Goal: Task Accomplishment & Management: Complete application form

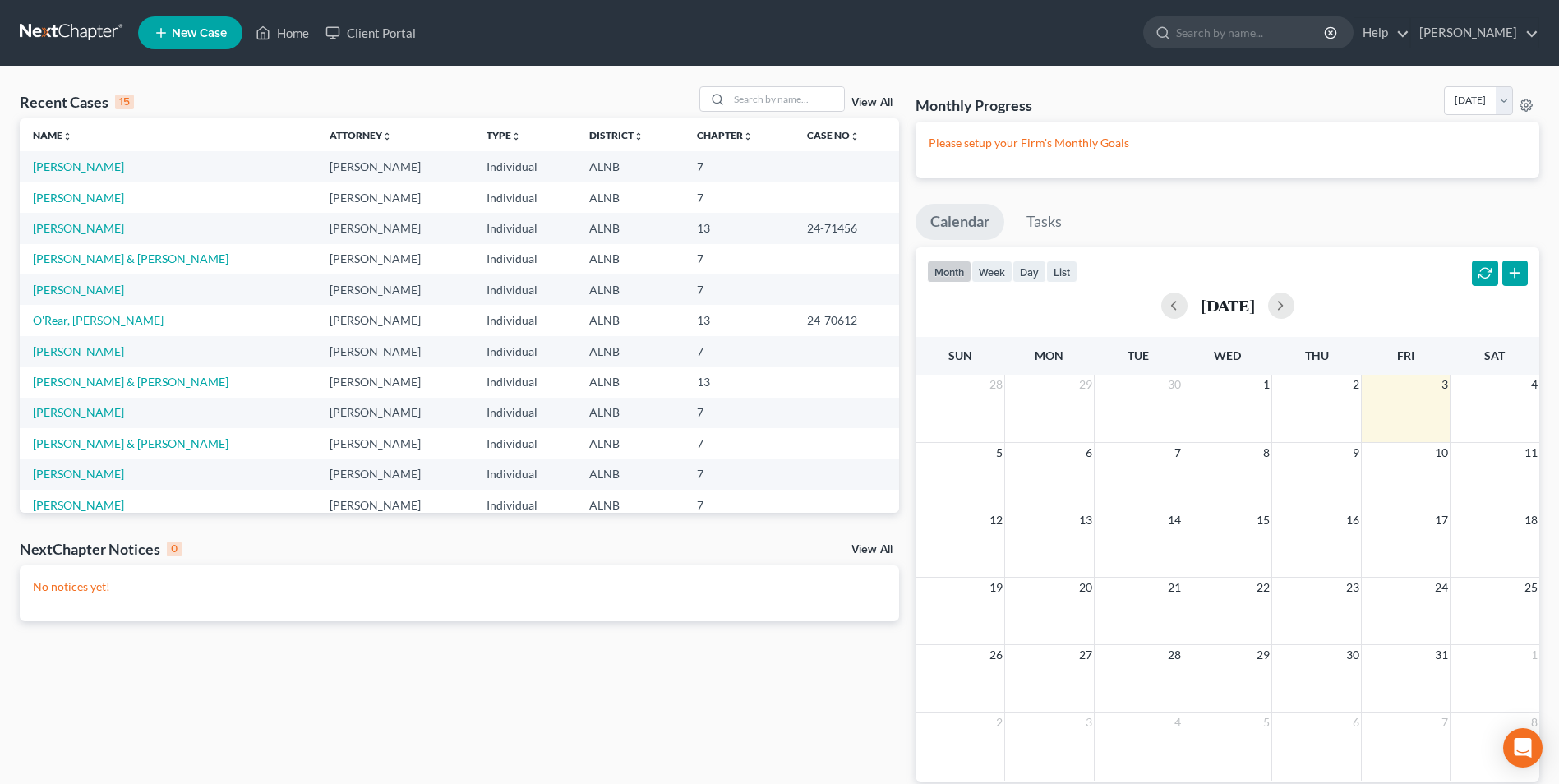
click at [208, 27] on span "New Case" at bounding box center [200, 33] width 55 height 13
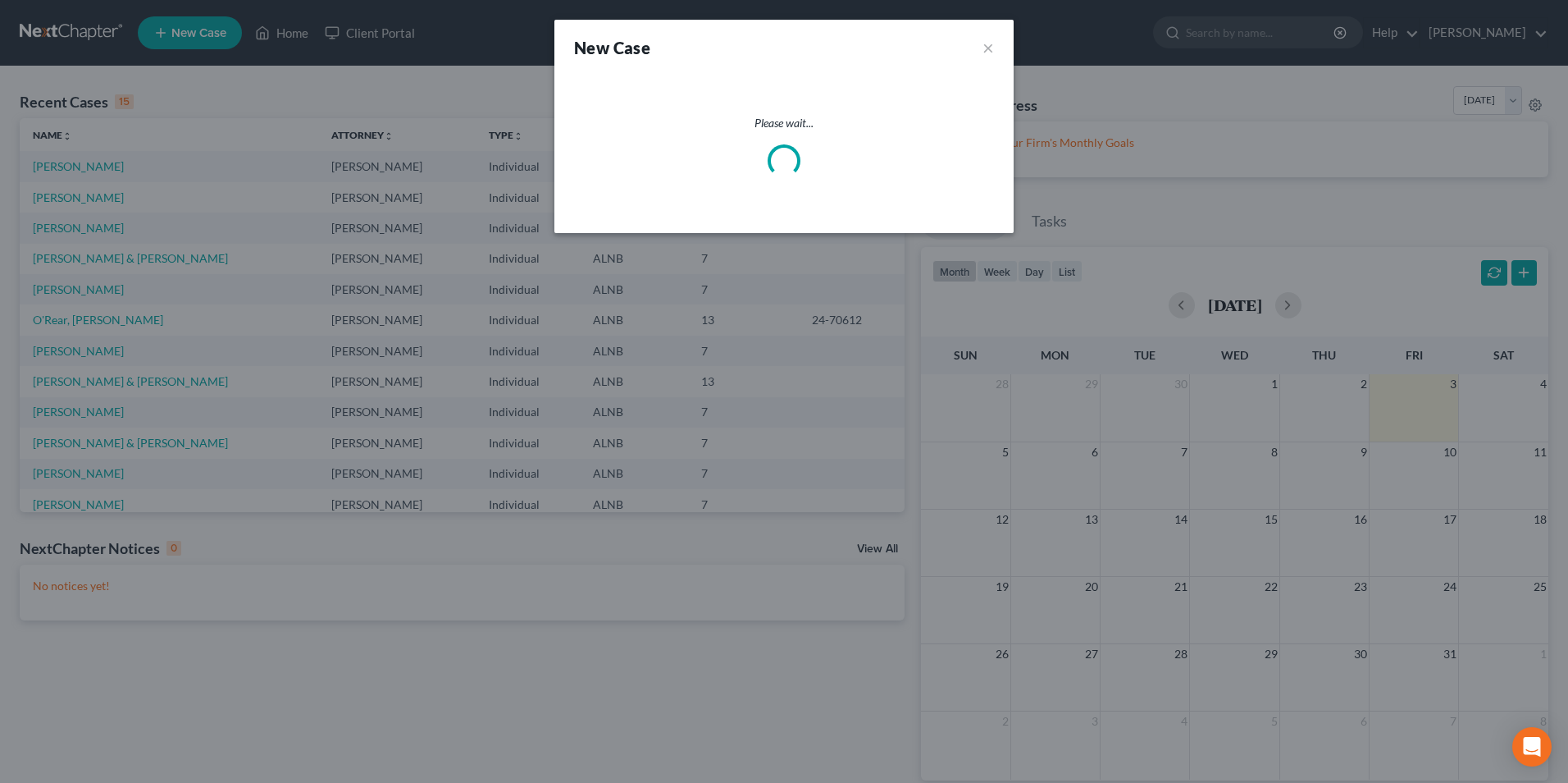
select select "1"
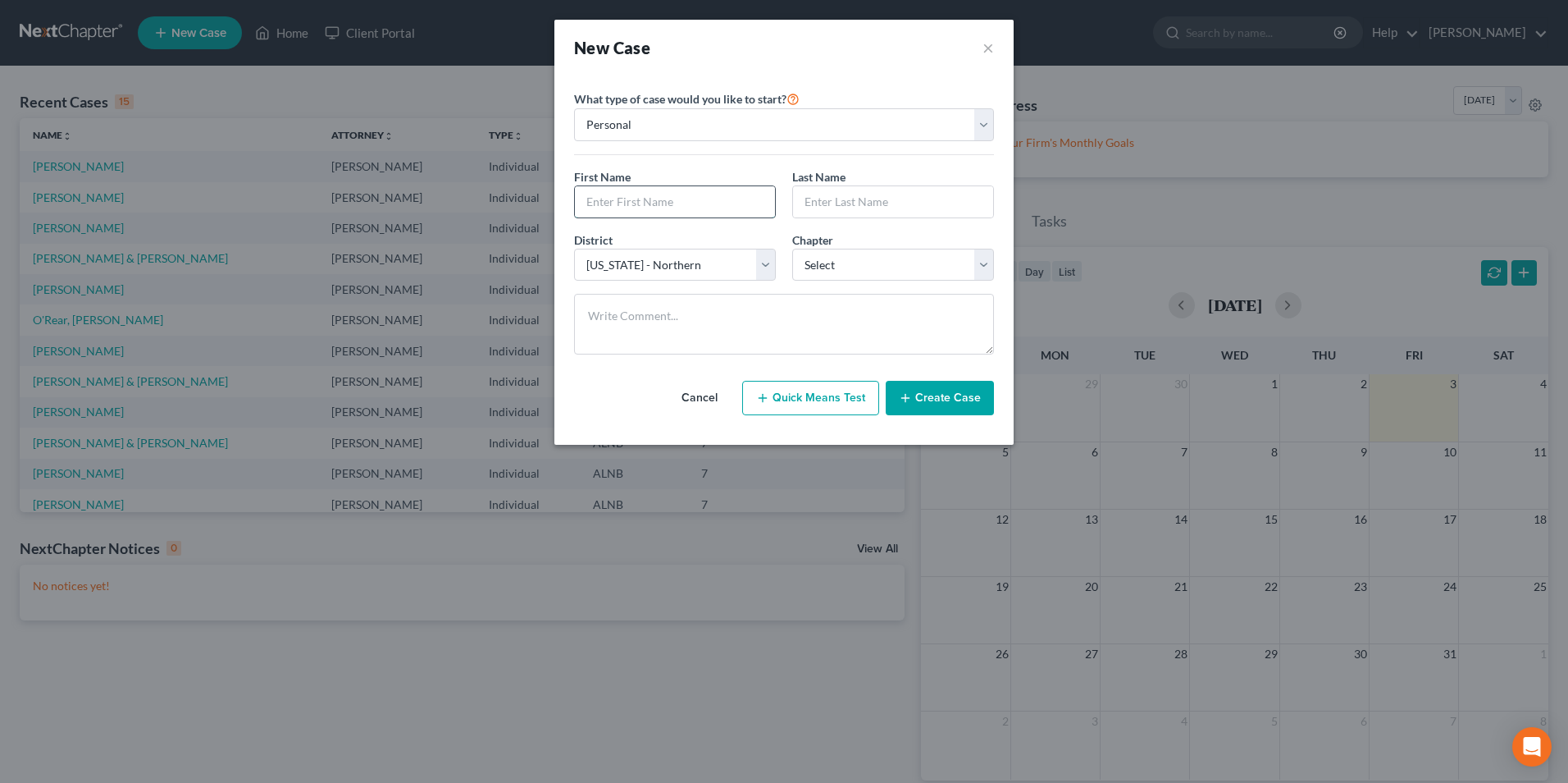
click at [667, 208] on input "text" at bounding box center [674, 202] width 200 height 31
type input "Daniel"
type input "Vanderkamp"
click at [811, 266] on select "Select 7 11 12 13" at bounding box center [893, 266] width 202 height 33
select select "0"
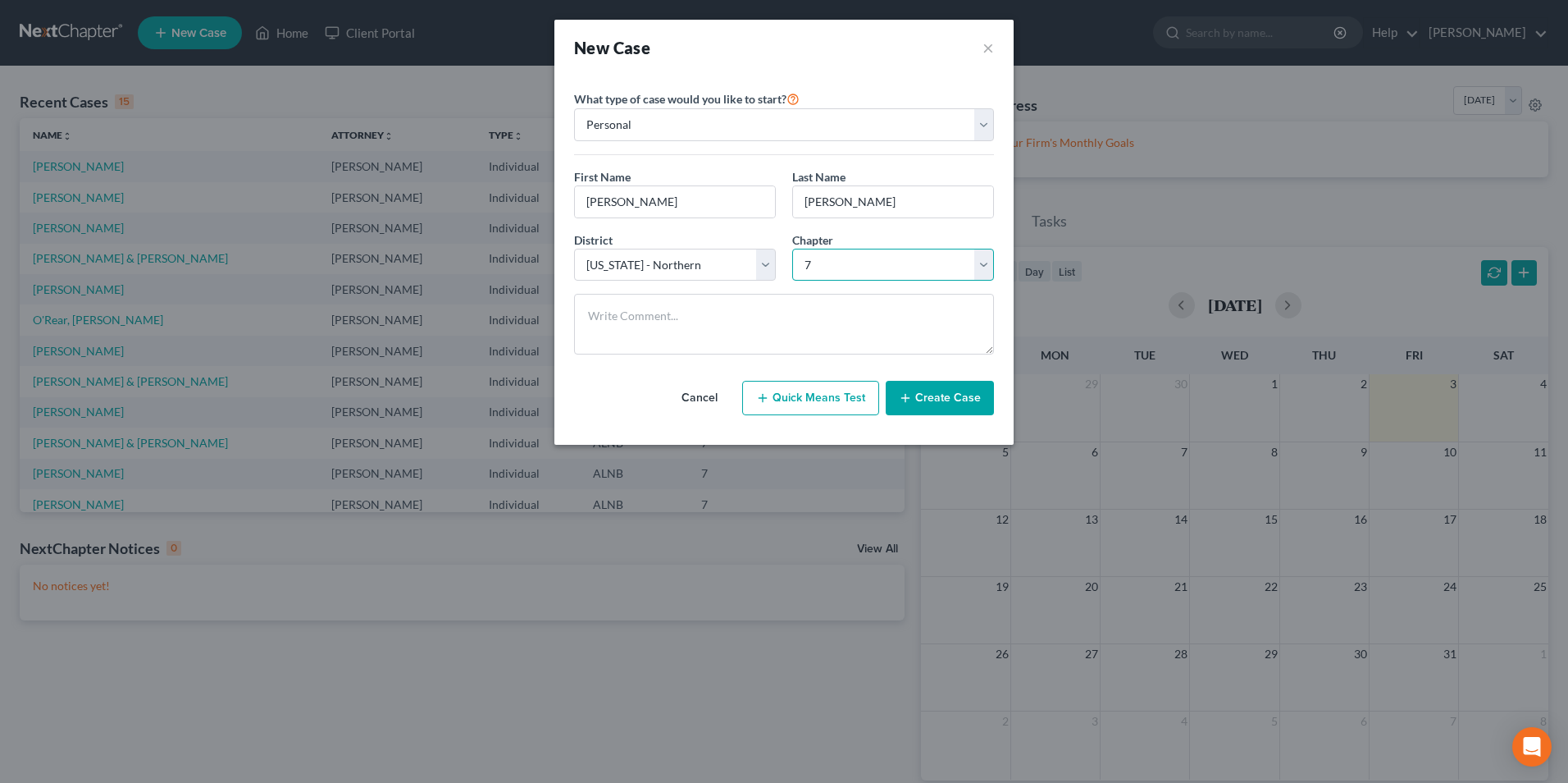
click at [792, 249] on select "Select 7 11 12 13" at bounding box center [893, 266] width 202 height 33
click at [959, 401] on button "Create Case" at bounding box center [940, 397] width 108 height 34
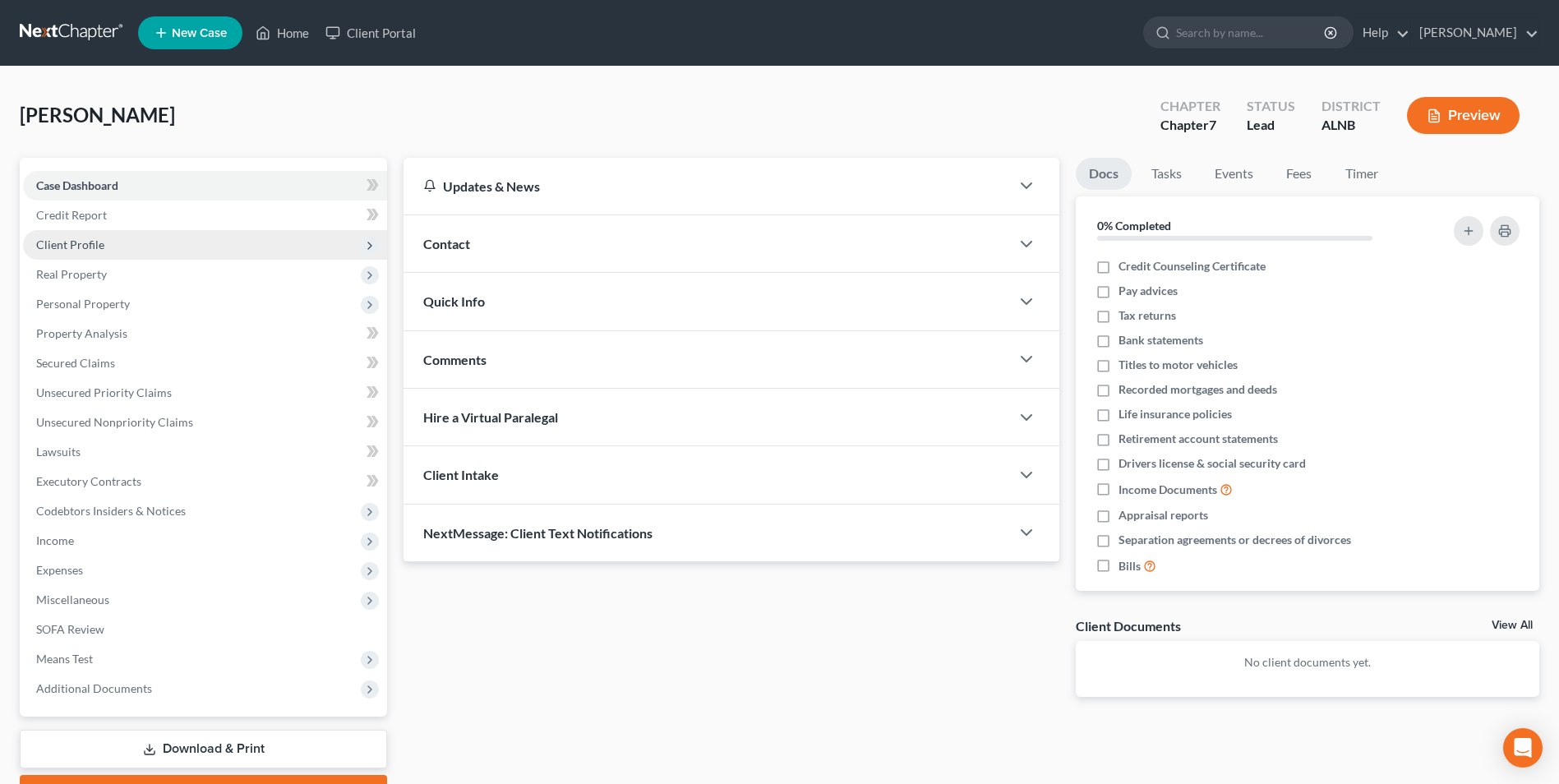
click at [92, 245] on span "Client Profile" at bounding box center [70, 244] width 68 height 14
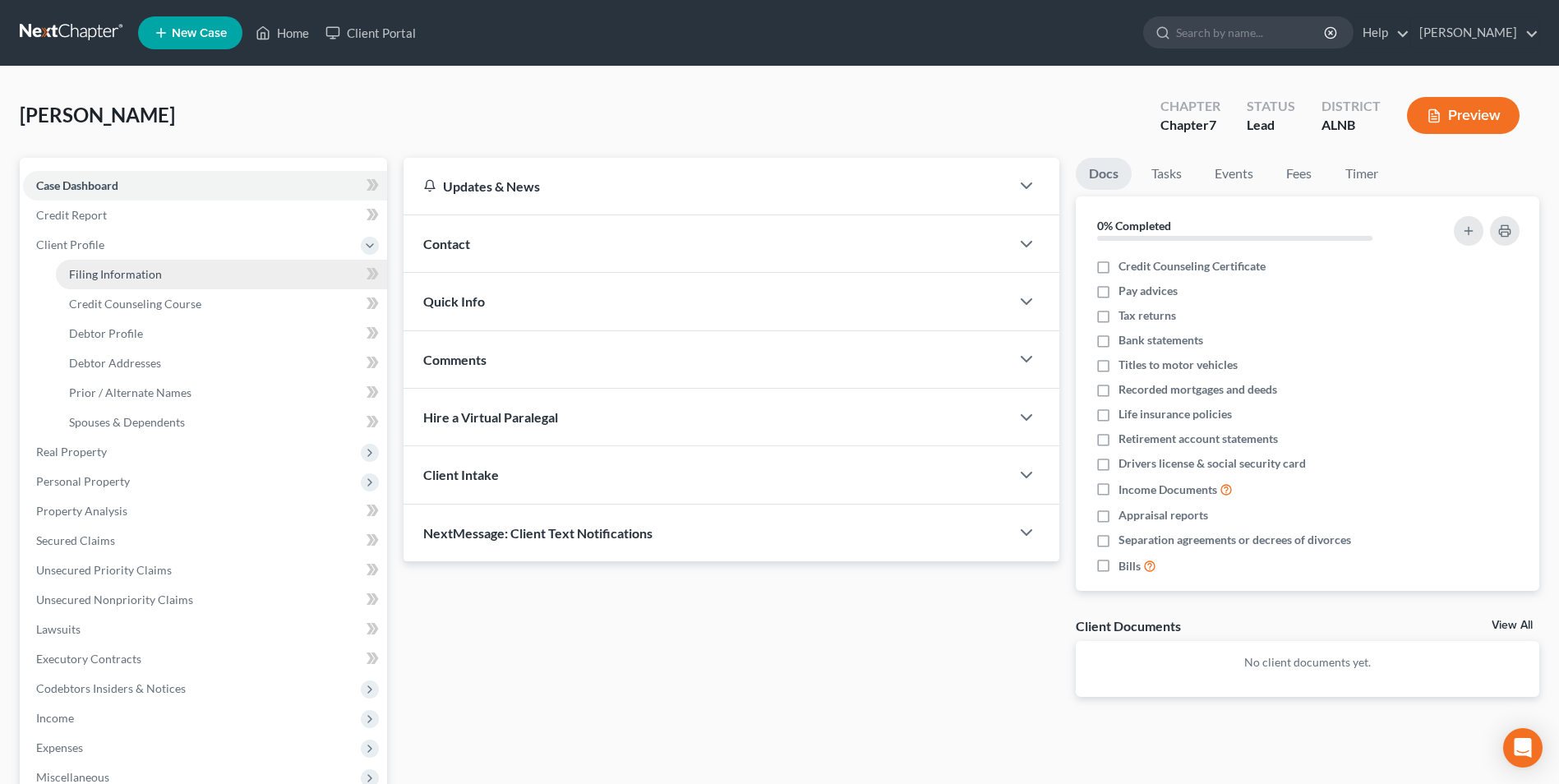
drag, startPoint x: 153, startPoint y: 281, endPoint x: 337, endPoint y: 278, distance: 184.0
click at [154, 281] on span "Filing Information" at bounding box center [115, 274] width 93 height 14
select select "1"
select select "0"
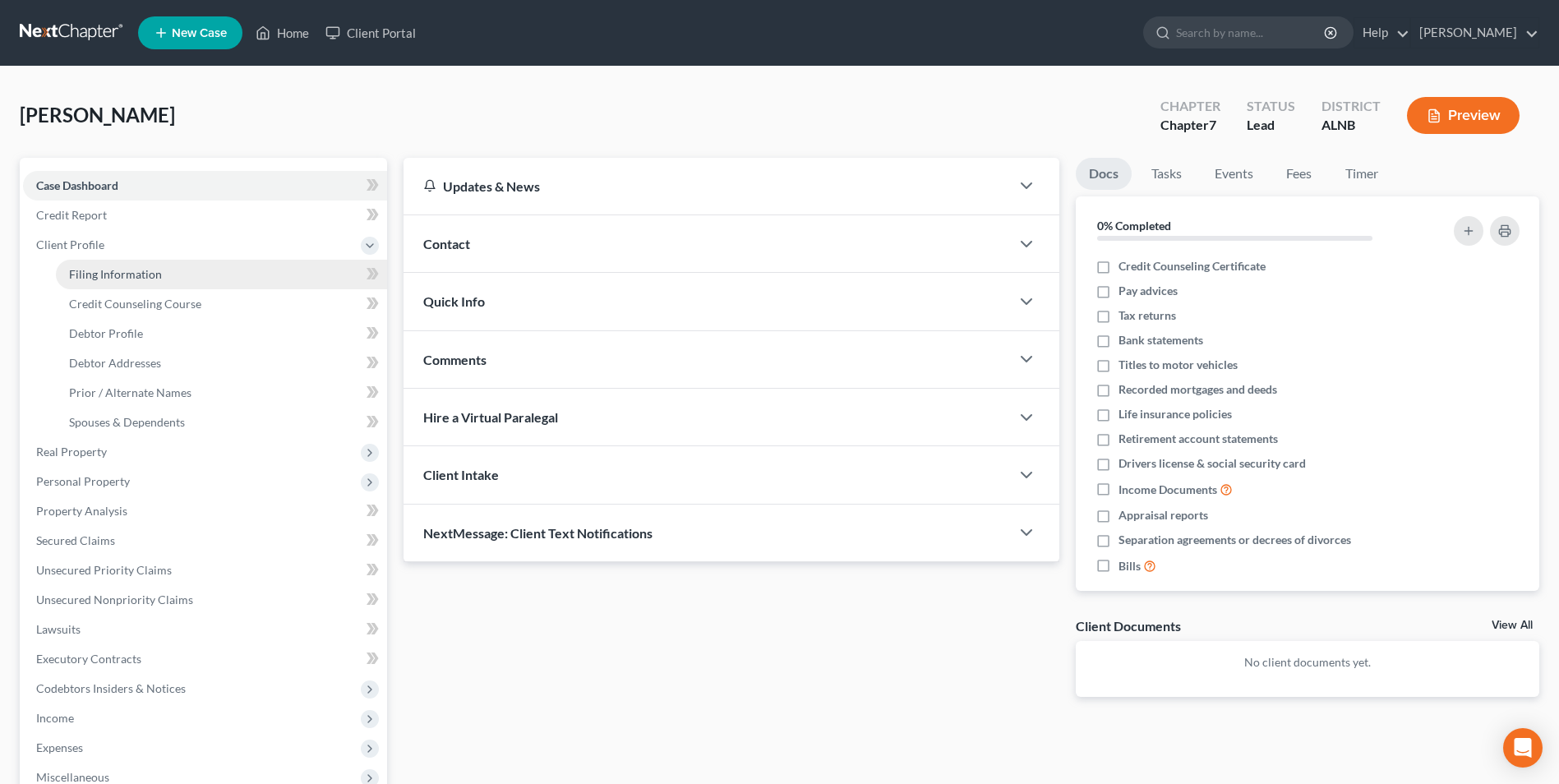
select select "1"
select select "0"
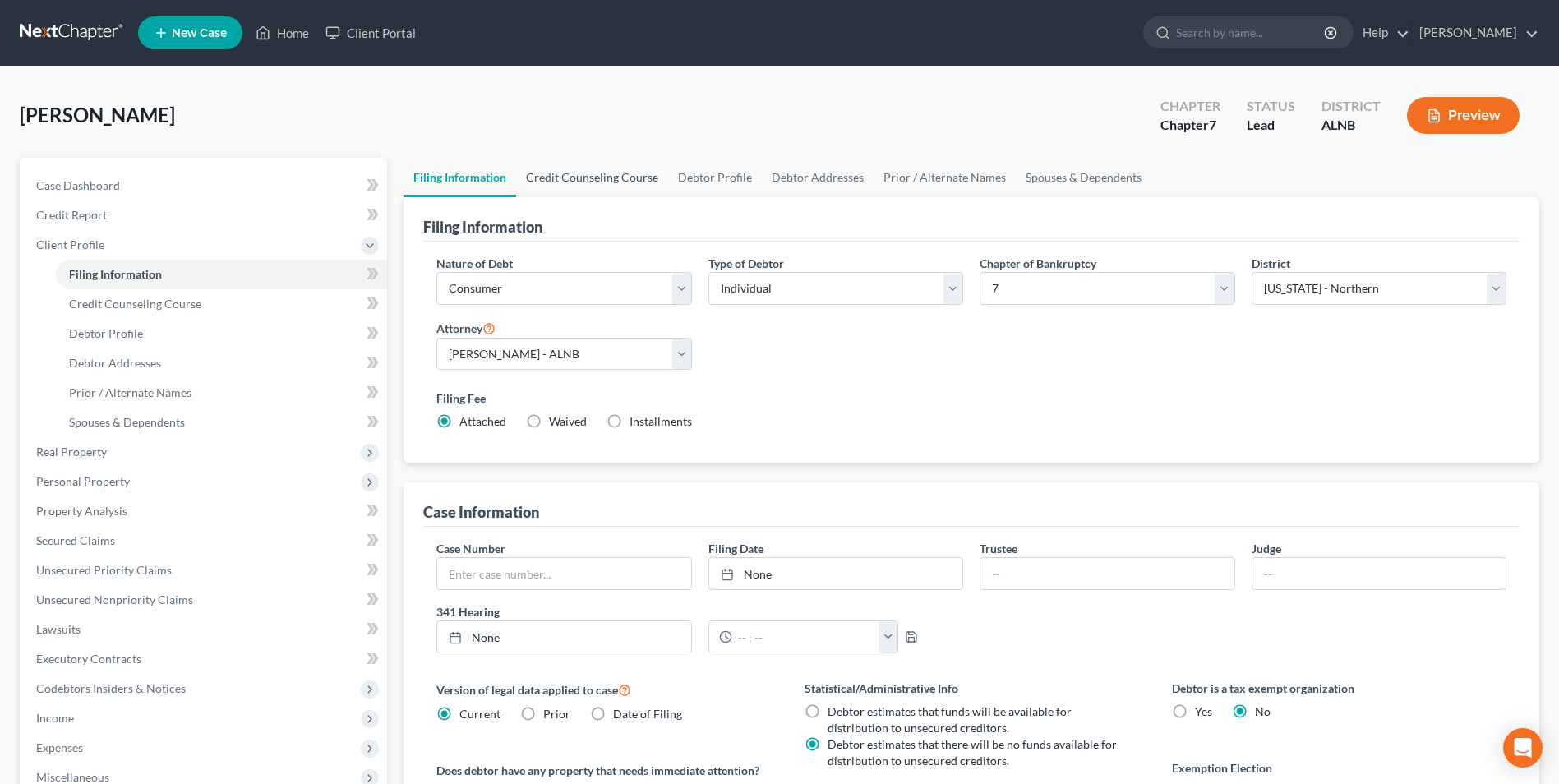
click at [579, 176] on link "Credit Counseling Course" at bounding box center [592, 177] width 152 height 39
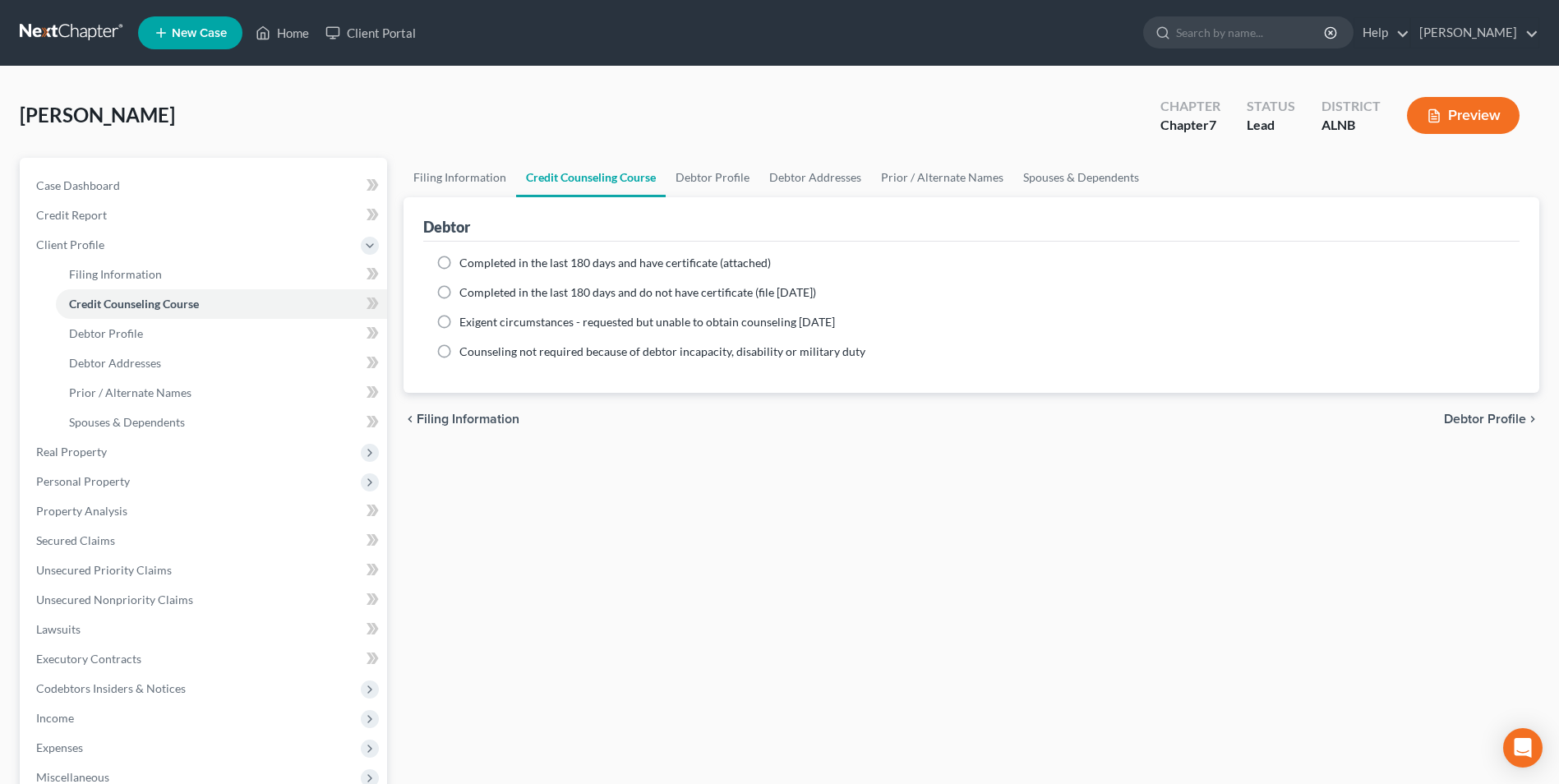
click at [460, 265] on label "Completed in the last 180 days and have certificate (attached)" at bounding box center [615, 263] width 311 height 17
click at [466, 265] on input "Completed in the last 180 days and have certificate (attached)" at bounding box center [470, 260] width 11 height 11
radio input "true"
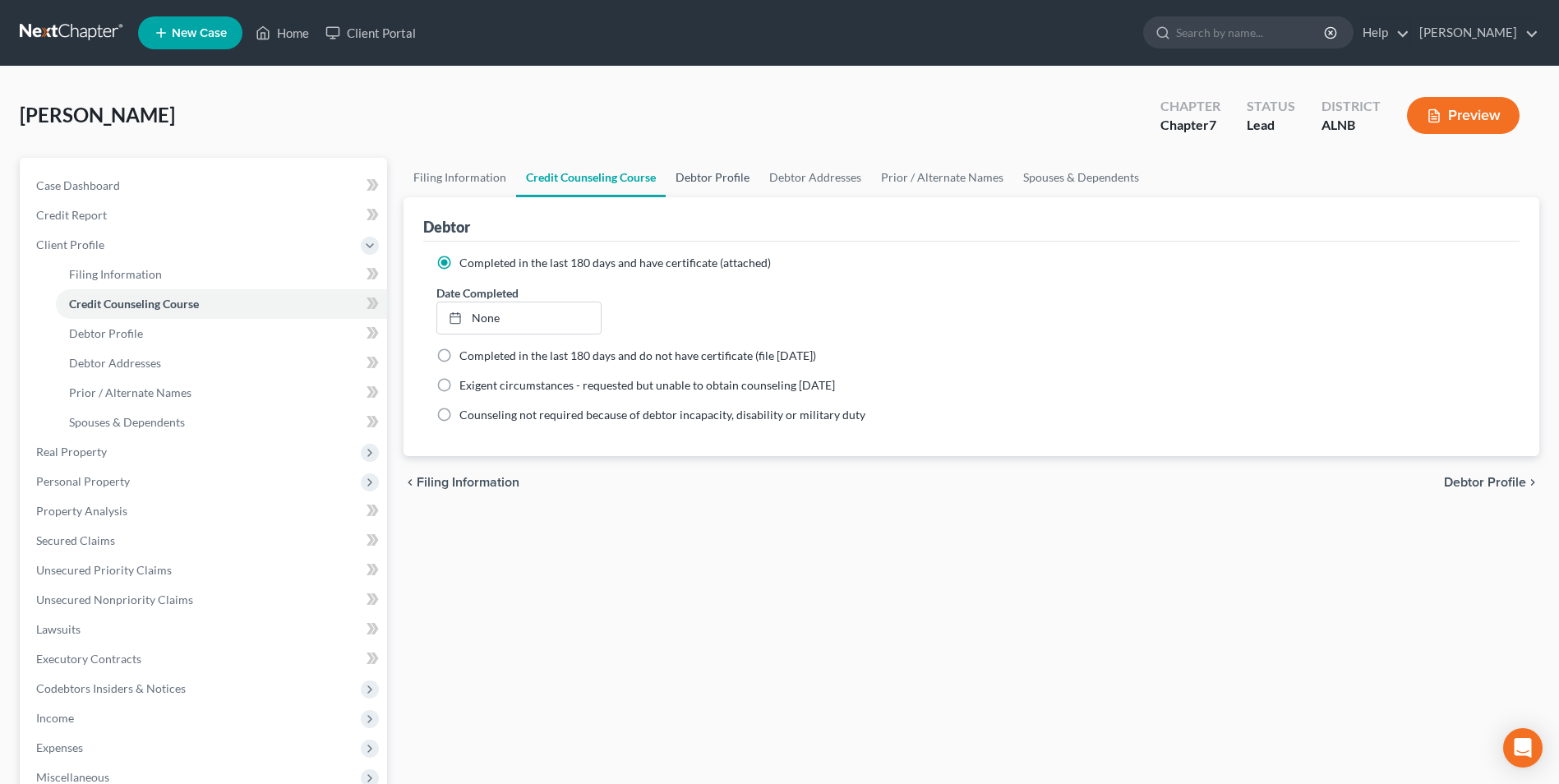
click at [714, 174] on link "Debtor Profile" at bounding box center [713, 177] width 94 height 39
select select "0"
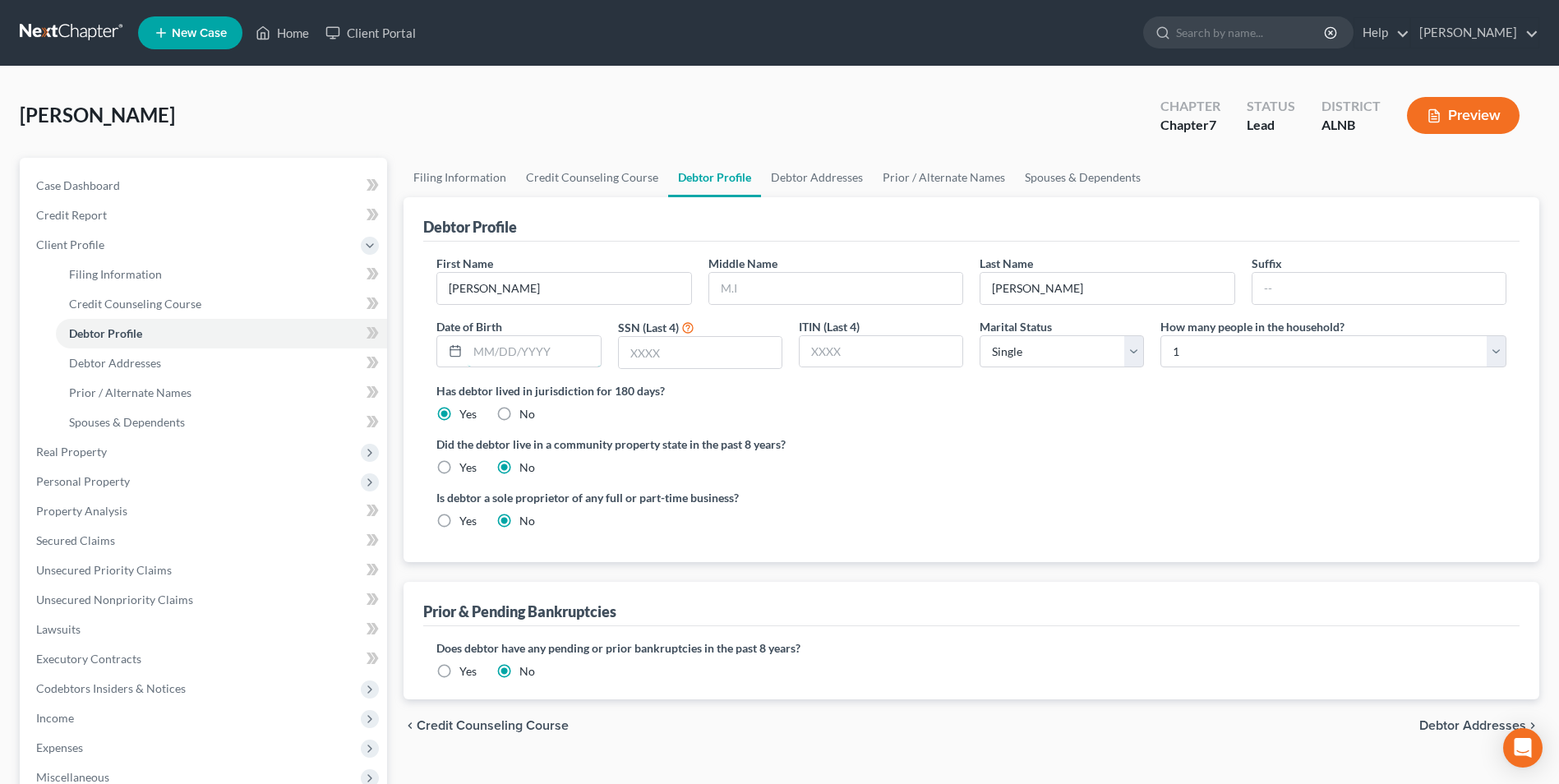
drag, startPoint x: 530, startPoint y: 354, endPoint x: 601, endPoint y: 351, distance: 71.1
click at [530, 354] on input "text" at bounding box center [533, 352] width 132 height 31
type input "03/14/1974"
click at [674, 364] on input "text" at bounding box center [700, 353] width 162 height 31
type input "5503"
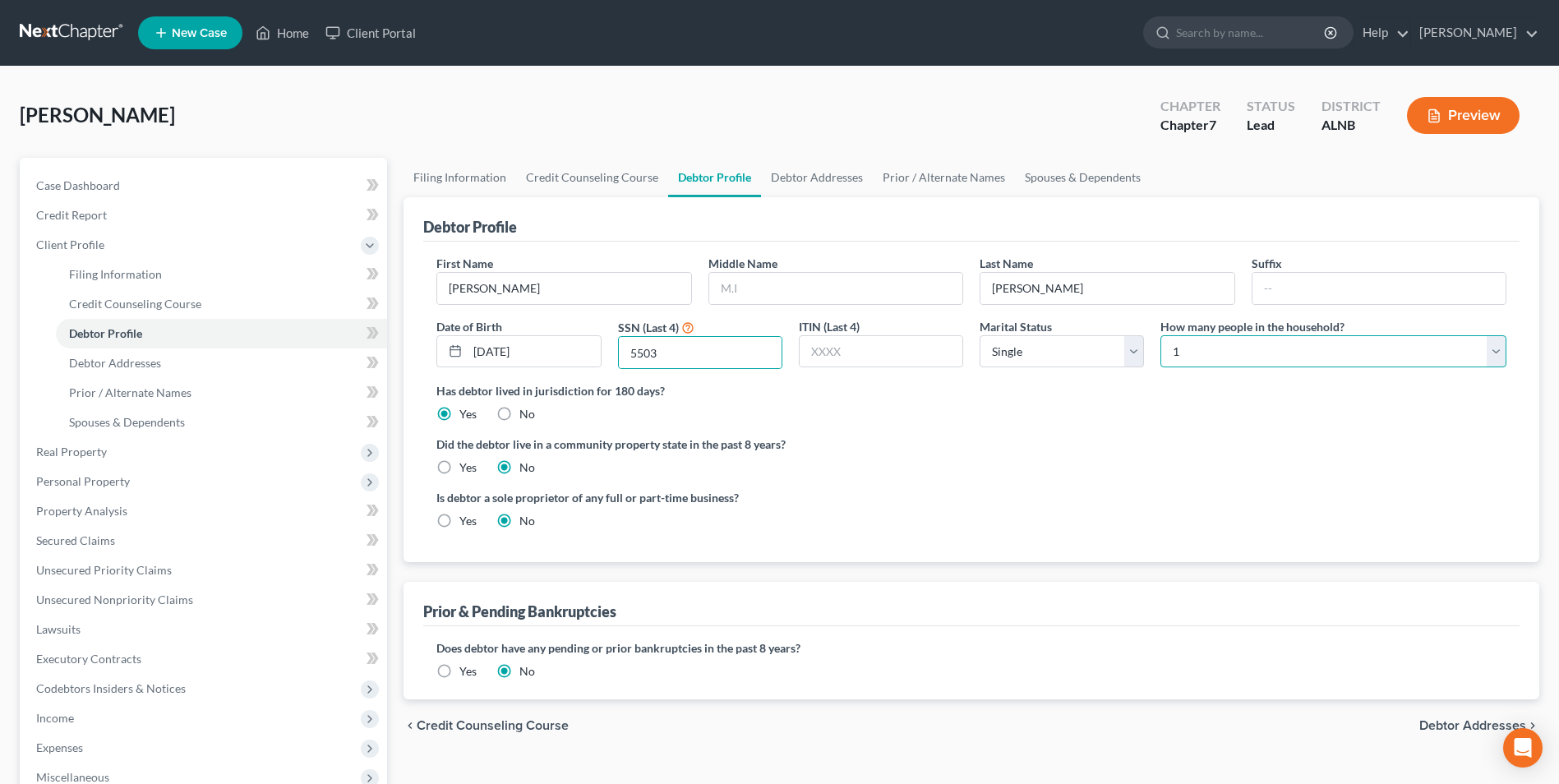
click at [1215, 352] on select "Select 1 2 3 4 5 6 7 8 9 10 11 12 13 14 15 16 17 18 19 20" at bounding box center [1334, 352] width 346 height 33
select select "1"
click at [1161, 335] on select "Select 1 2 3 4 5 6 7 8 9 10 11 12 13 14 15 16 17 18 19 20" at bounding box center [1334, 352] width 346 height 33
click at [460, 672] on label "Yes" at bounding box center [468, 671] width 18 height 17
click at [466, 672] on input "Yes" at bounding box center [470, 668] width 11 height 11
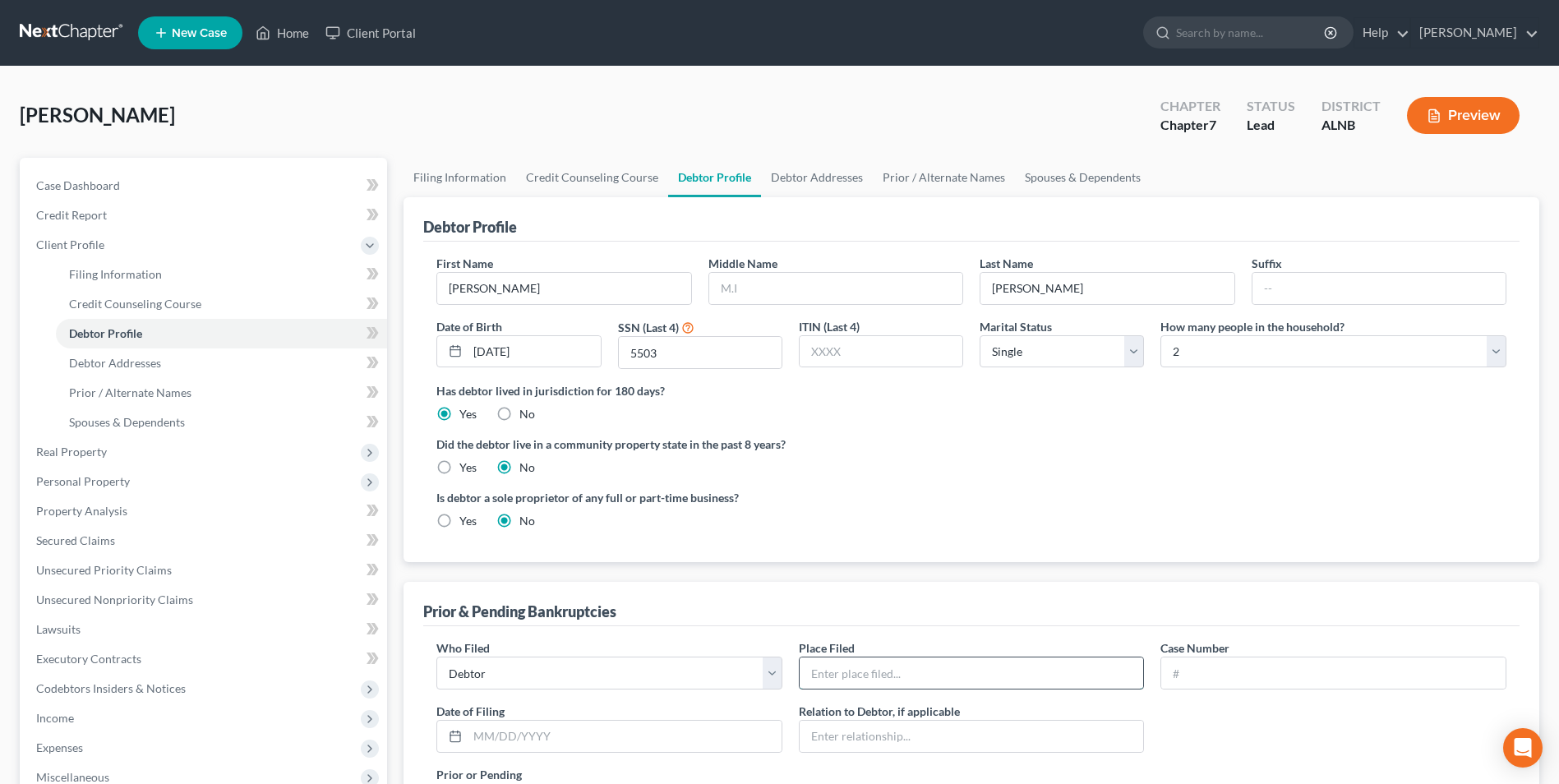
click at [947, 681] on input "text" at bounding box center [972, 673] width 344 height 31
type input "tuscaloosa"
type input "17-71230"
click at [570, 735] on input "text" at bounding box center [624, 736] width 314 height 31
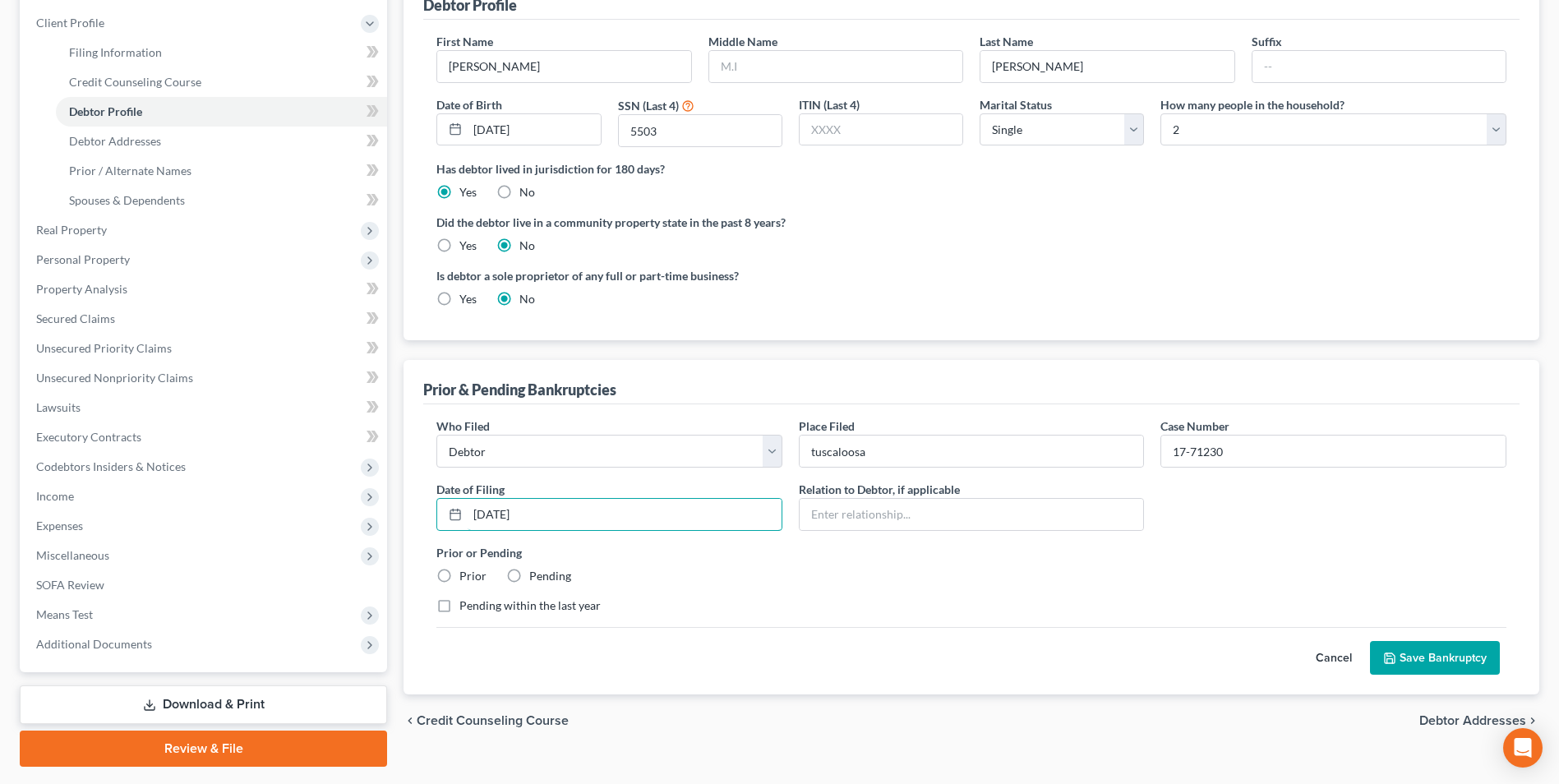
scroll to position [246, 0]
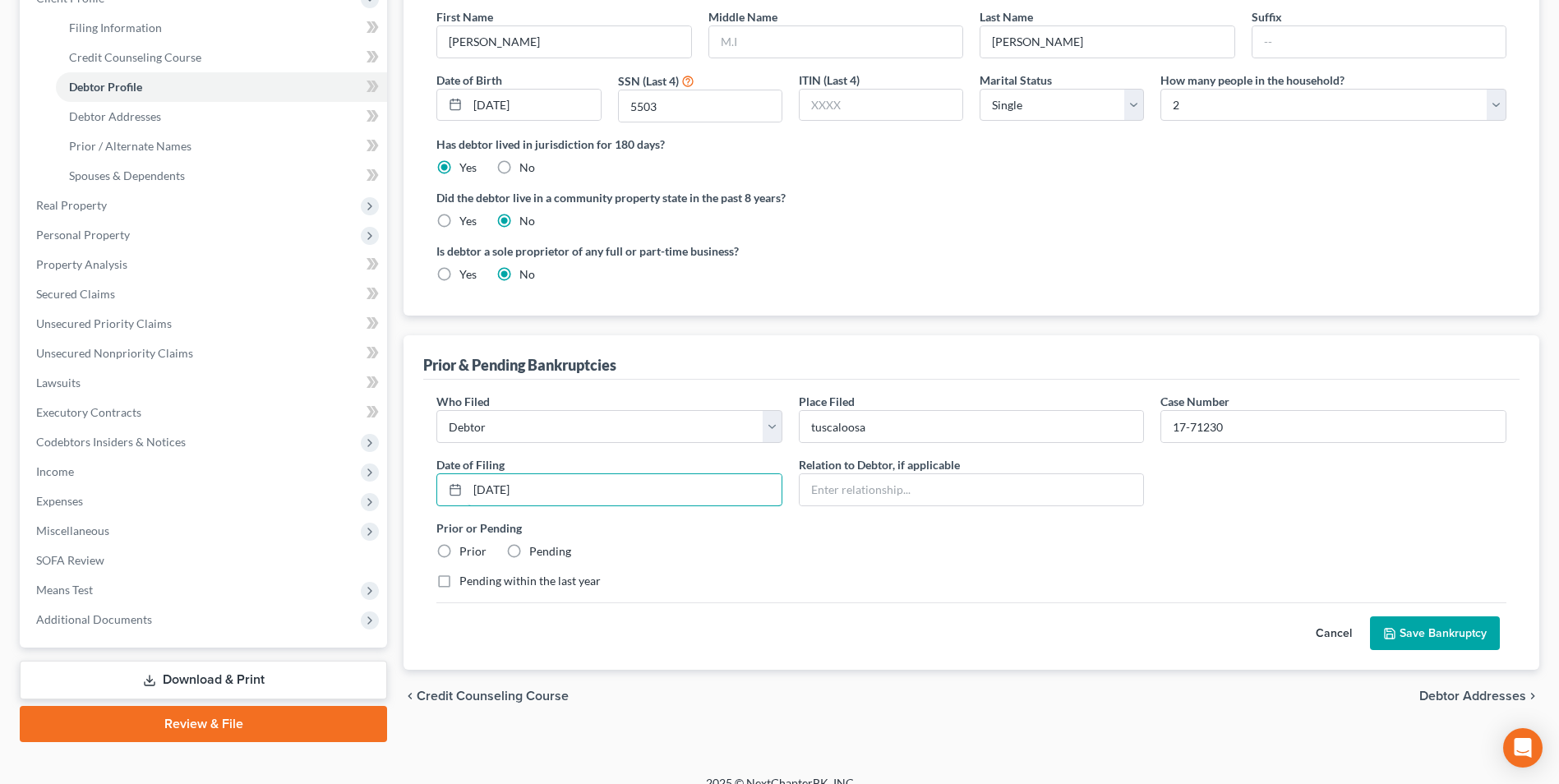
type input "07/12/17"
click at [460, 550] on label "Prior" at bounding box center [473, 550] width 27 height 17
click at [466, 550] on input "Prior" at bounding box center [470, 547] width 11 height 11
radio input "true"
click at [1449, 637] on button "Save Bankruptcy" at bounding box center [1435, 632] width 130 height 34
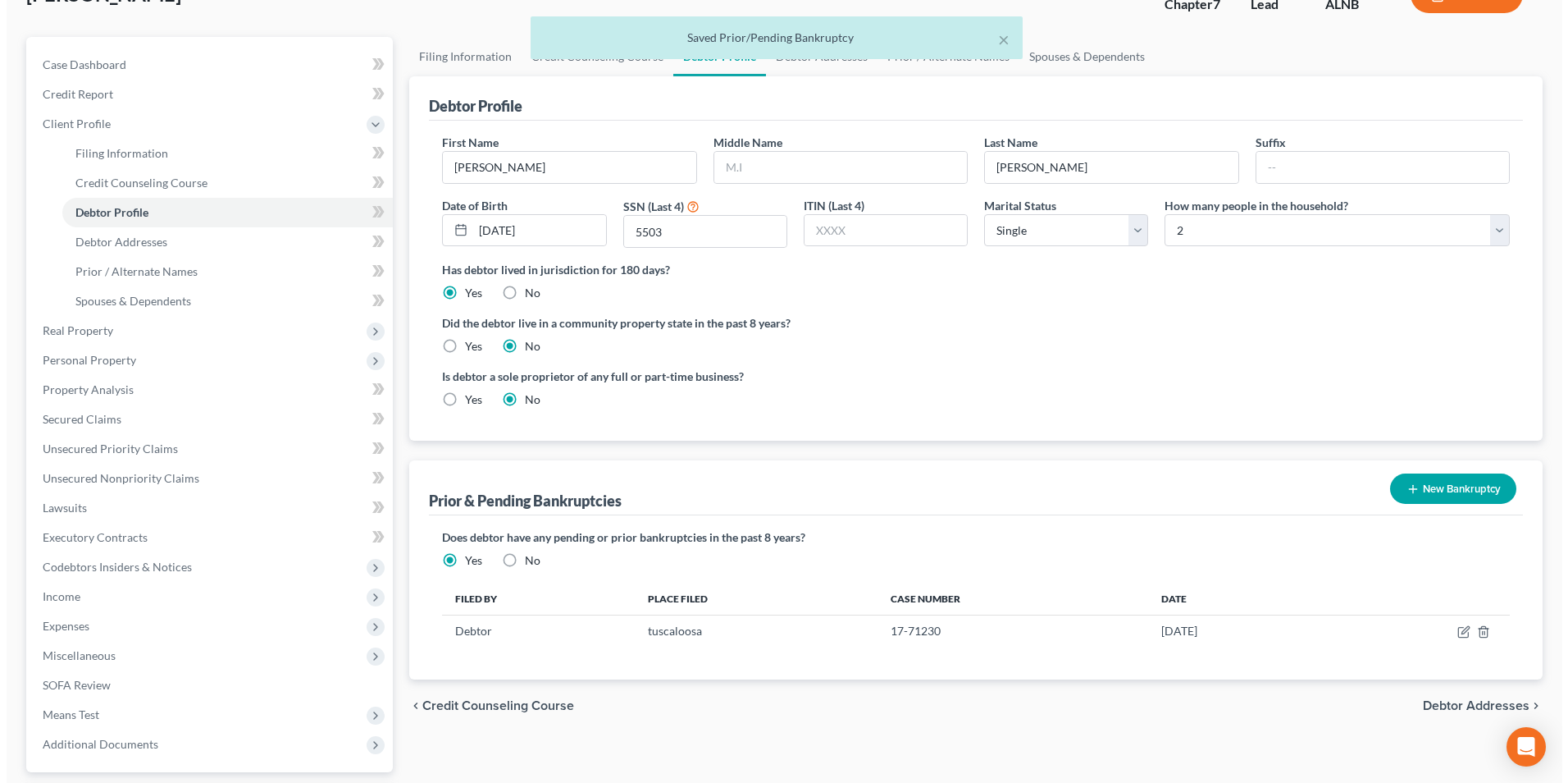
scroll to position [0, 0]
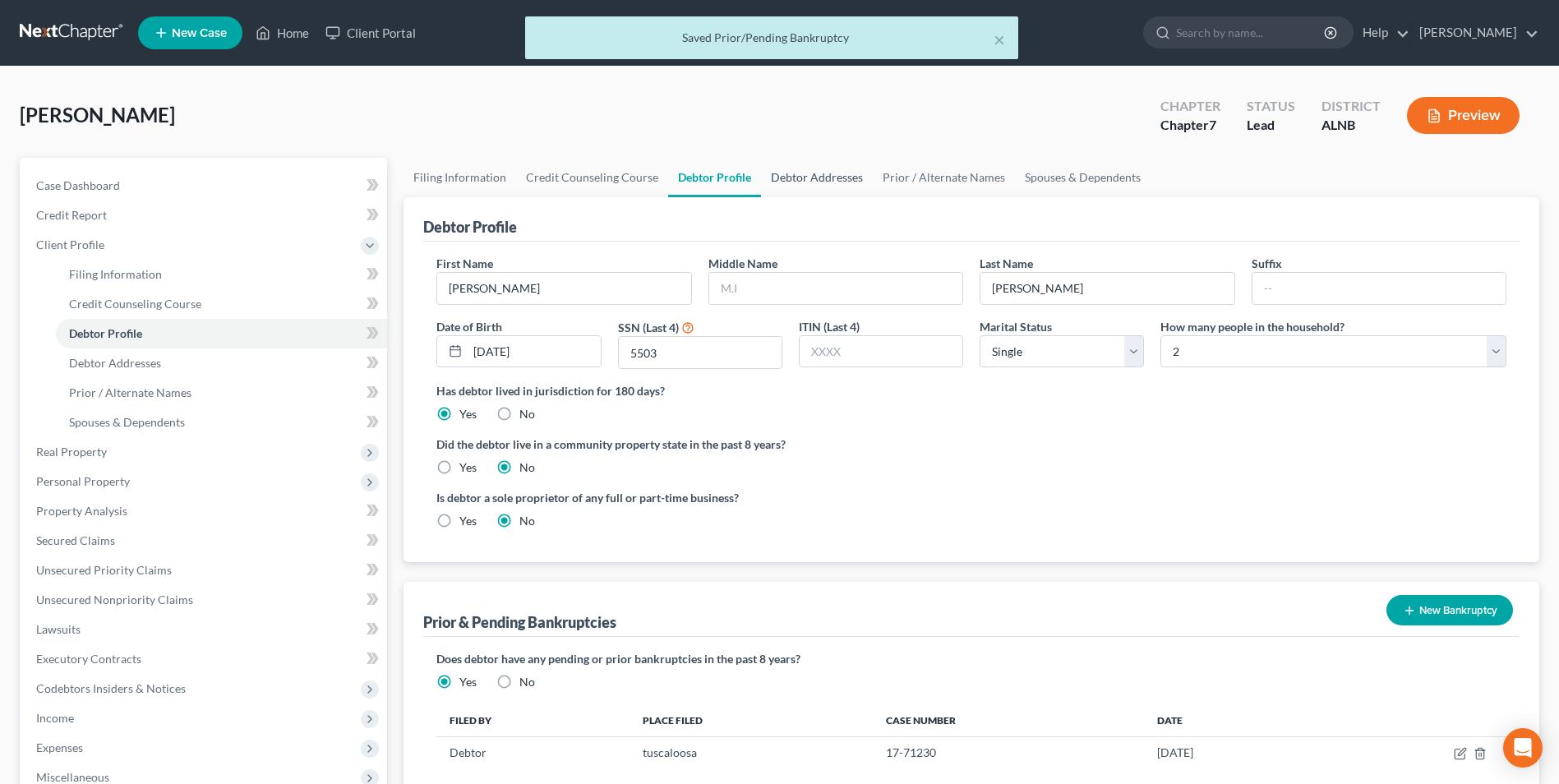
click at [817, 181] on link "Debtor Addresses" at bounding box center [817, 177] width 111 height 39
select select "0"
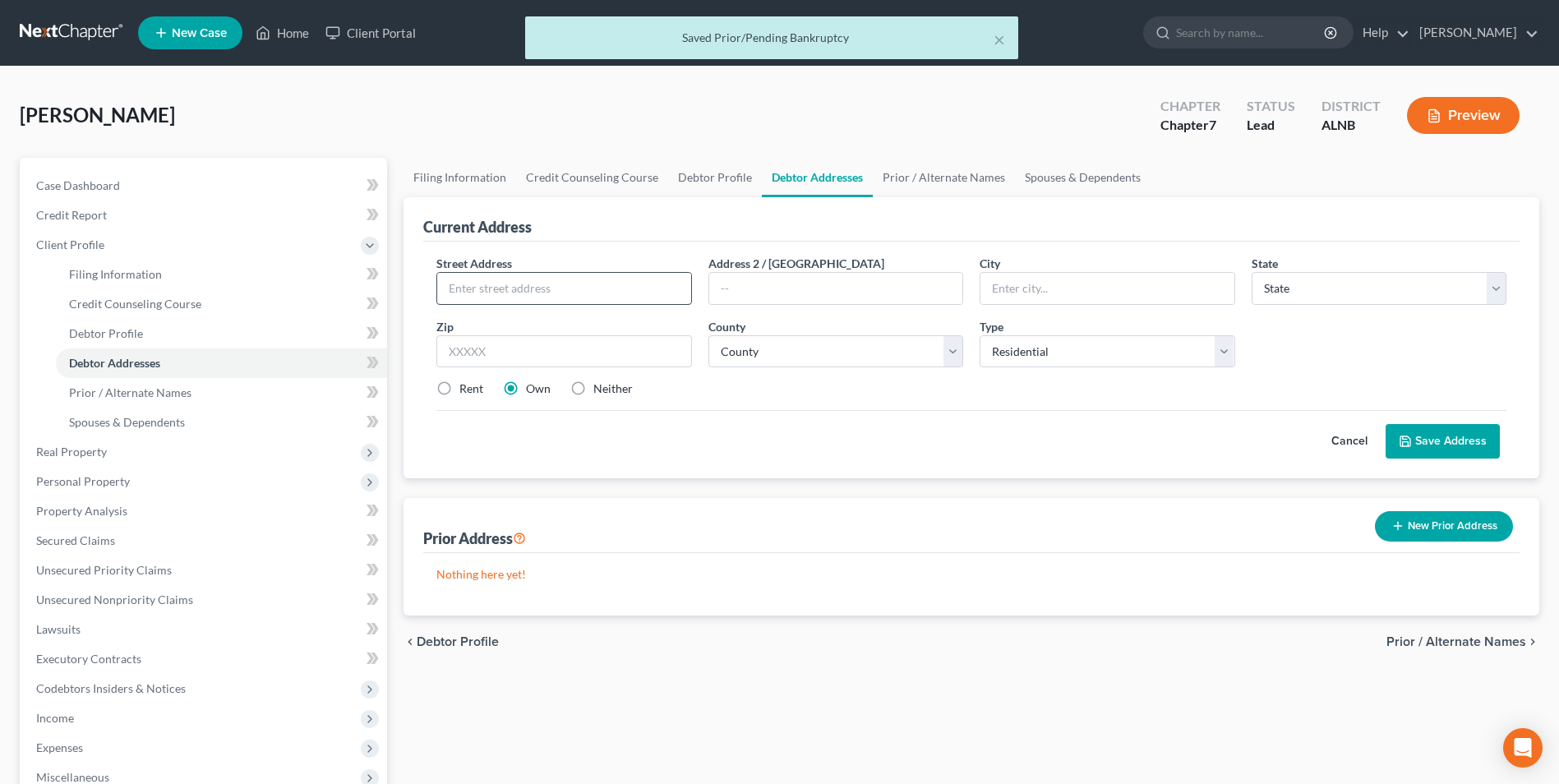
click at [526, 299] on input "text" at bounding box center [563, 288] width 253 height 31
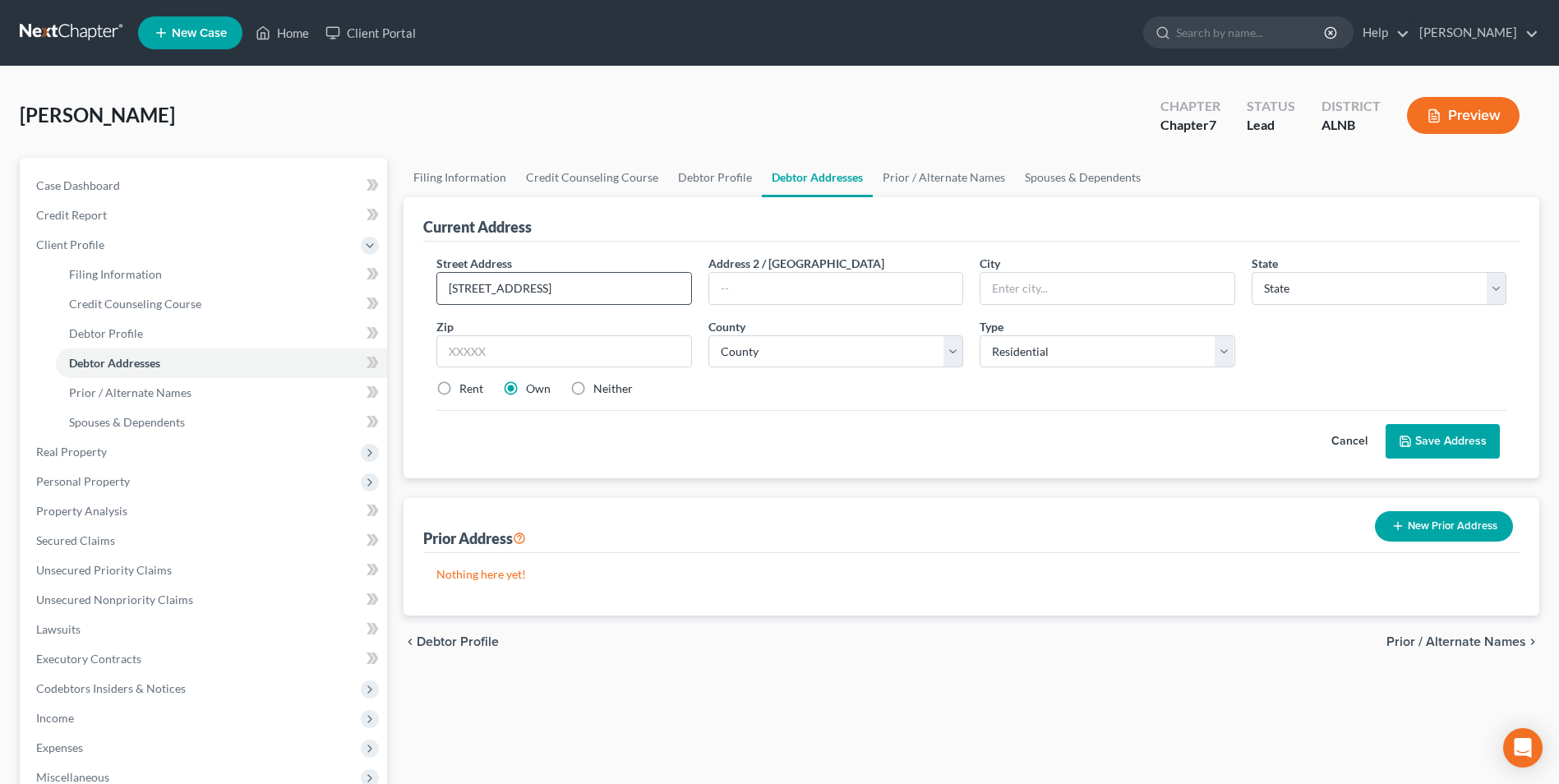
type input "196 2nd Way NW"
type input "Carbon Hill"
select select "0"
type input "35549"
click at [843, 355] on select "County Autauga County Baldwin County Barbour County Bibb County Blount County B…" at bounding box center [835, 352] width 255 height 33
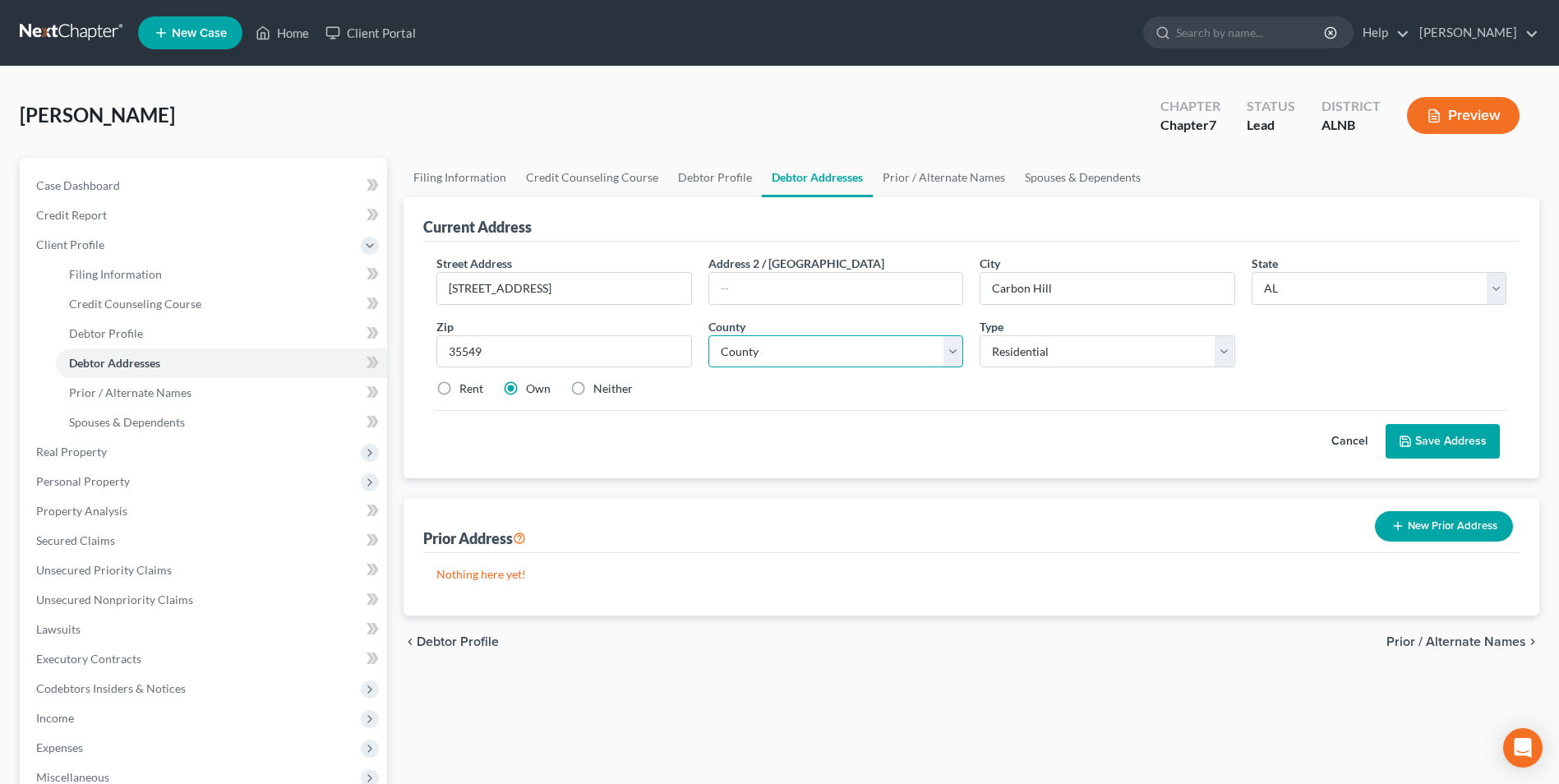
select select "63"
click at [708, 335] on select "County Autauga County Baldwin County Barbour County Bibb County Blount County B…" at bounding box center [835, 352] width 255 height 33
drag, startPoint x: 446, startPoint y: 388, endPoint x: 528, endPoint y: 392, distance: 82.1
click at [460, 388] on label "Rent" at bounding box center [471, 388] width 23 height 17
click at [466, 388] on input "Rent" at bounding box center [470, 385] width 11 height 11
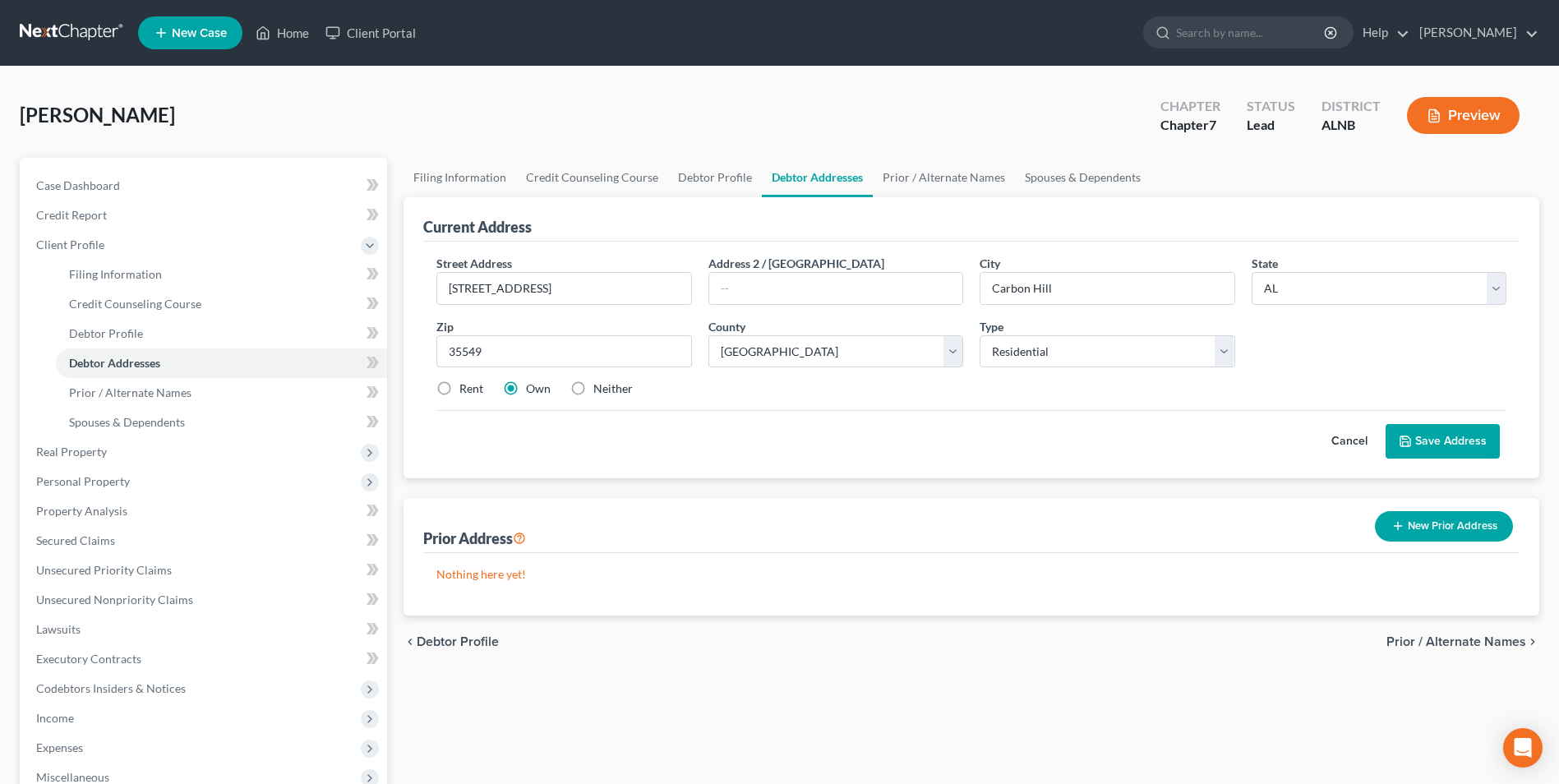
radio input "true"
click at [1449, 439] on button "Save Address" at bounding box center [1443, 441] width 114 height 34
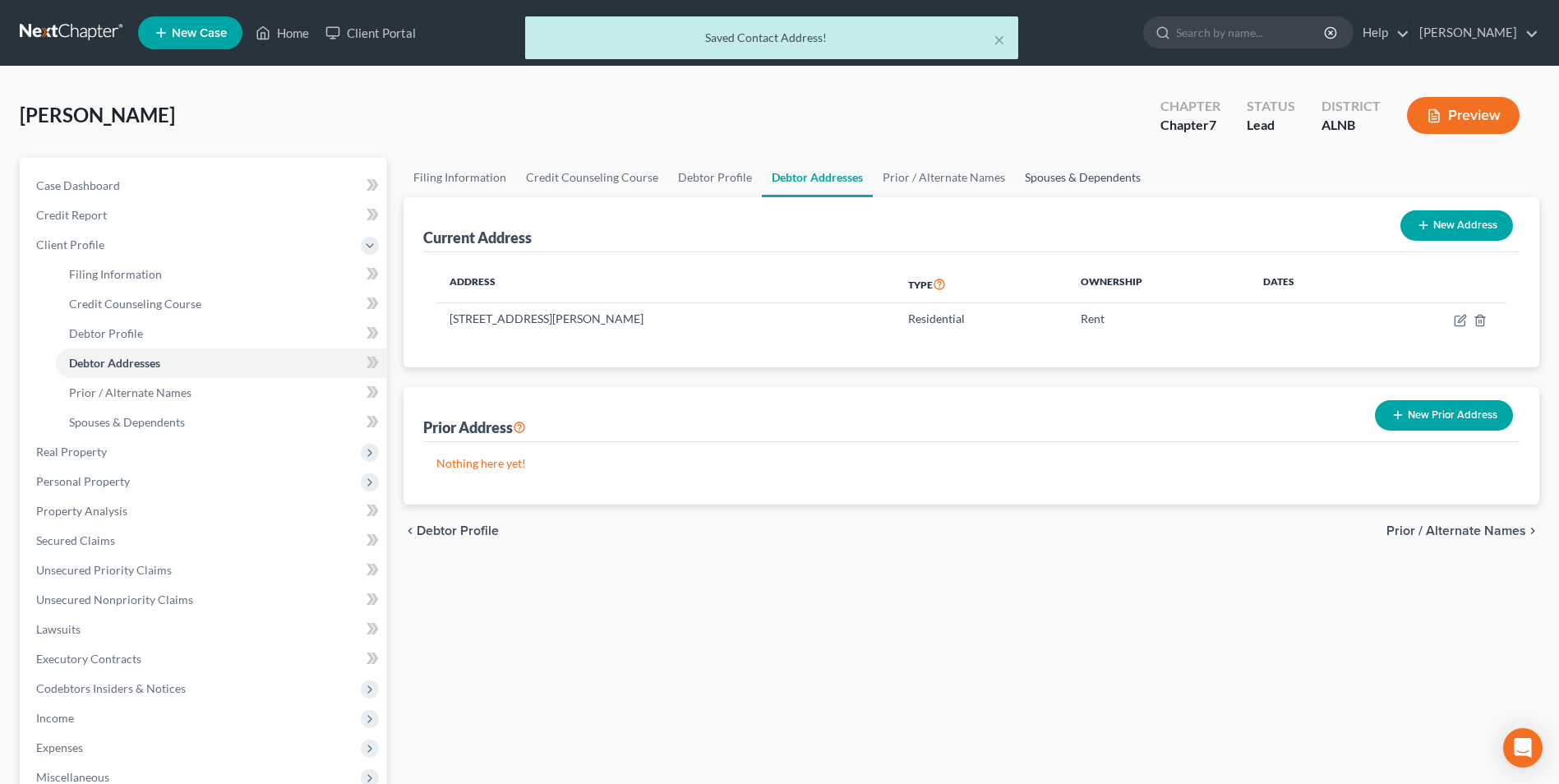
click at [1075, 178] on link "Spouses & Dependents" at bounding box center [1083, 177] width 136 height 39
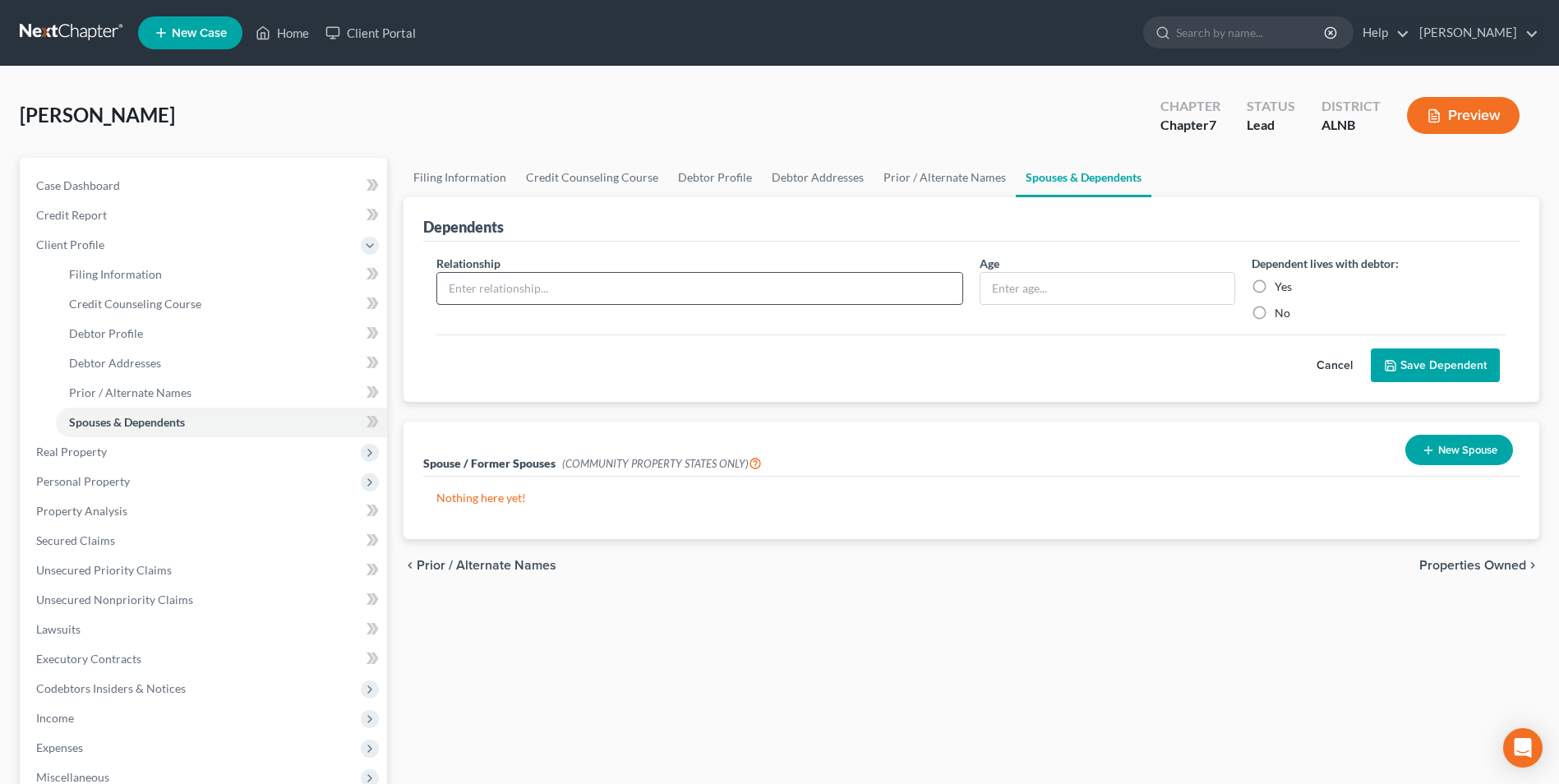
click at [560, 284] on input "text" at bounding box center [699, 288] width 525 height 31
type input "m"
type input "daughter"
type input "."
drag, startPoint x: 1259, startPoint y: 283, endPoint x: 1360, endPoint y: 342, distance: 117.0
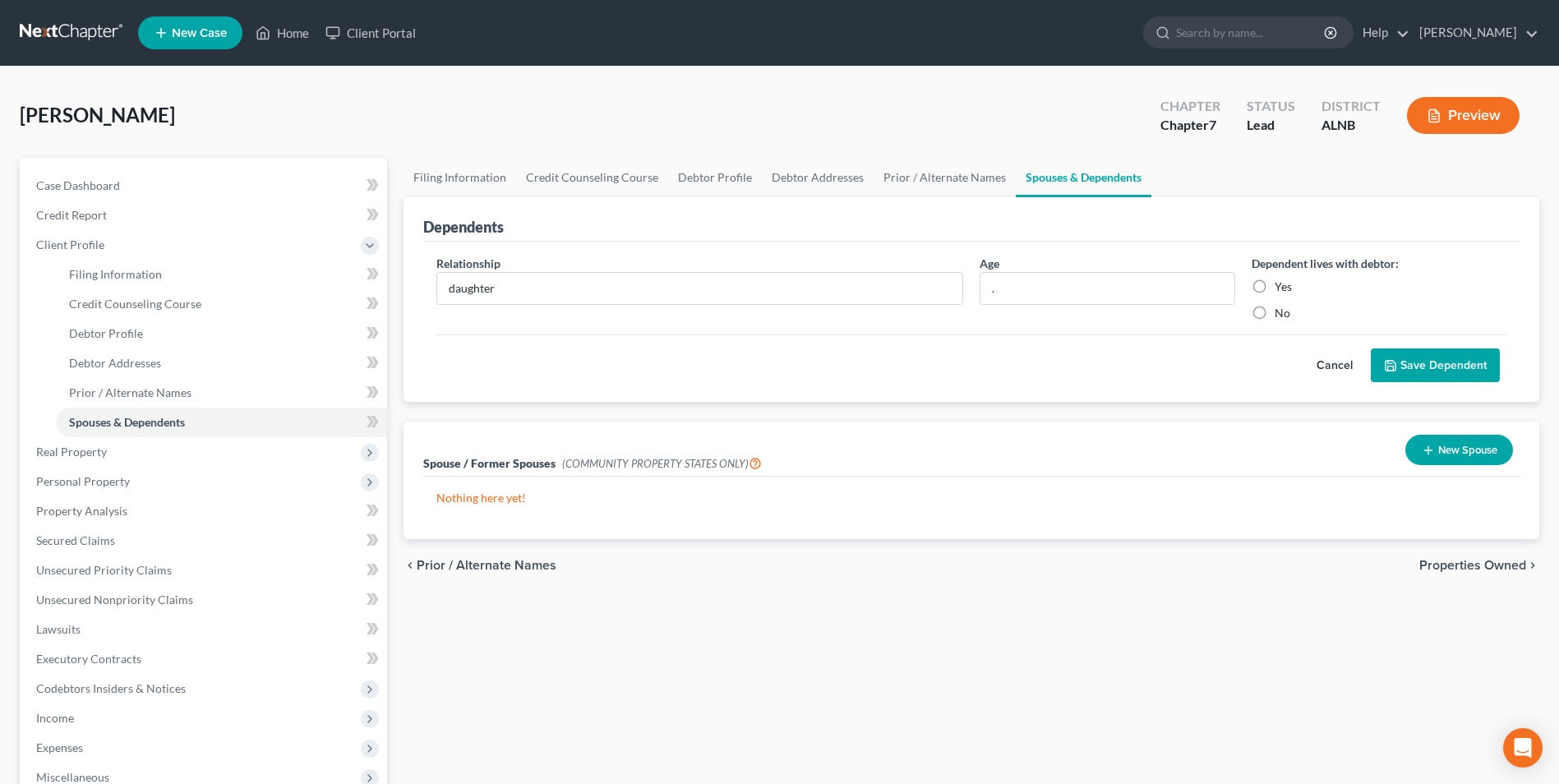
click at [1274, 285] on label "Yes" at bounding box center [1283, 286] width 18 height 17
click at [1281, 285] on input "Yes" at bounding box center [1286, 283] width 11 height 11
radio input "true"
click at [1440, 366] on button "Save Dependent" at bounding box center [1436, 365] width 129 height 34
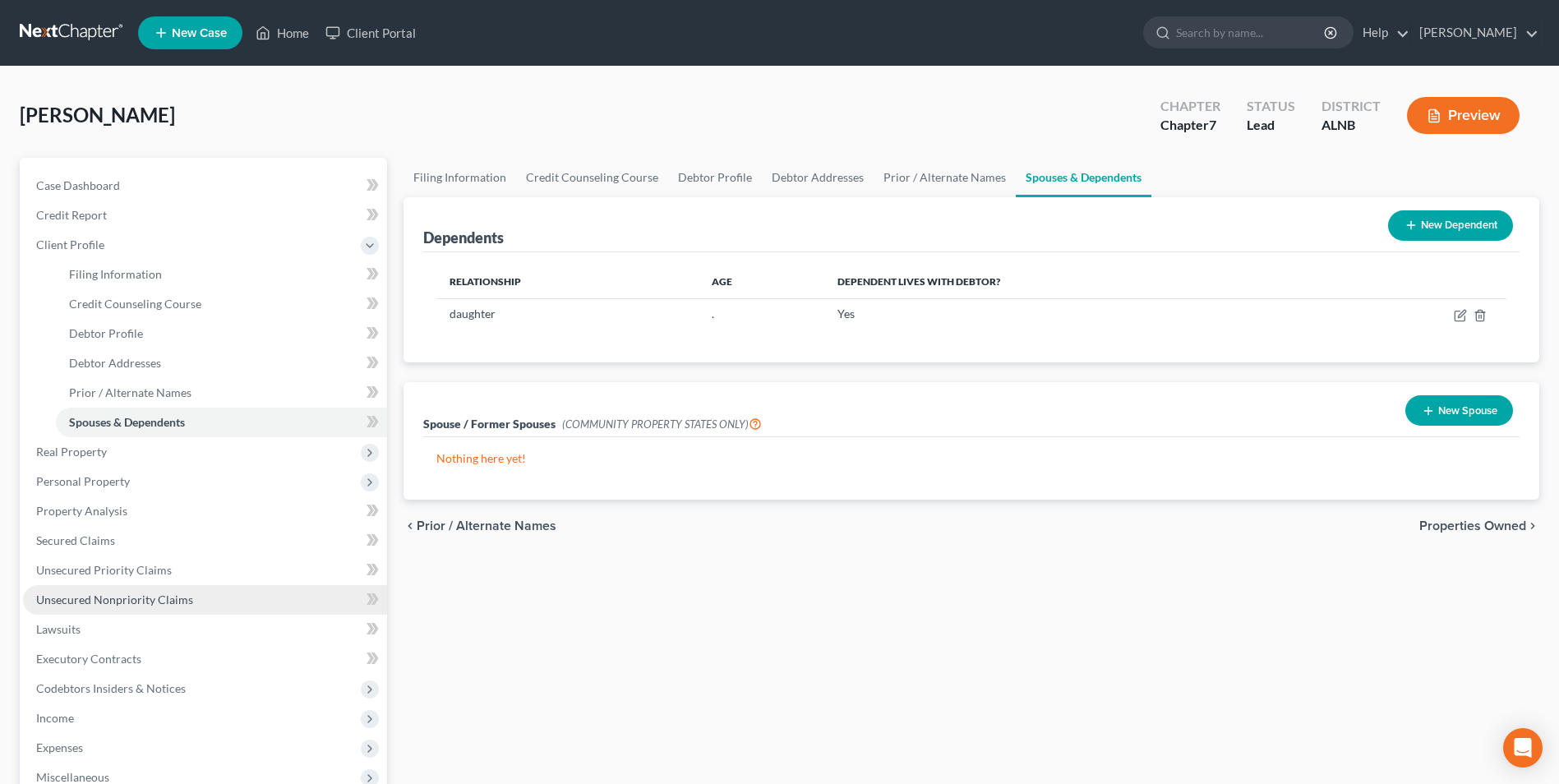
drag, startPoint x: 106, startPoint y: 592, endPoint x: 177, endPoint y: 587, distance: 71.2
click at [106, 592] on span "Unsecured Nonpriority Claims" at bounding box center [114, 599] width 157 height 14
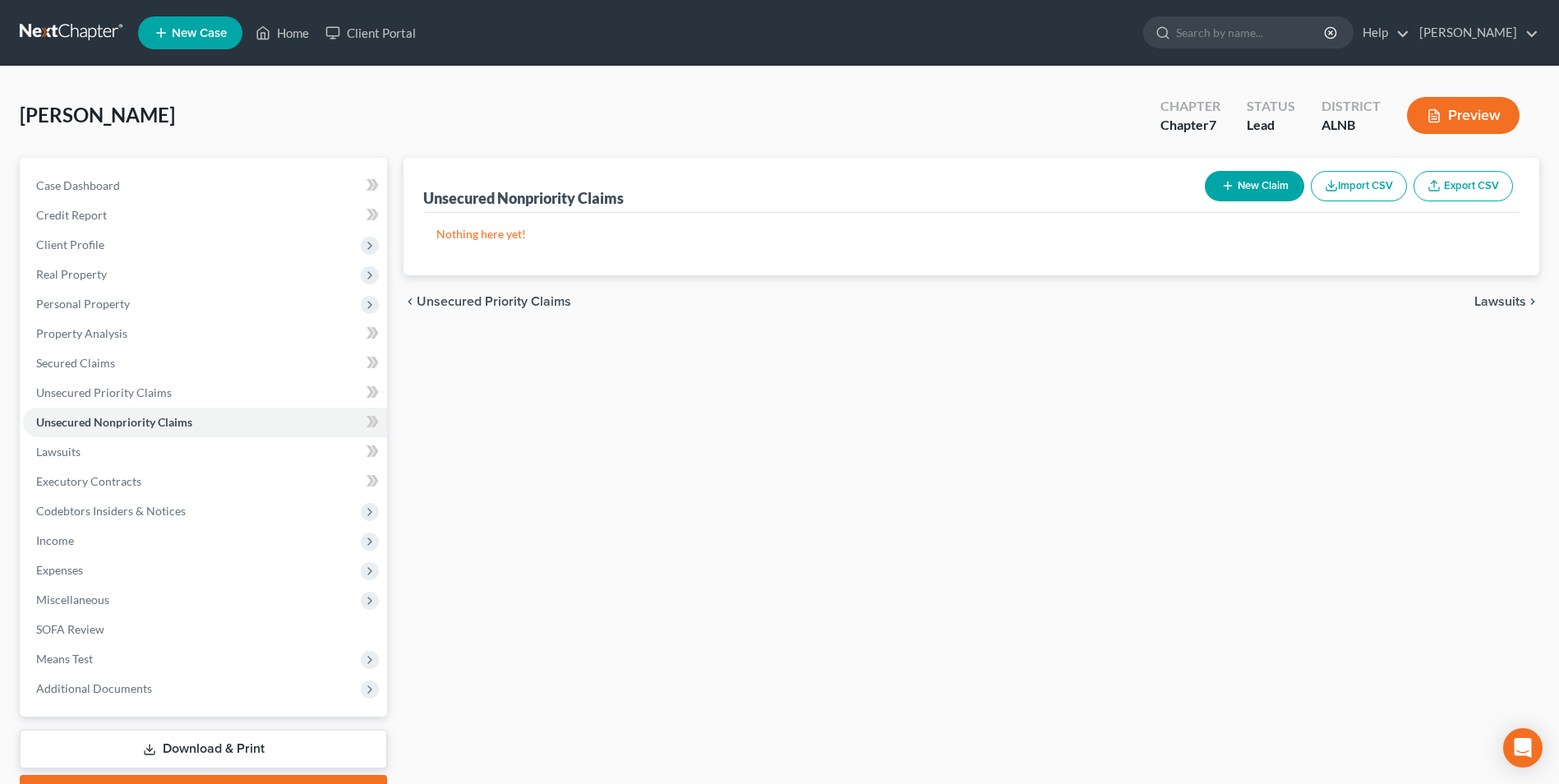
click at [1269, 179] on button "New Claim" at bounding box center [1255, 186] width 100 height 30
select select "0"
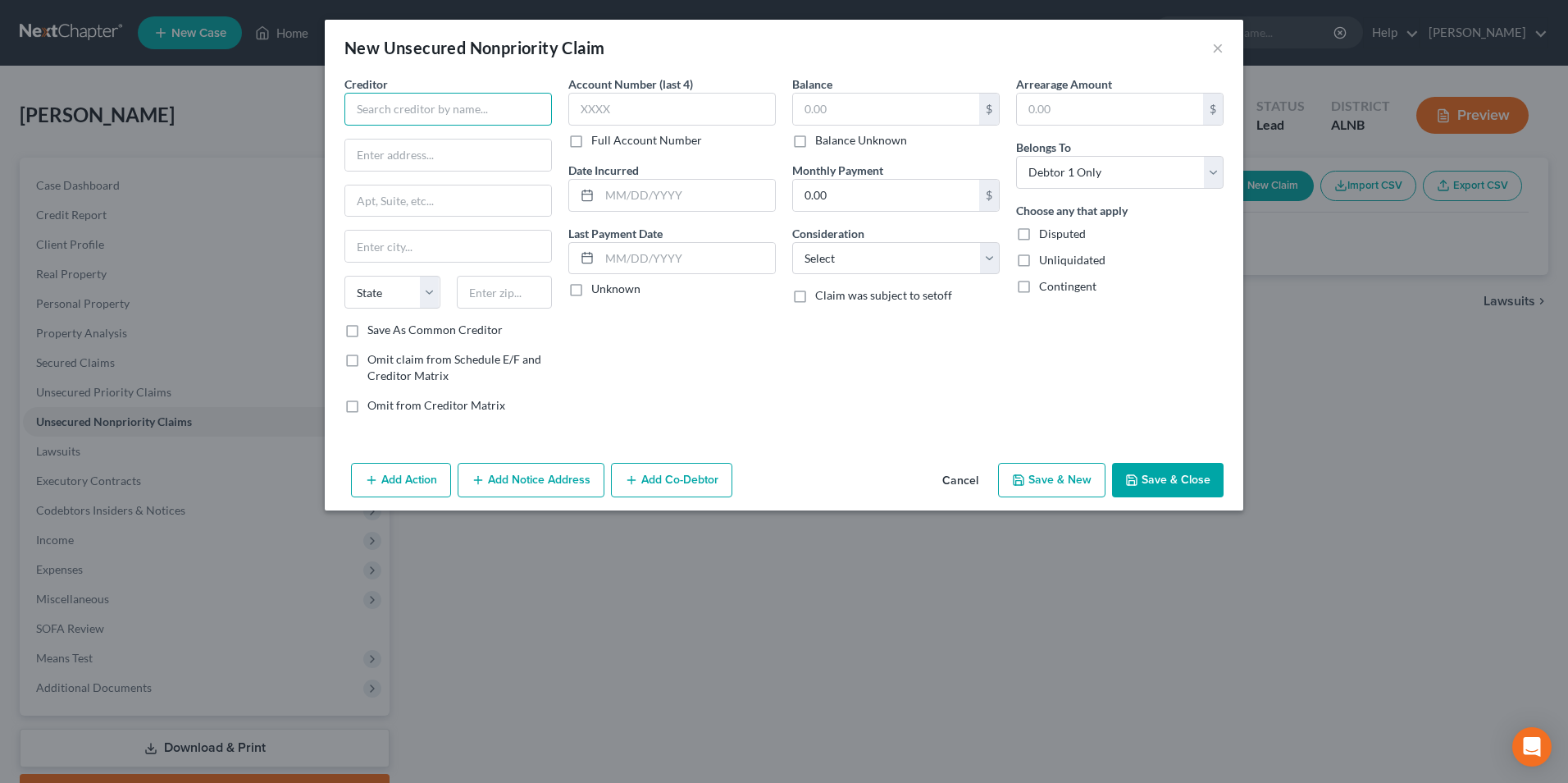
click at [454, 114] on input "text" at bounding box center [448, 109] width 208 height 33
type input "T"
click at [389, 110] on input "CBNA" at bounding box center [448, 109] width 208 height 33
click at [480, 110] on input "CBNA/Tractor Supply" at bounding box center [448, 109] width 208 height 33
type input "C"
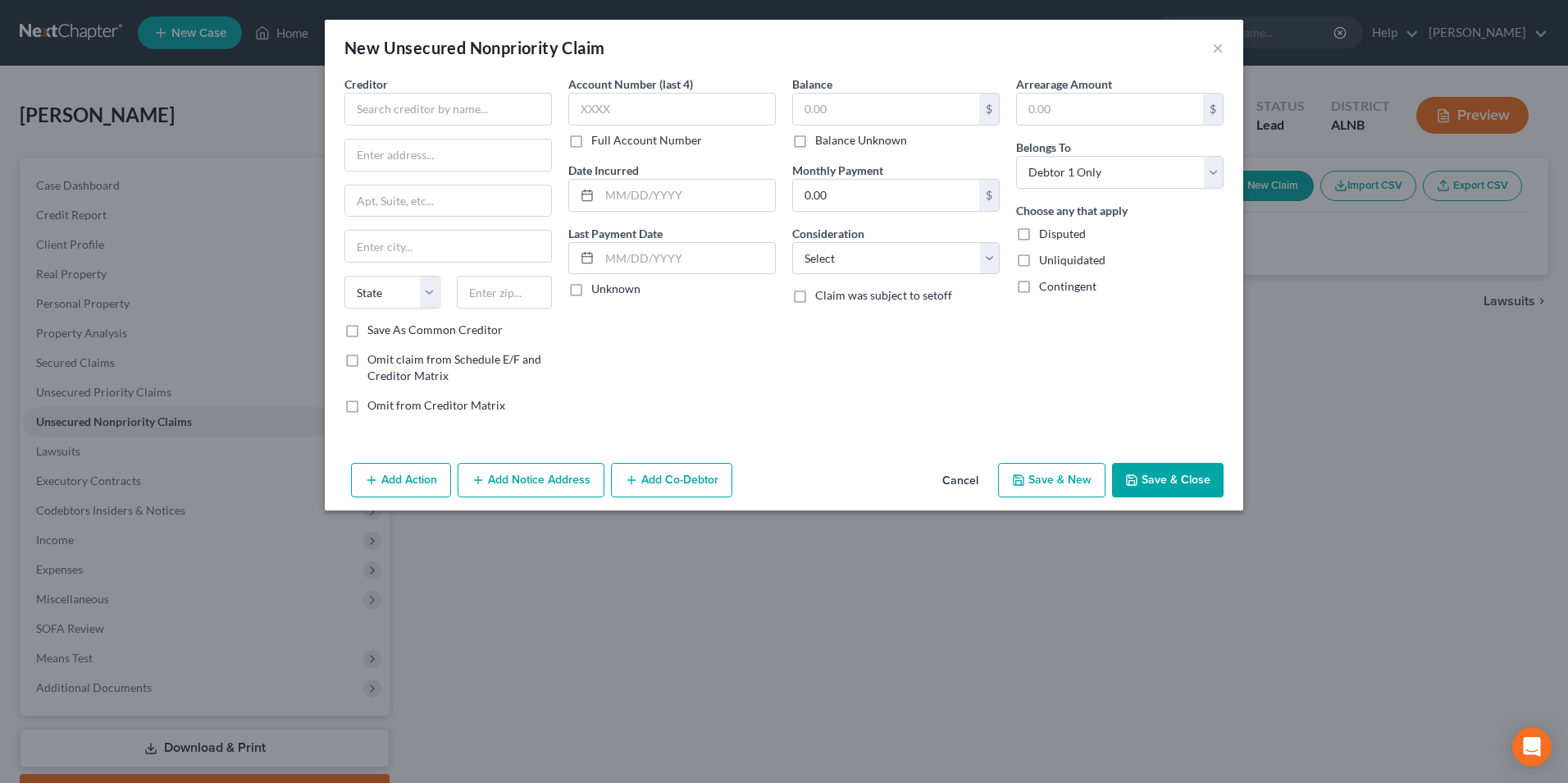
click at [965, 480] on button "Cancel" at bounding box center [960, 481] width 62 height 33
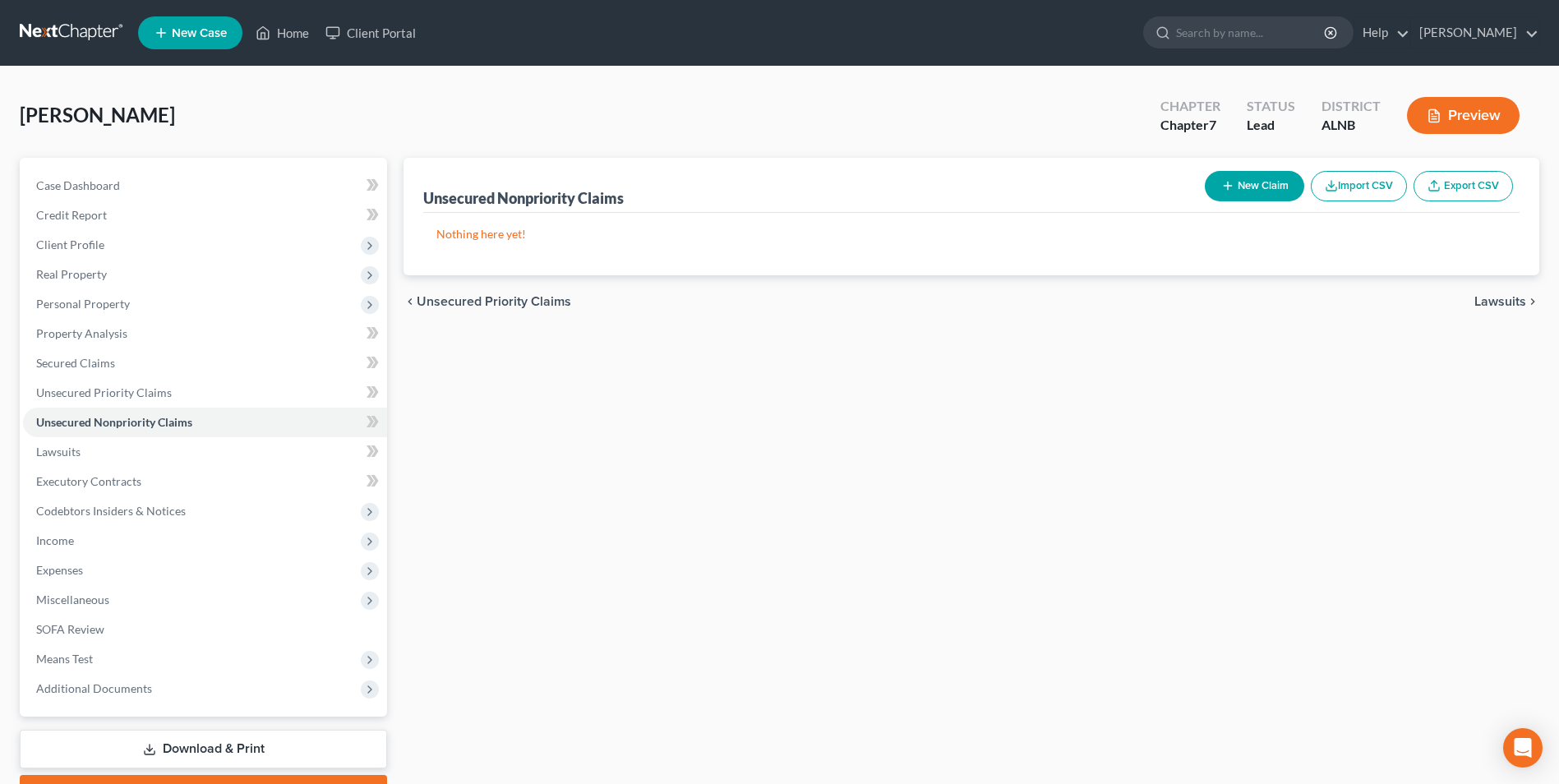
click at [1265, 184] on button "New Claim" at bounding box center [1255, 186] width 100 height 30
select select "0"
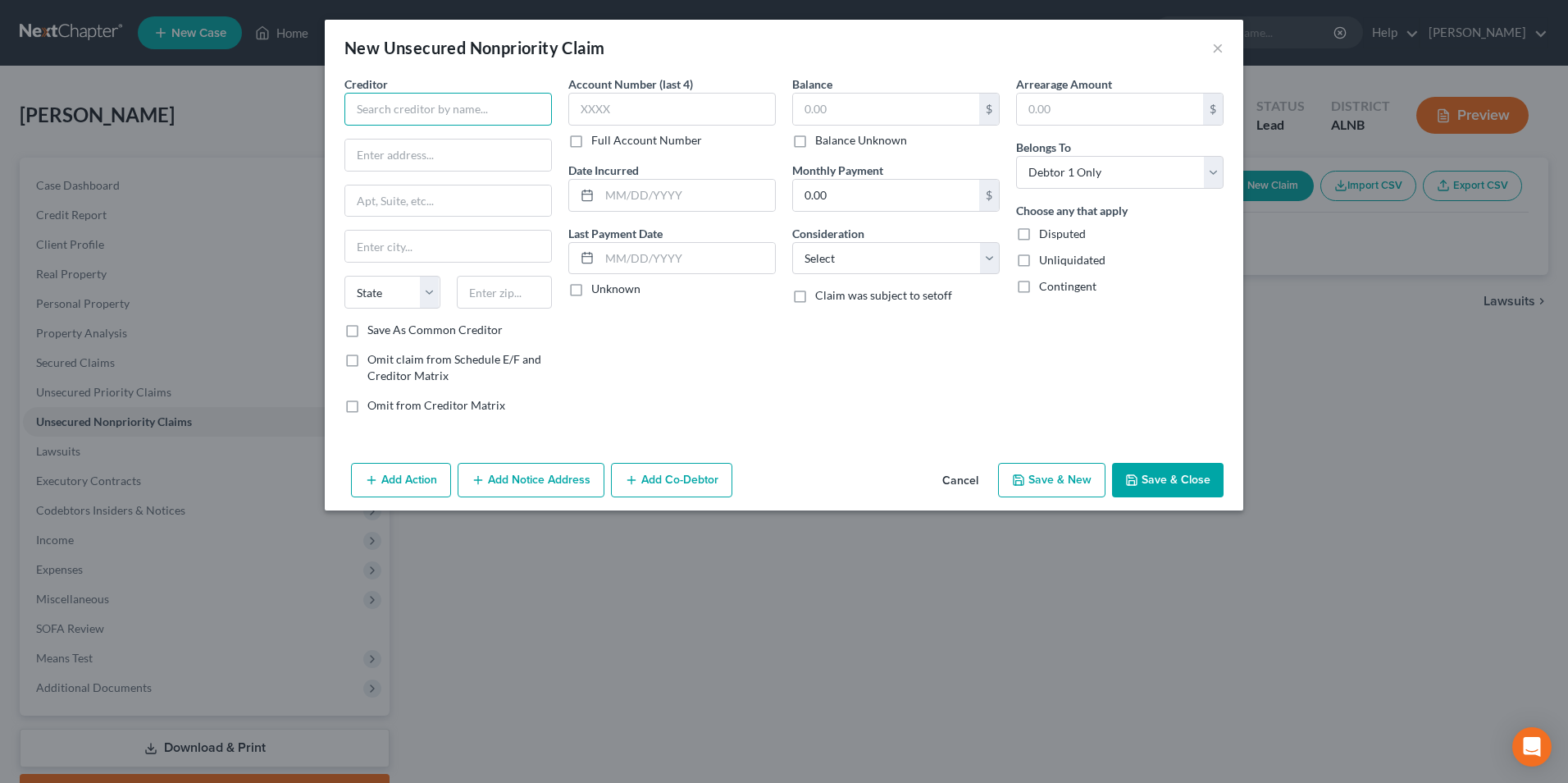
click at [408, 114] on input "text" at bounding box center [448, 109] width 208 height 33
type input "Tower Loan"
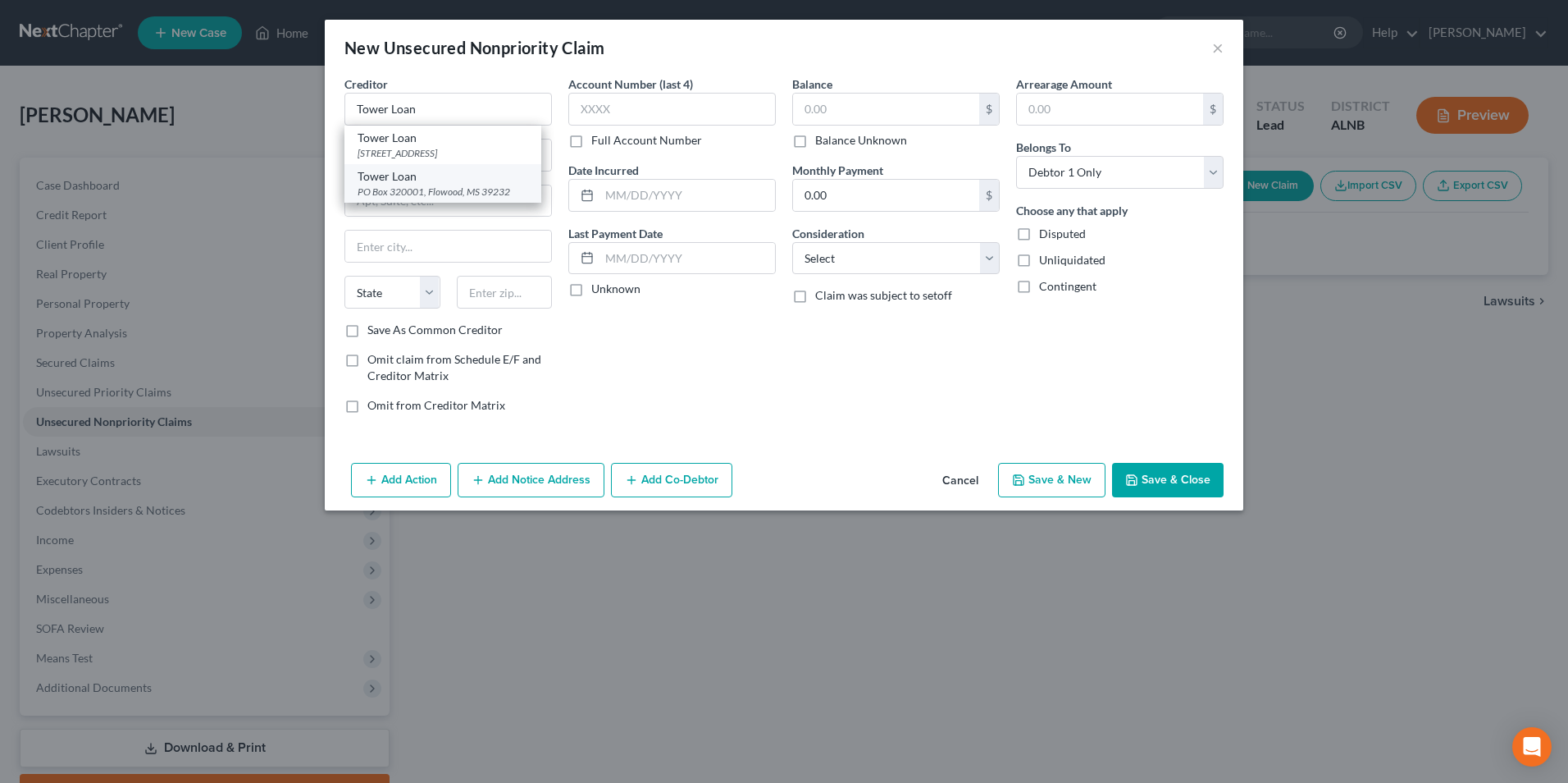
click at [404, 185] on div "PO Box 320001, Flowood, MS 39232" at bounding box center [442, 191] width 171 height 14
type input "PO Box 320001"
type input "Flowood"
select select "25"
type input "39232"
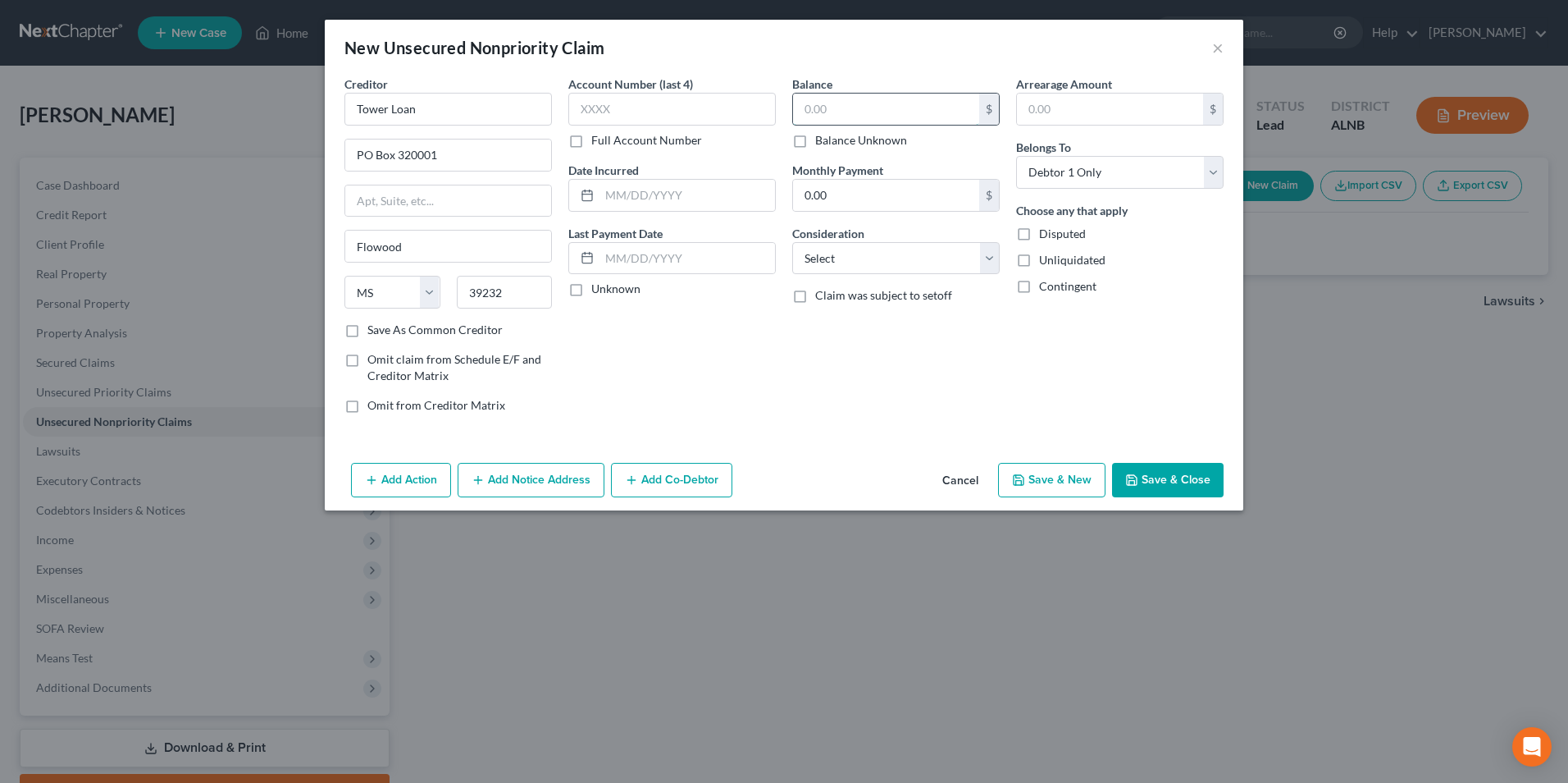
click at [850, 108] on input "text" at bounding box center [886, 109] width 186 height 31
type input "4,958"
click at [903, 268] on select "Select Cable / Satellite Services Collection Agency Credit Card Debt Debt Couns…" at bounding box center [896, 259] width 208 height 33
select select "10"
click at [792, 242] on select "Select Cable / Satellite Services Collection Agency Credit Card Debt Debt Couns…" at bounding box center [896, 259] width 208 height 33
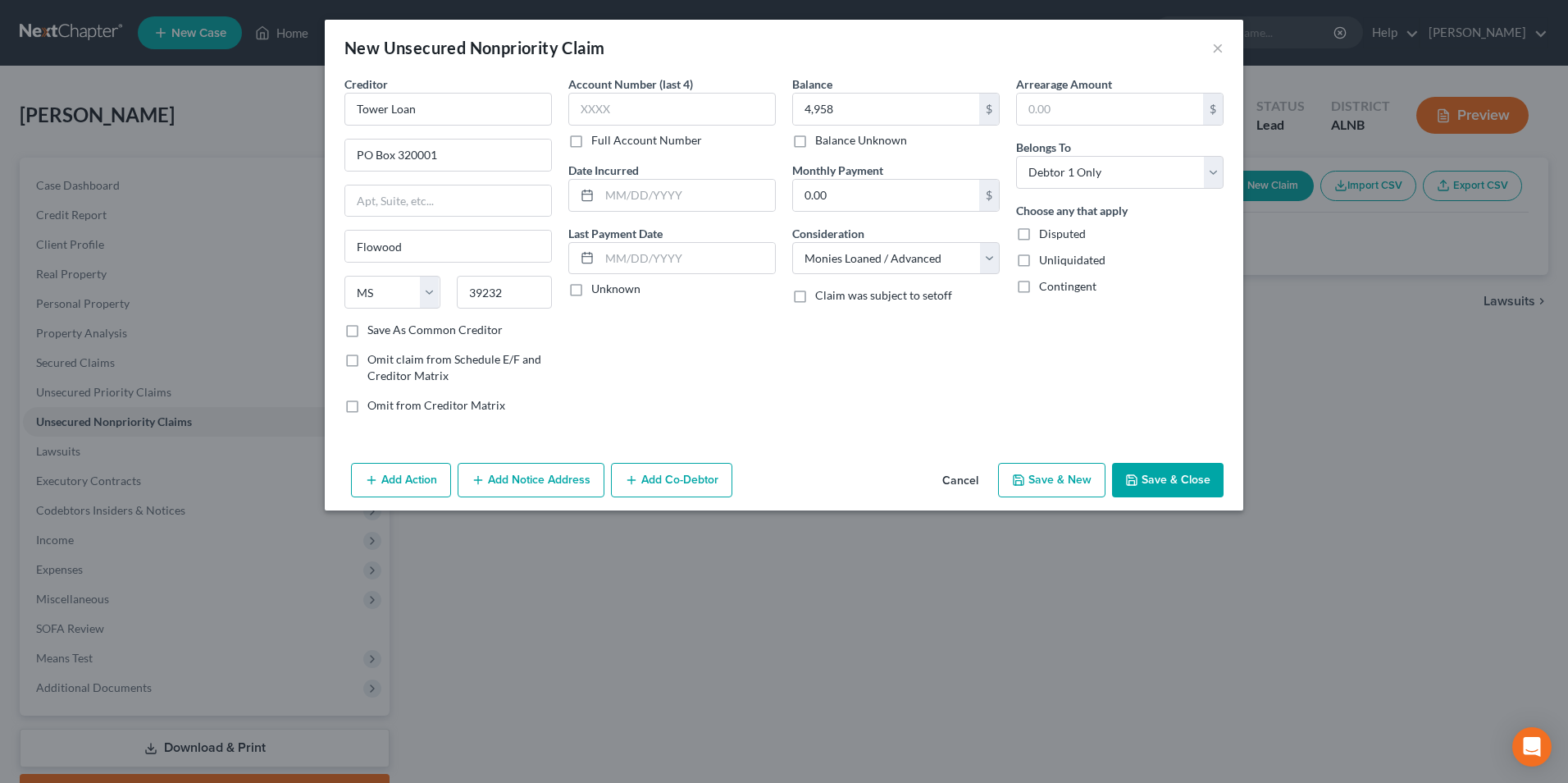
click at [1061, 482] on button "Save & New" at bounding box center [1052, 479] width 107 height 34
select select "0"
type input "4,958.00"
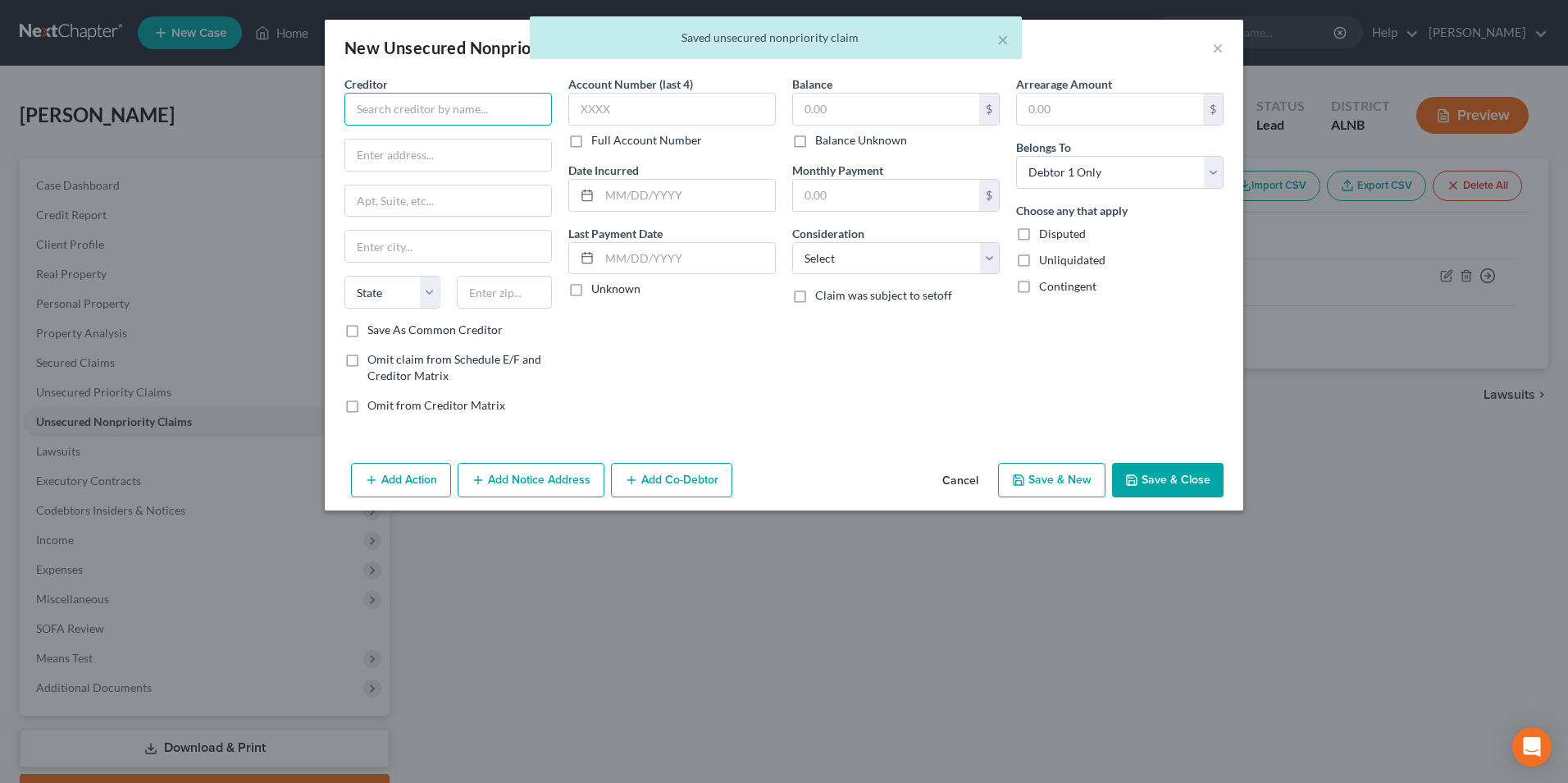
click at [470, 113] on input "text" at bounding box center [448, 109] width 208 height 33
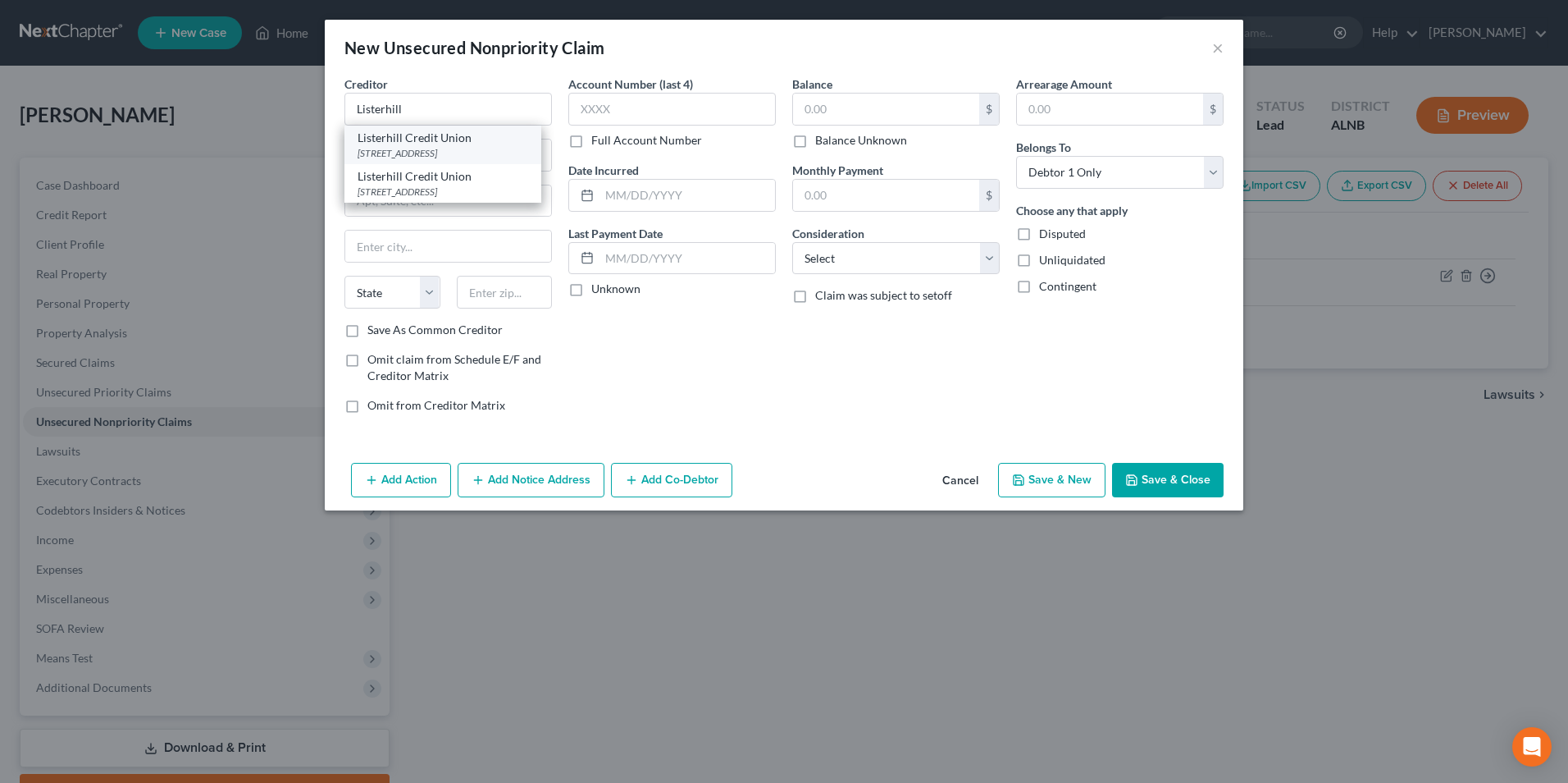
click at [423, 142] on div "Listerhill Credit Union" at bounding box center [442, 138] width 171 height 17
type input "Listerhill Credit Union"
type input "PO Box 566"
type input "Sheffield"
select select "0"
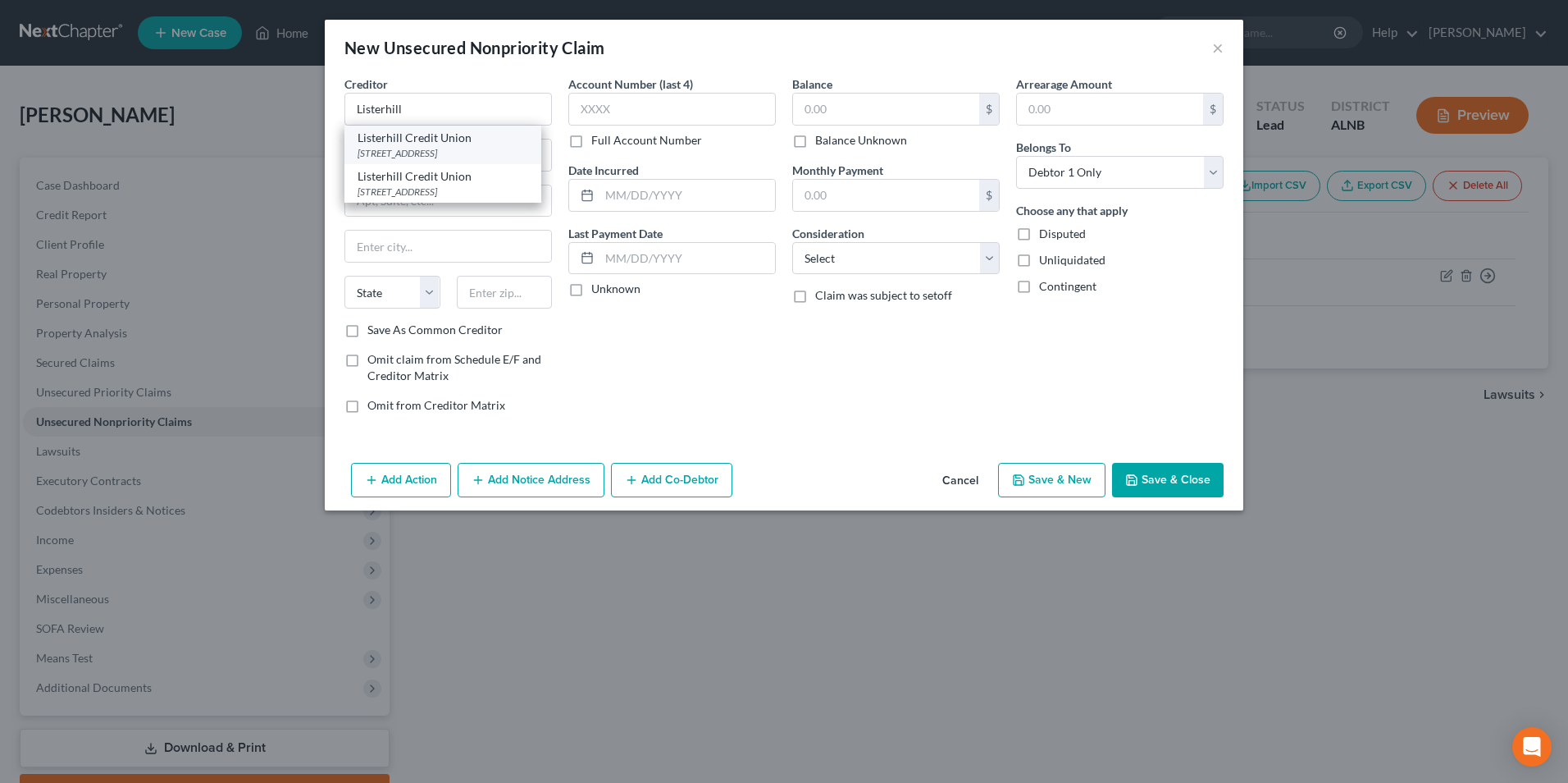
type input "35660"
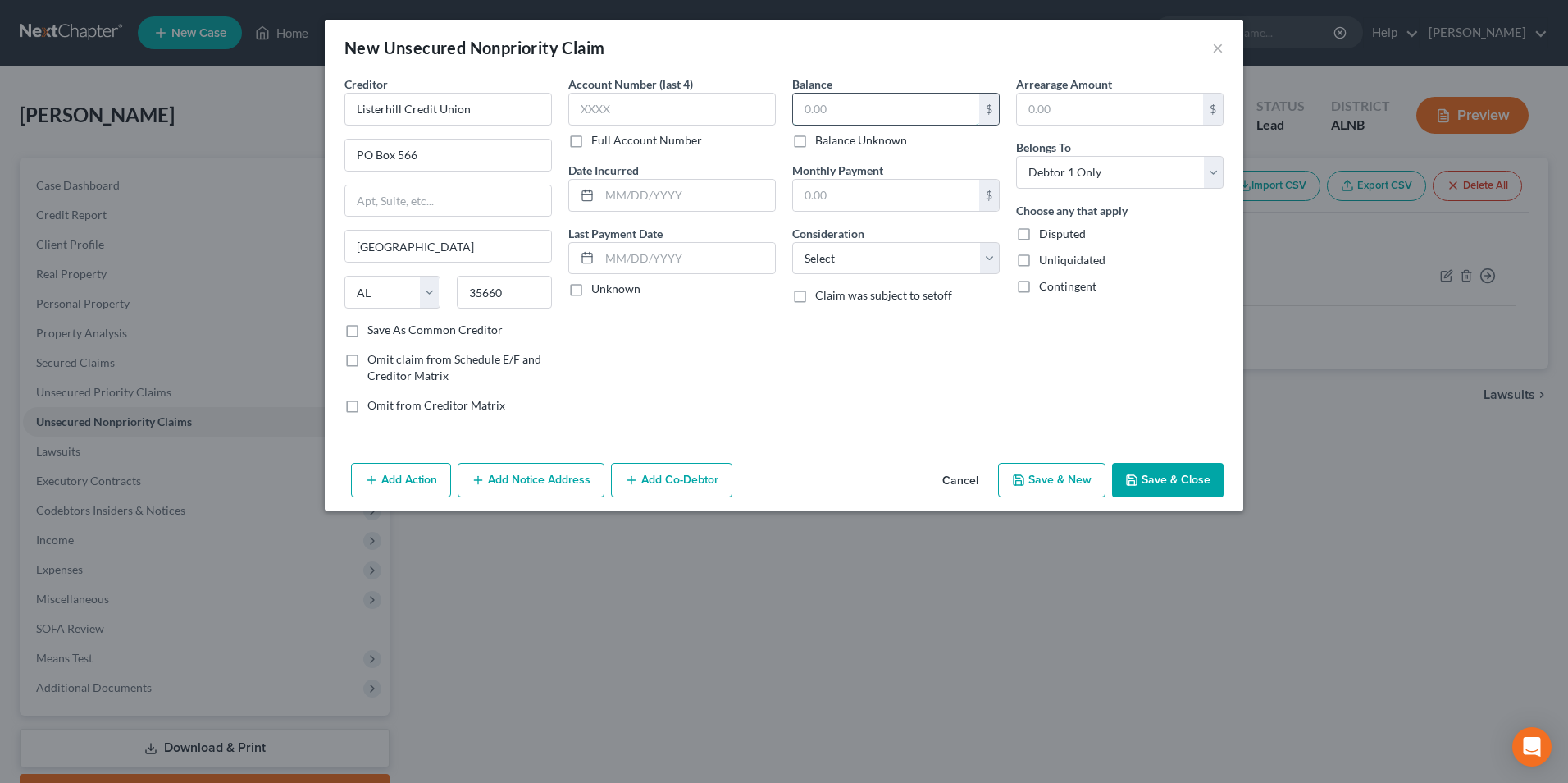
click at [851, 113] on input "text" at bounding box center [886, 109] width 186 height 31
type input "18,996"
click at [1066, 484] on button "Save & New" at bounding box center [1052, 479] width 107 height 34
select select "0"
type input "18,996.00"
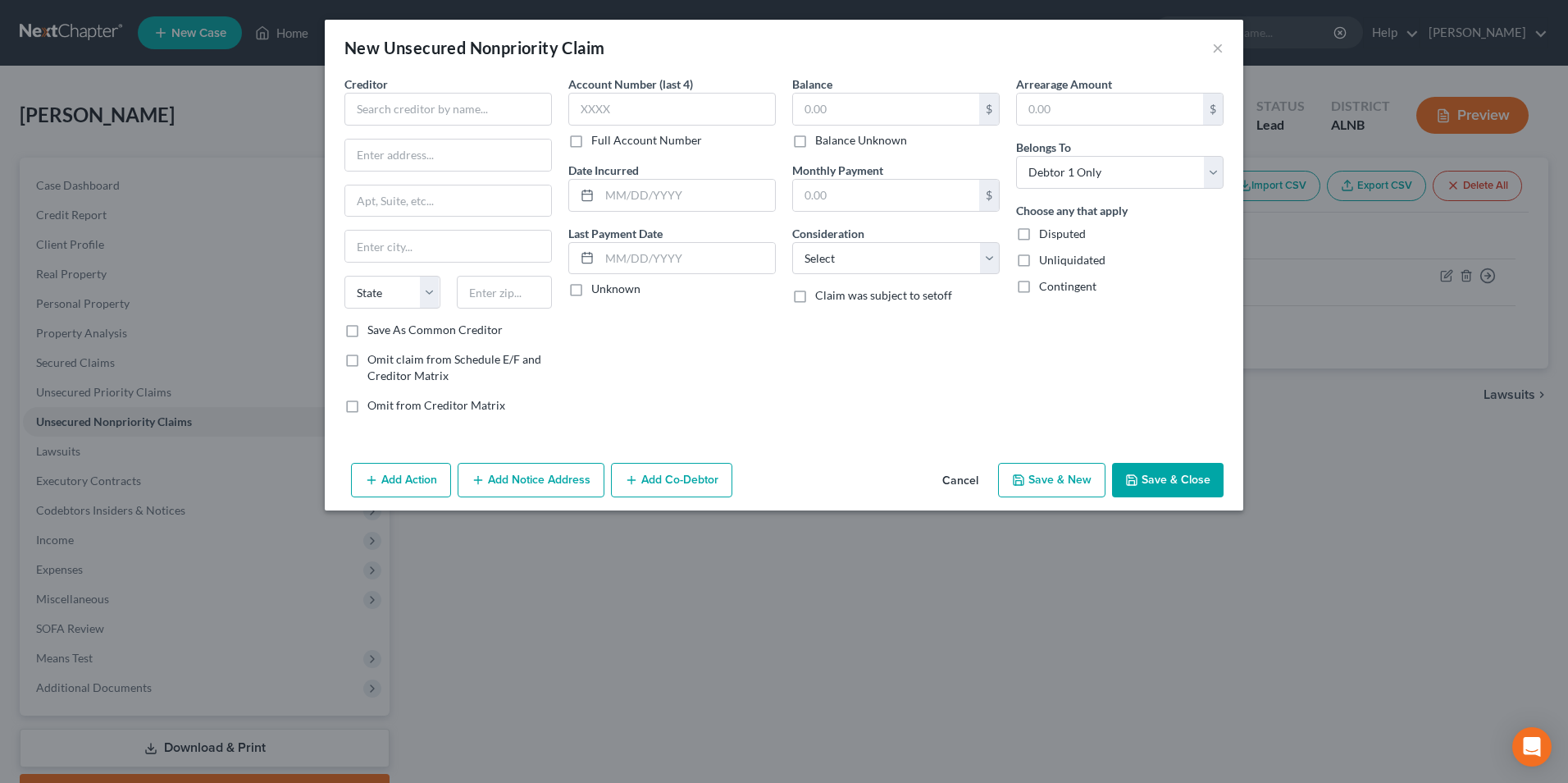
type input "0.00"
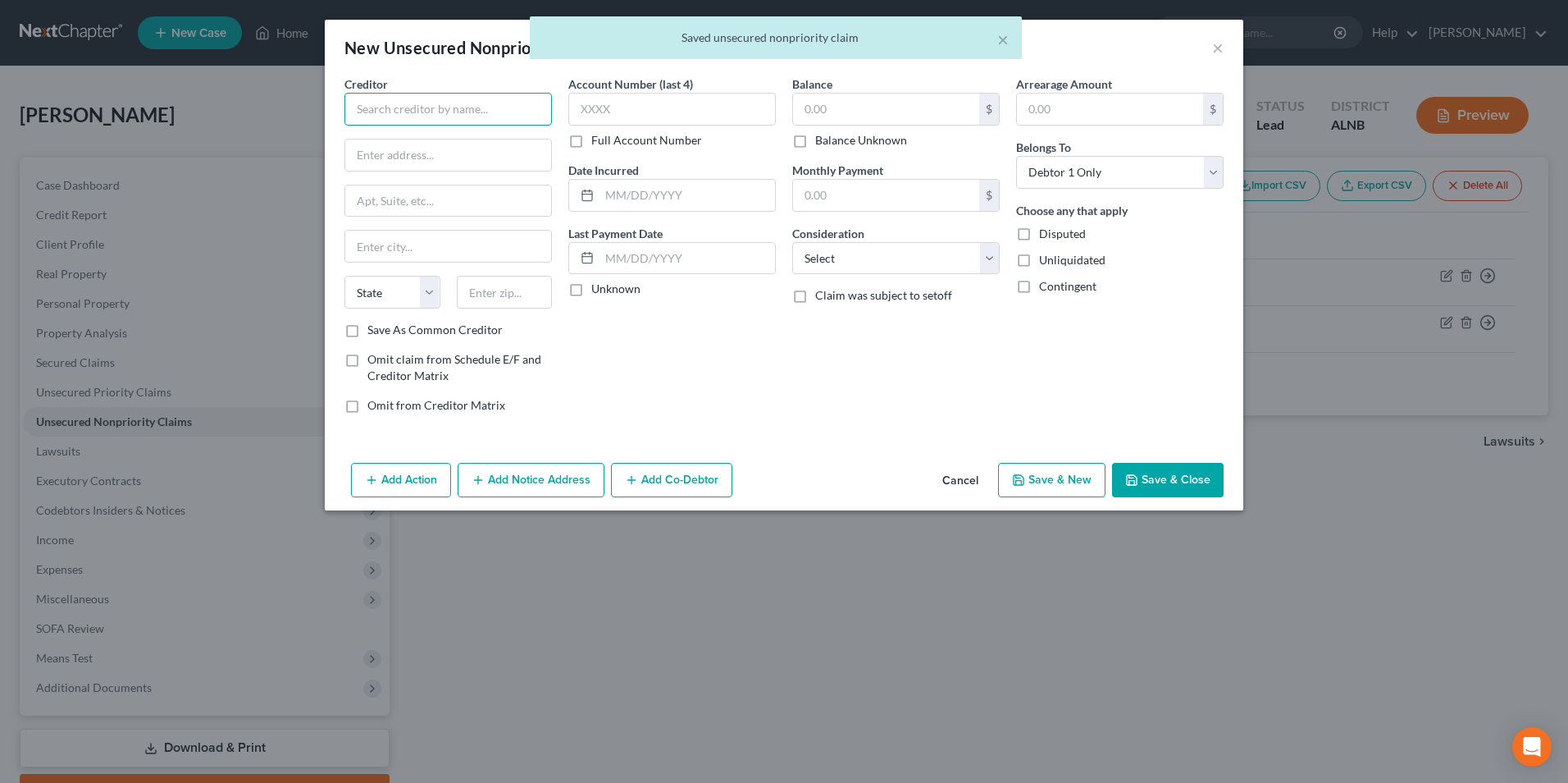
click at [390, 102] on input "text" at bounding box center [448, 109] width 208 height 33
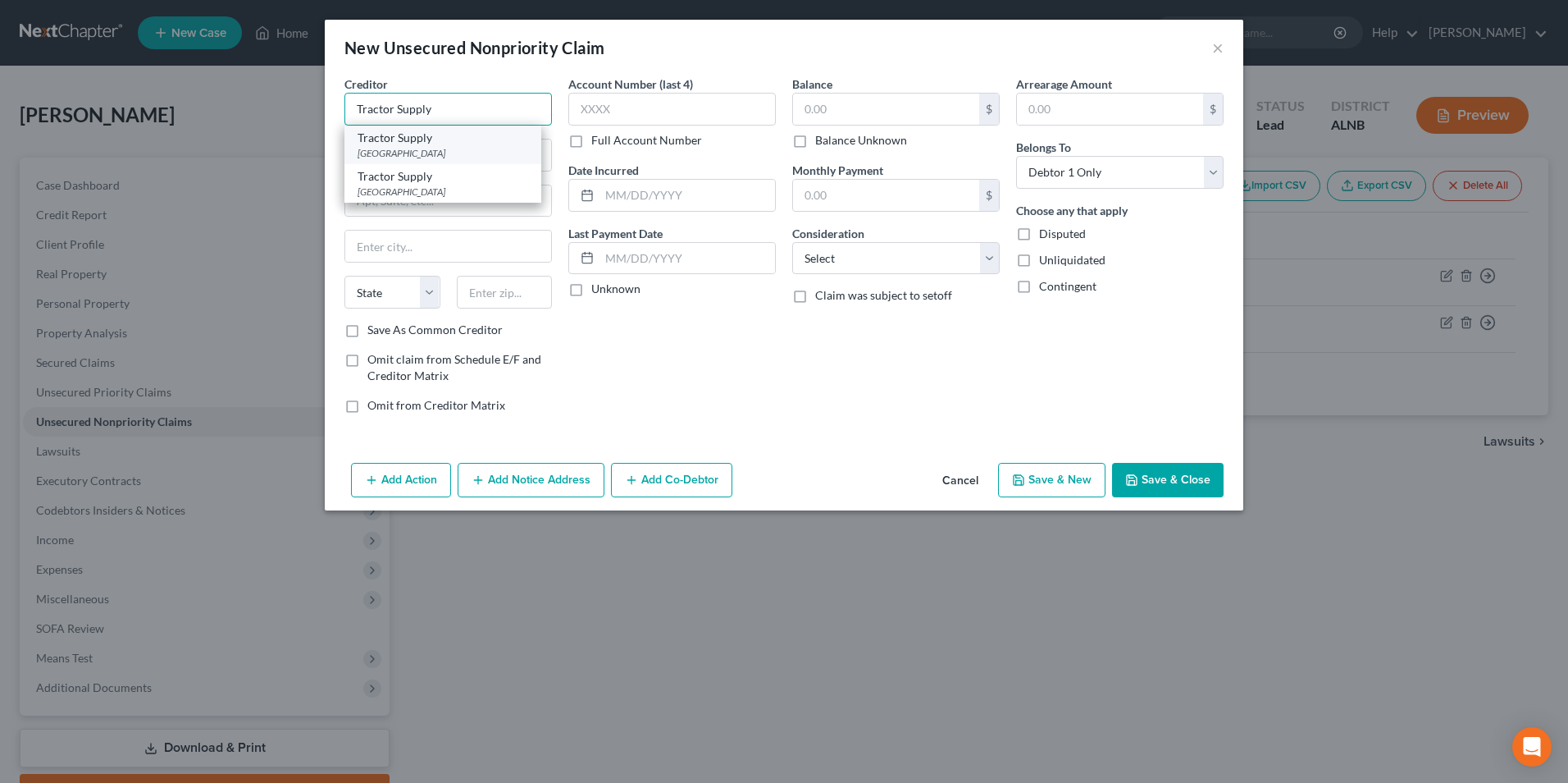
type input "Tractor Supply"
click at [395, 144] on div "Tractor Supply" at bounding box center [442, 138] width 171 height 17
type input "PO Box 9001006"
type input "Louisville"
select select "18"
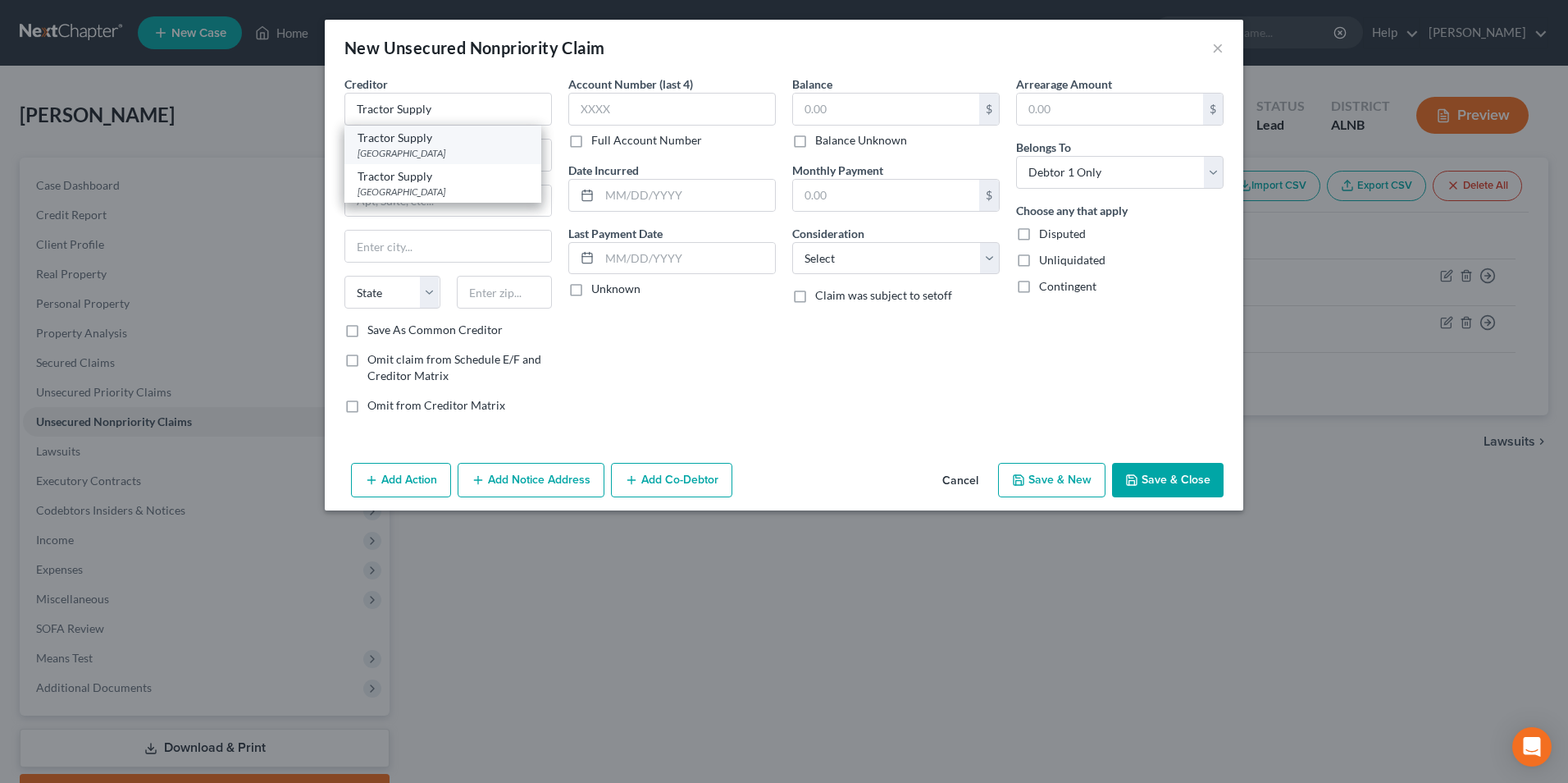
type input "40290"
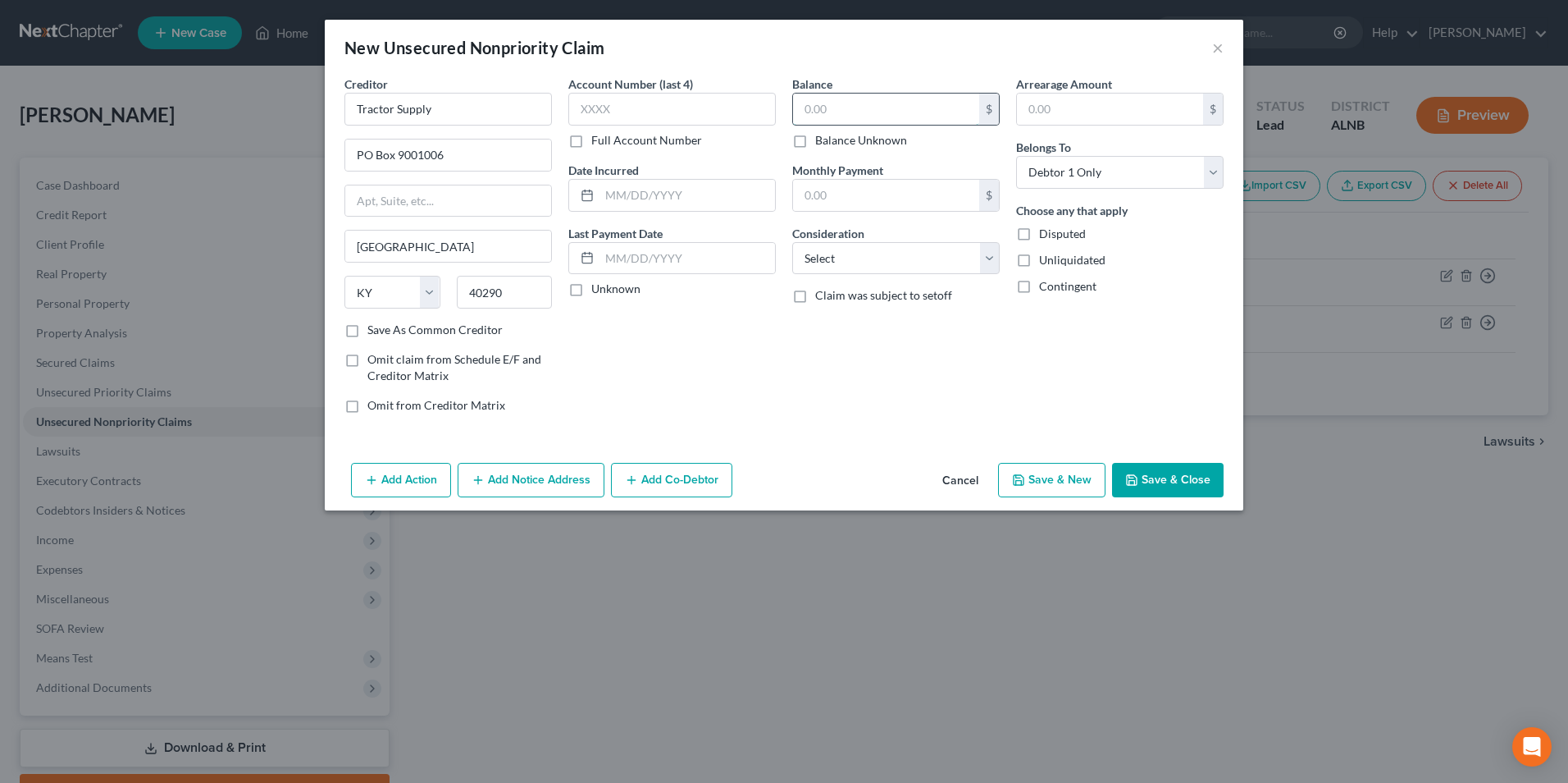
click at [855, 111] on input "text" at bounding box center [886, 109] width 186 height 31
type input "823"
click at [1065, 485] on button "Save & New" at bounding box center [1052, 479] width 107 height 34
select select "0"
type input "823.00"
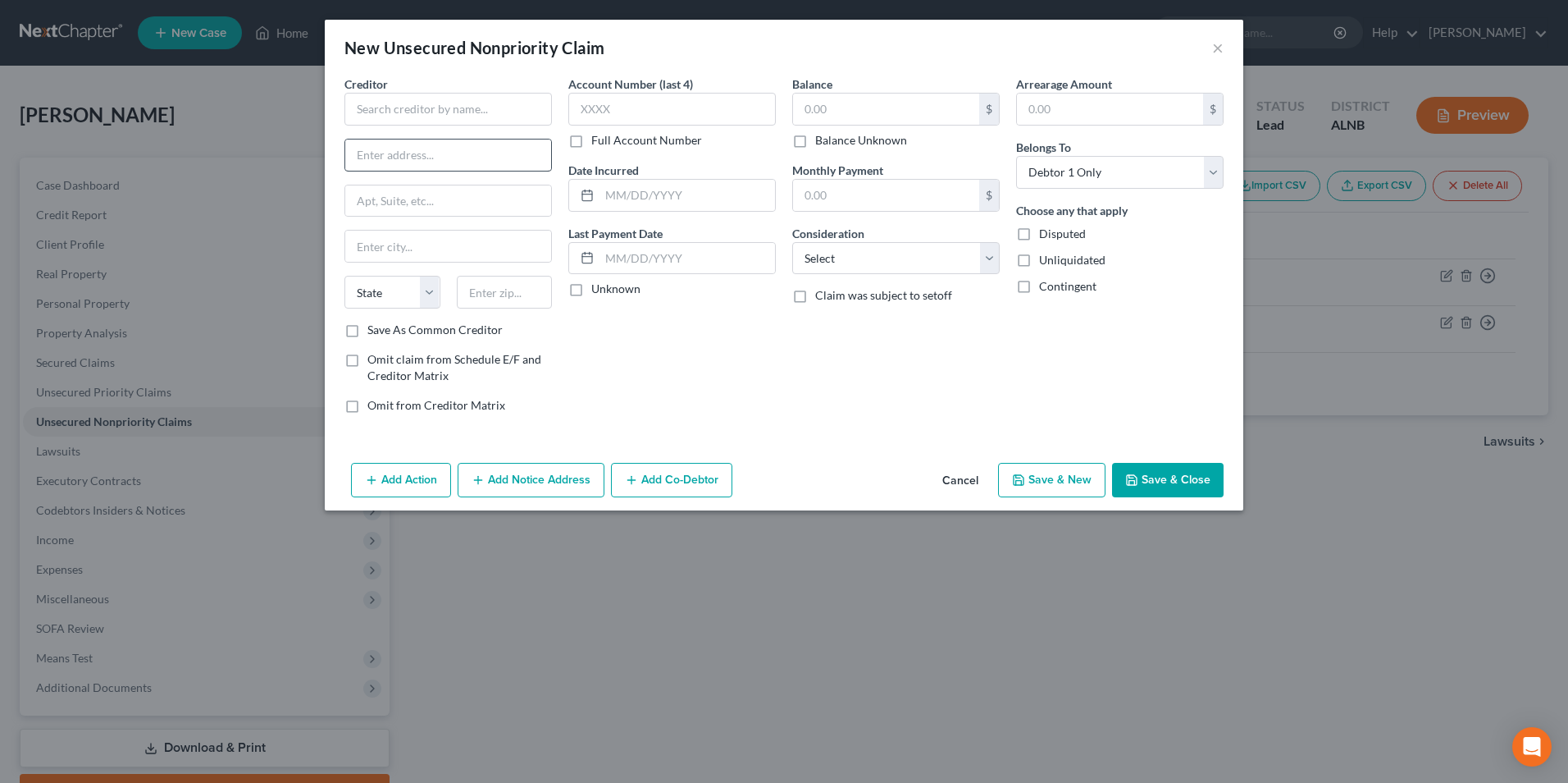
type input "0.00"
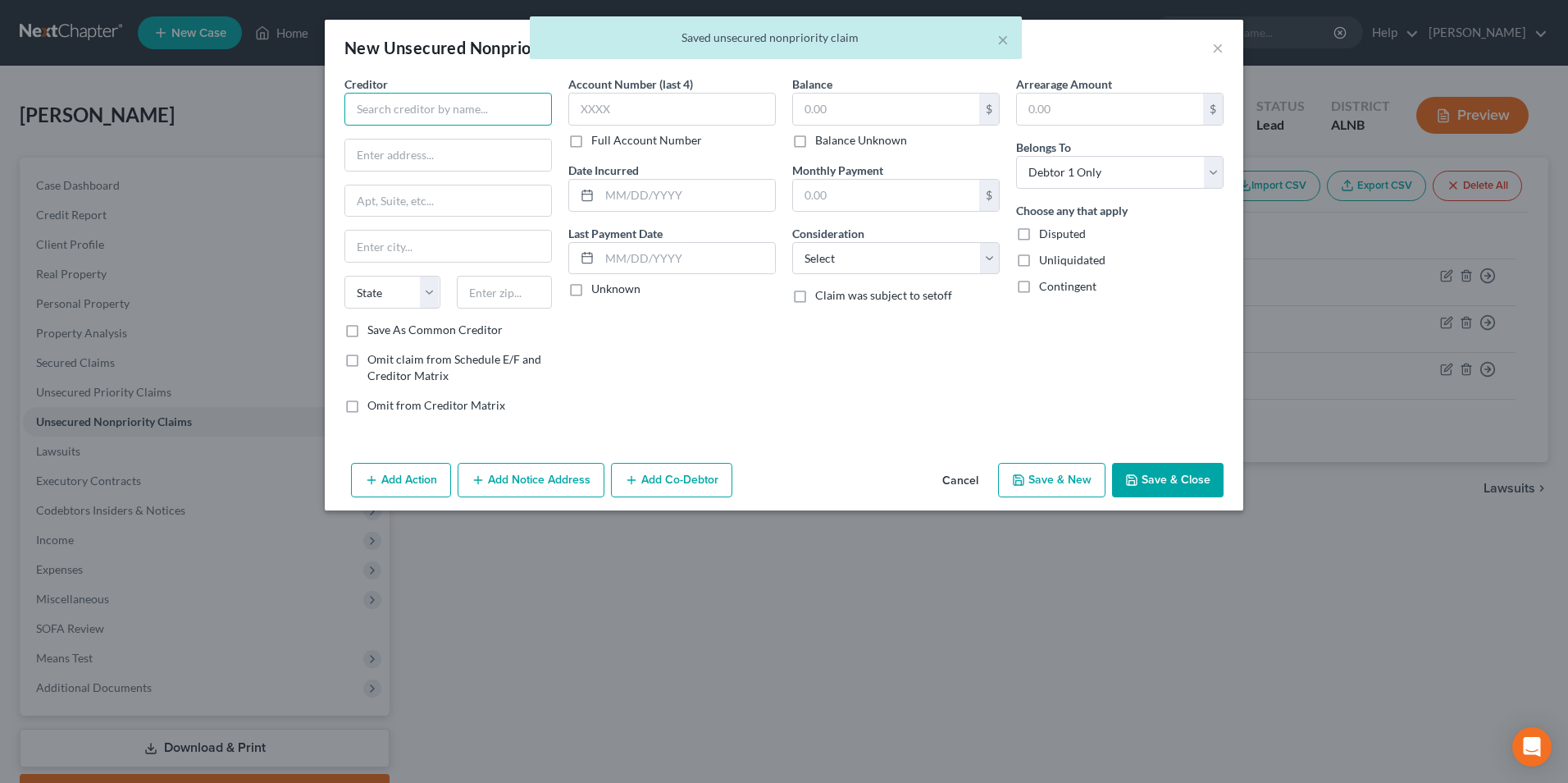
click at [400, 116] on input "text" at bounding box center [448, 109] width 208 height 33
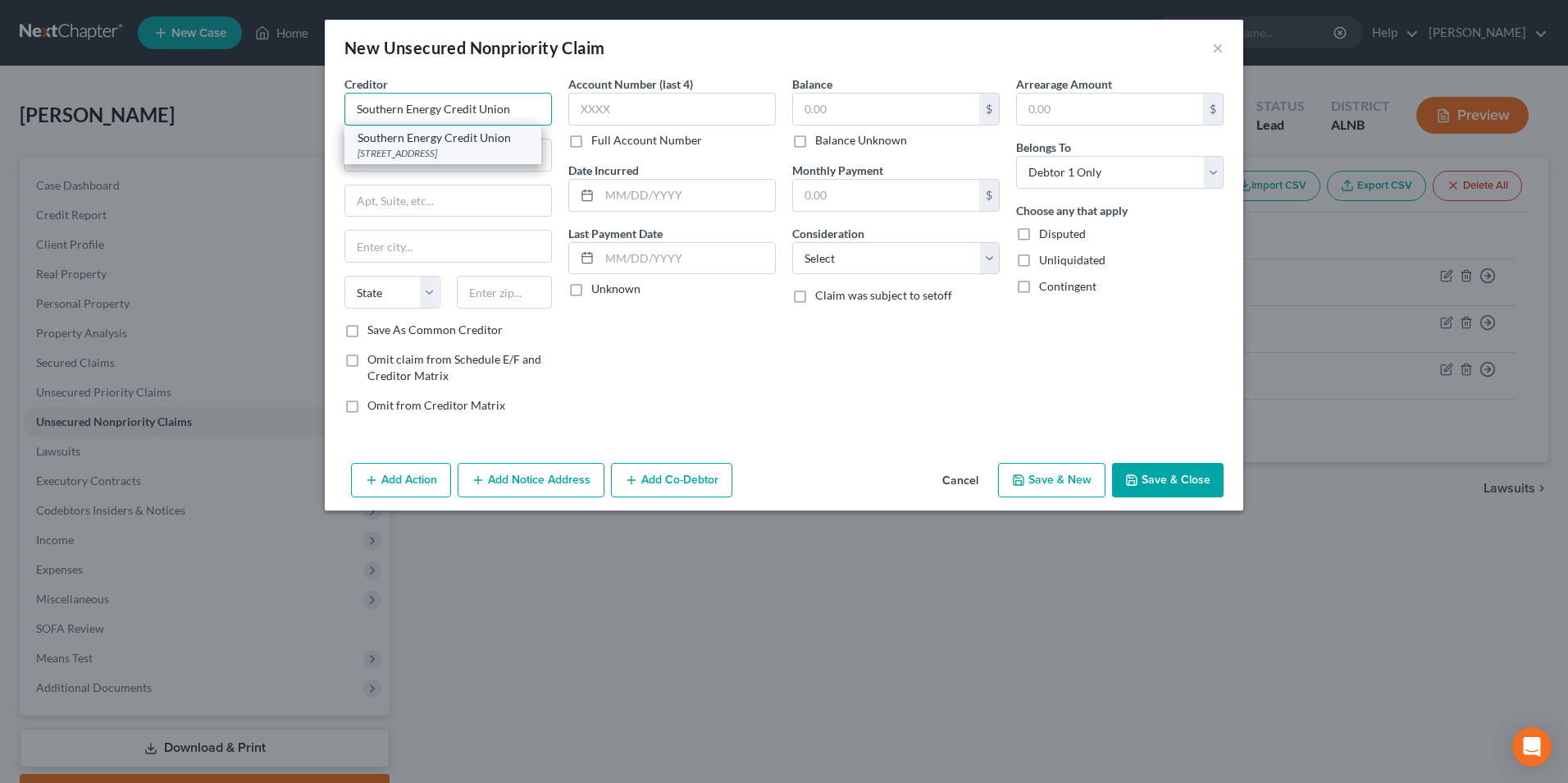
type input "Southern Energy Credit Union"
click at [419, 148] on div "[STREET_ADDRESS]" at bounding box center [442, 153] width 171 height 14
type input "[STREET_ADDRESS]"
type input "[GEOGRAPHIC_DATA]"
select select "0"
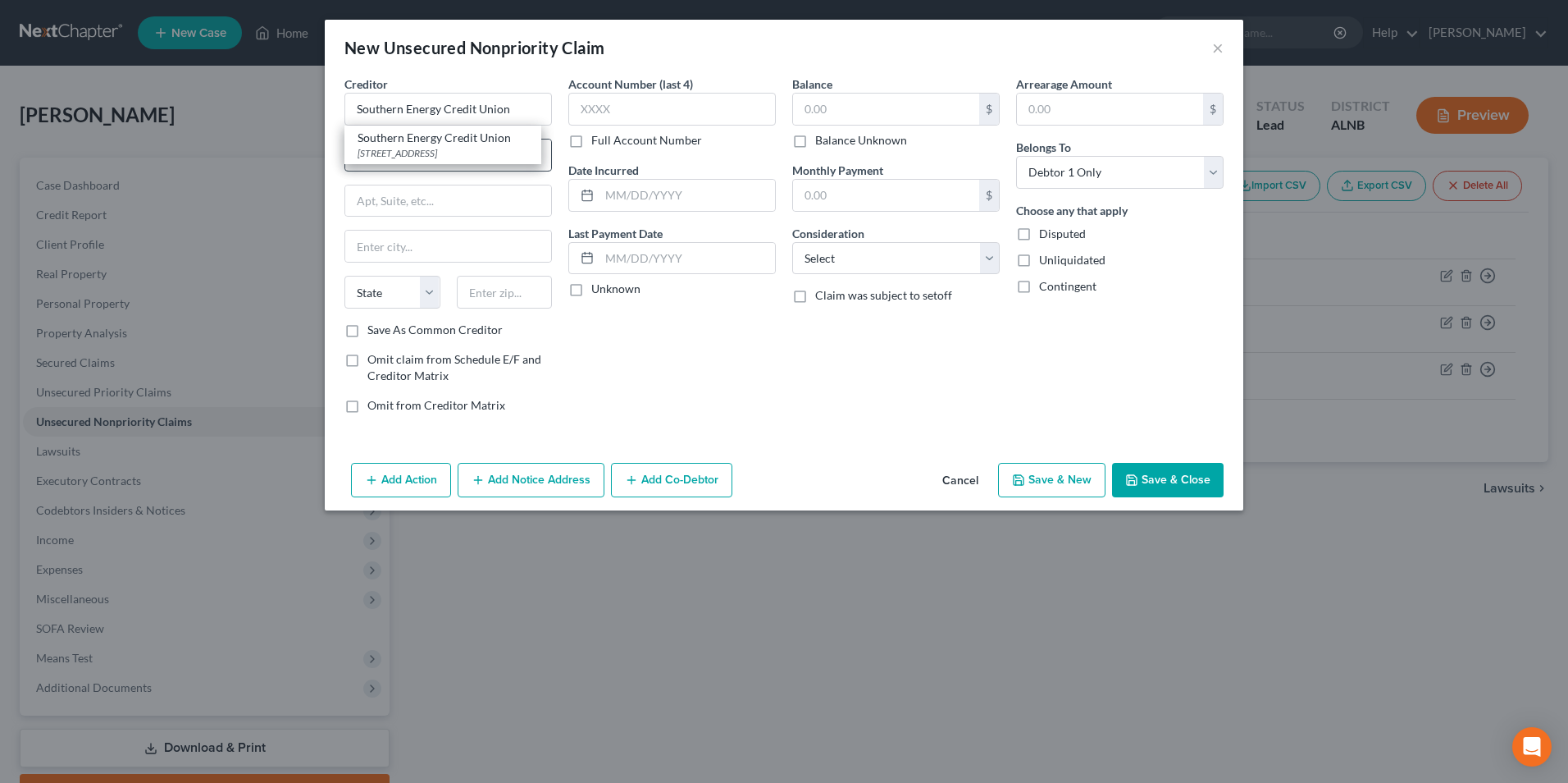
type input "35203"
click at [858, 115] on input "text" at bounding box center [886, 109] width 186 height 31
click at [1186, 475] on button "Save & Close" at bounding box center [1168, 479] width 111 height 34
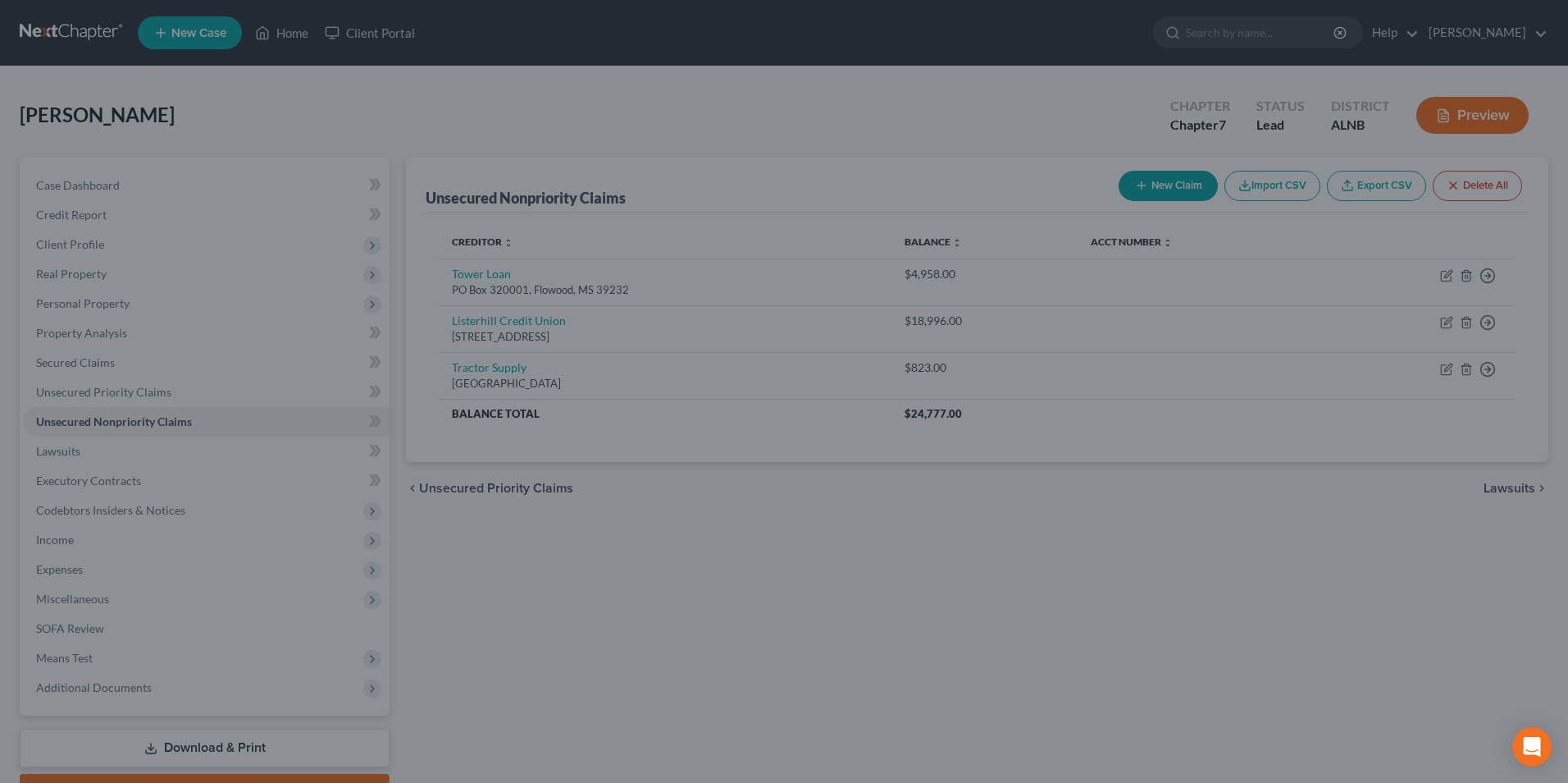
type input "0.00"
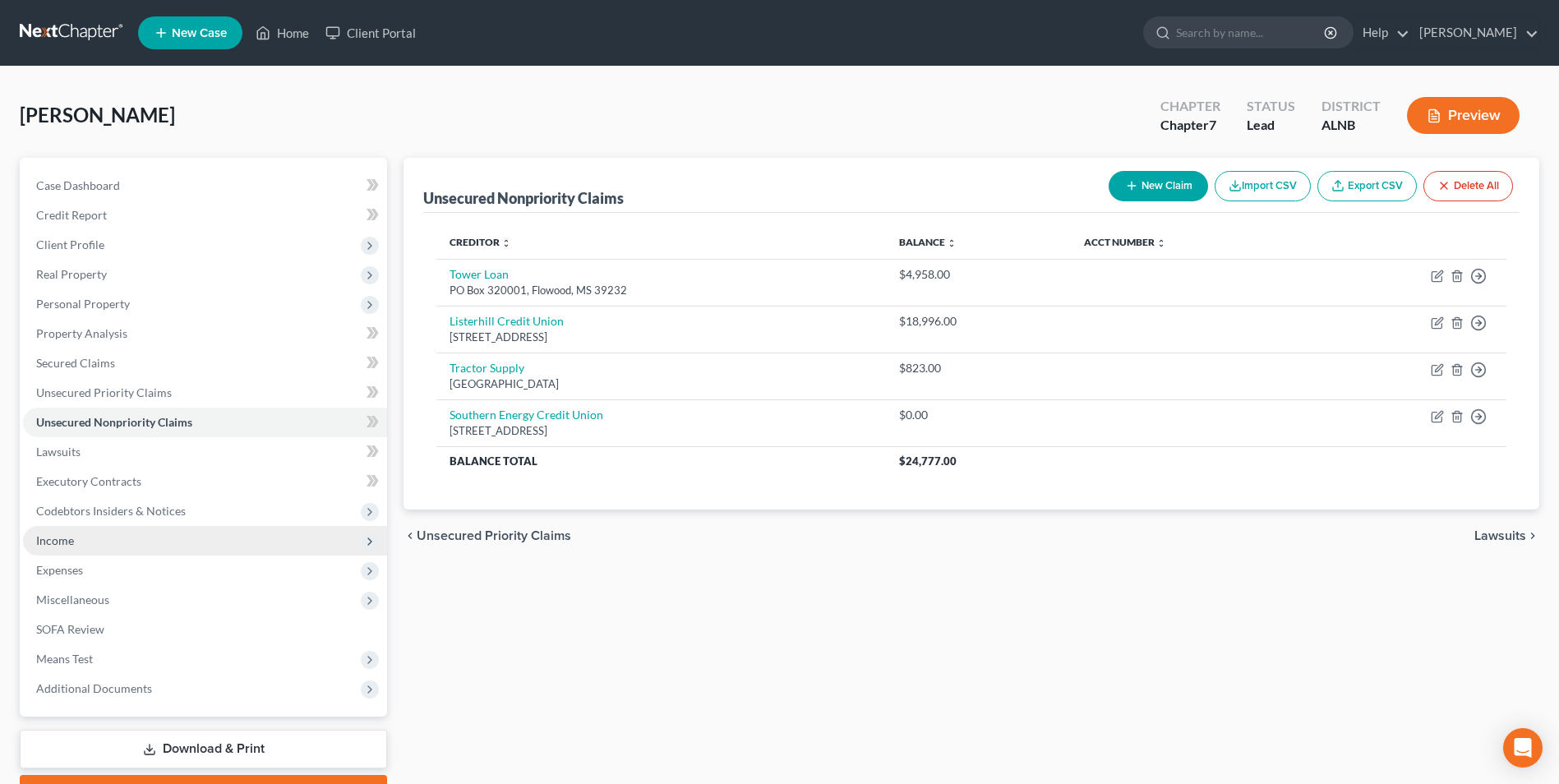
click at [62, 541] on span "Income" at bounding box center [55, 540] width 38 height 14
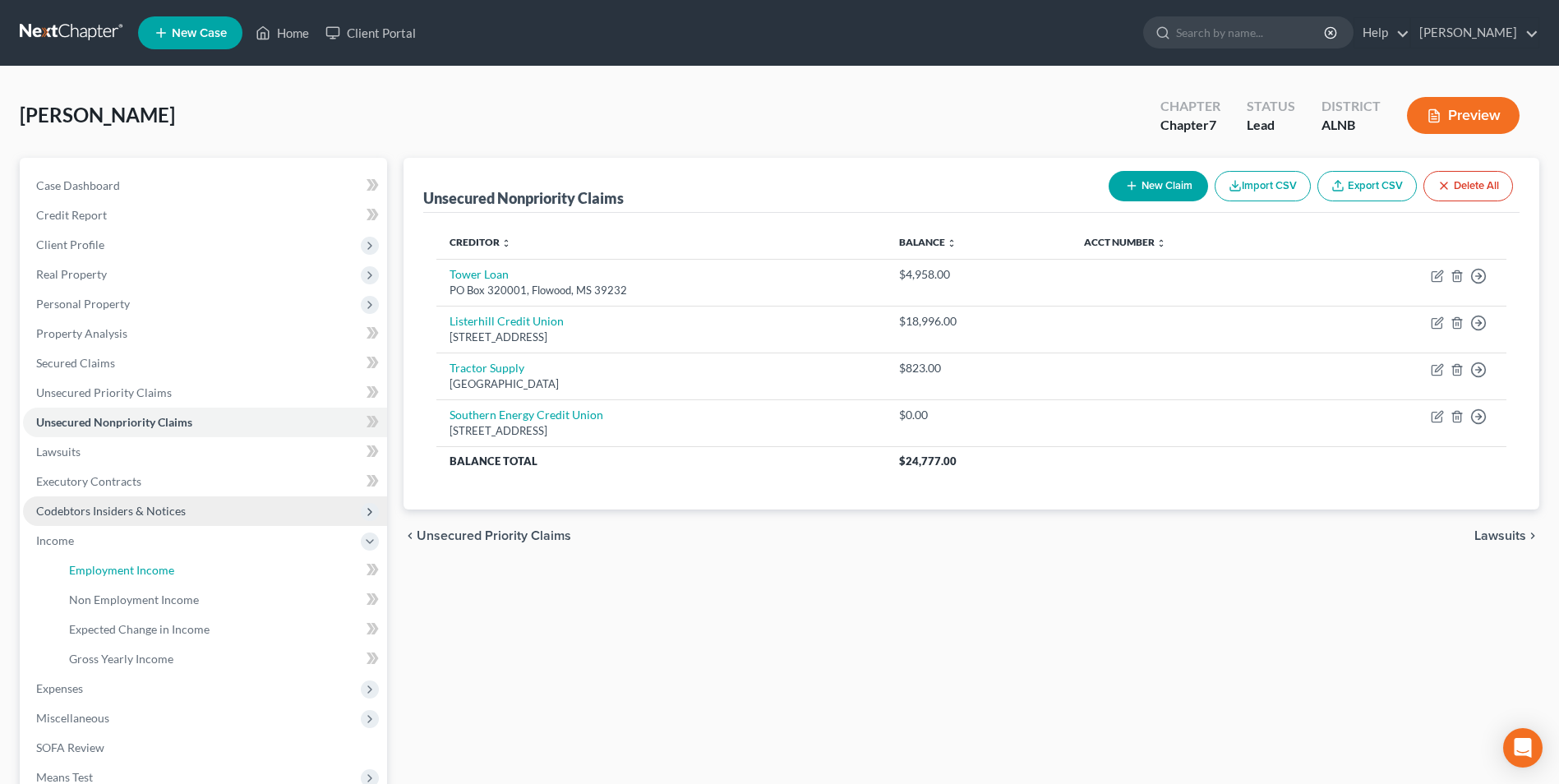
drag, startPoint x: 116, startPoint y: 567, endPoint x: 199, endPoint y: 503, distance: 104.8
click at [119, 567] on span "Employment Income" at bounding box center [122, 570] width 106 height 14
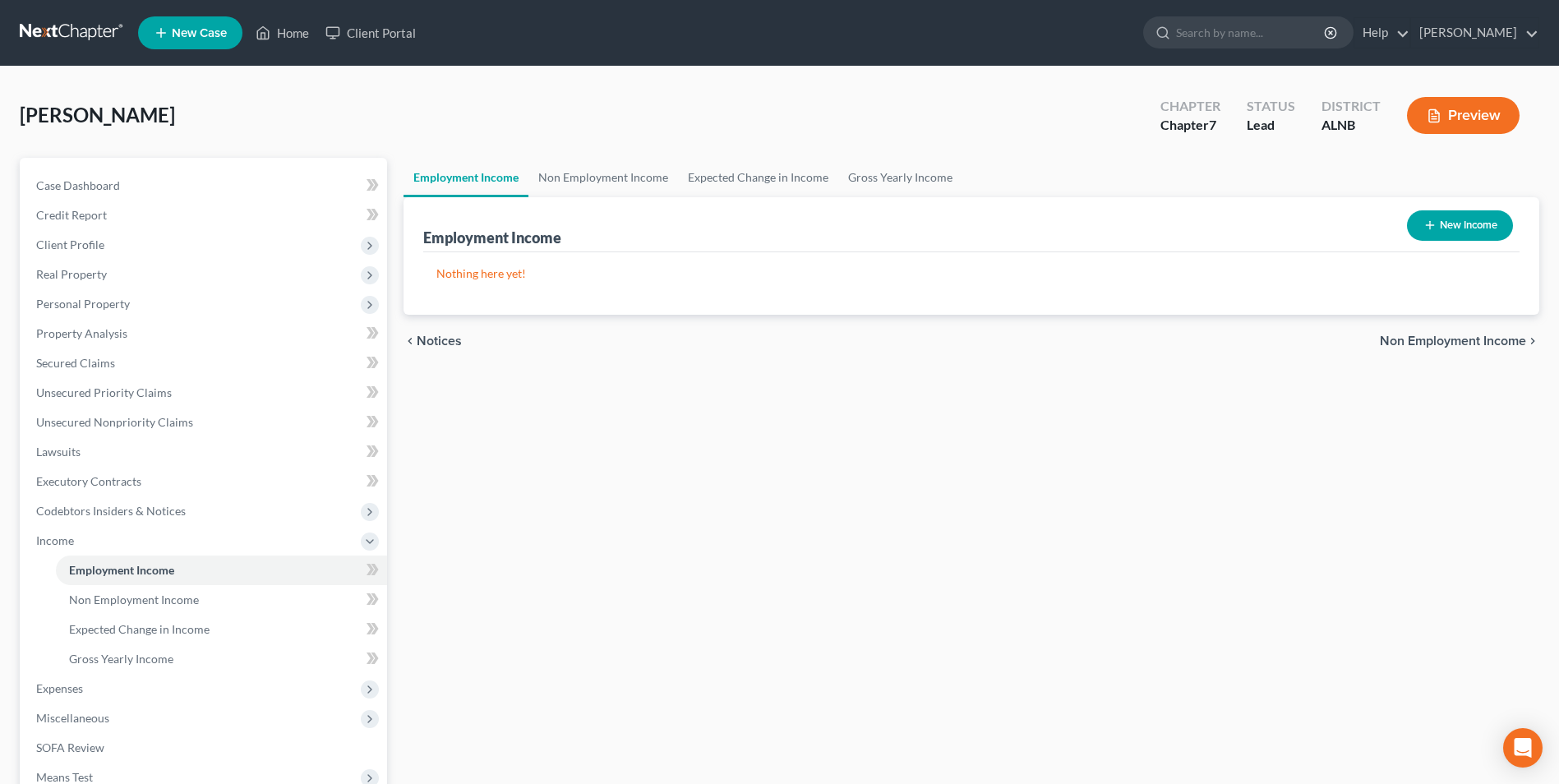
click at [1480, 220] on button "New Income" at bounding box center [1460, 225] width 106 height 30
select select "0"
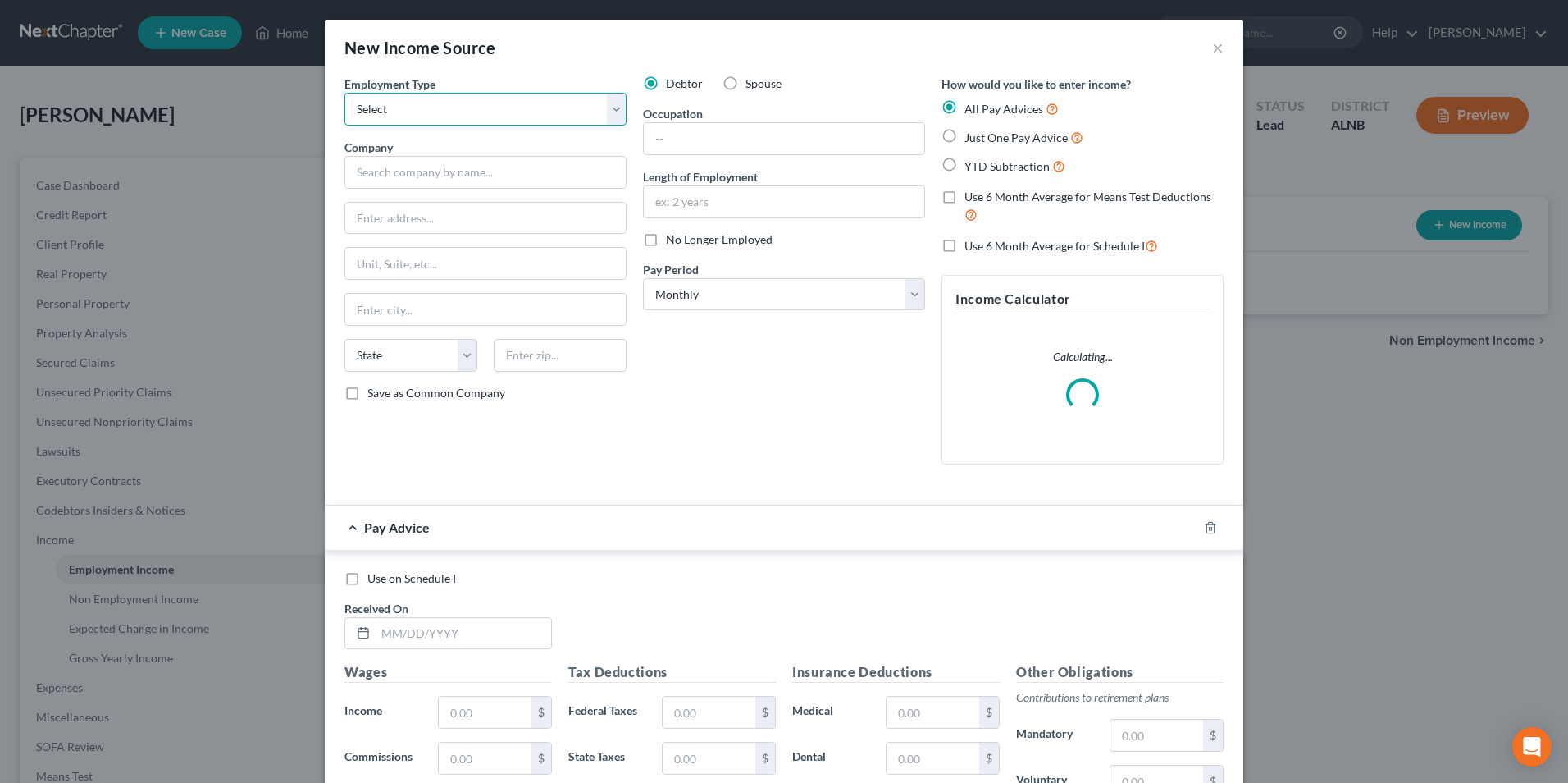
click at [382, 108] on select "Select Full or Part Time Employment Self Employment" at bounding box center [485, 109] width 282 height 33
select select "0"
click at [344, 93] on select "Select Full or Part Time Employment Self Employment" at bounding box center [485, 109] width 282 height 33
click at [419, 168] on input "text" at bounding box center [485, 173] width 282 height 33
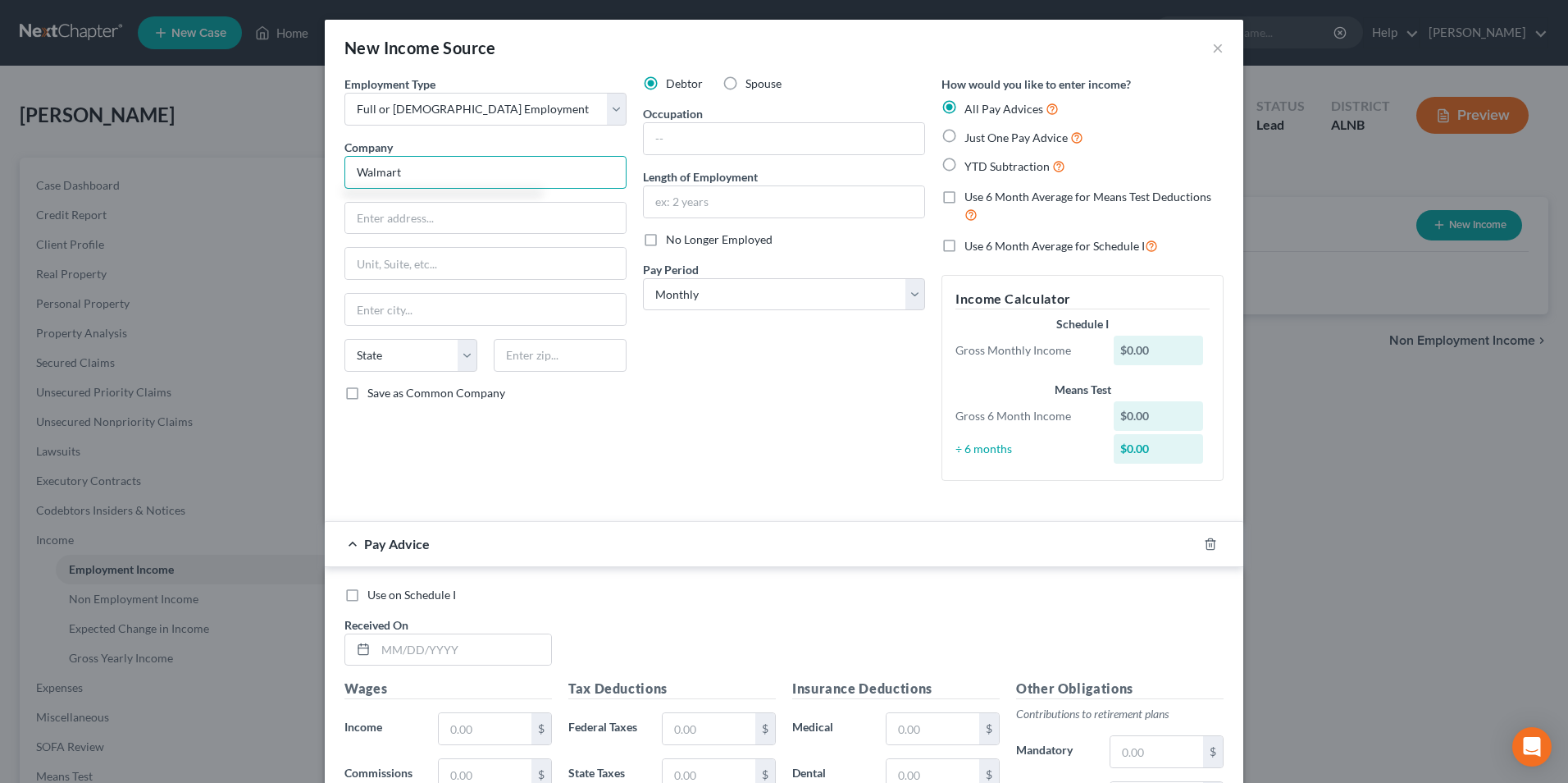
type input "Walmart"
type input "Bentonville"
select select "2"
click at [562, 361] on input "text" at bounding box center [560, 355] width 133 height 33
type input "."
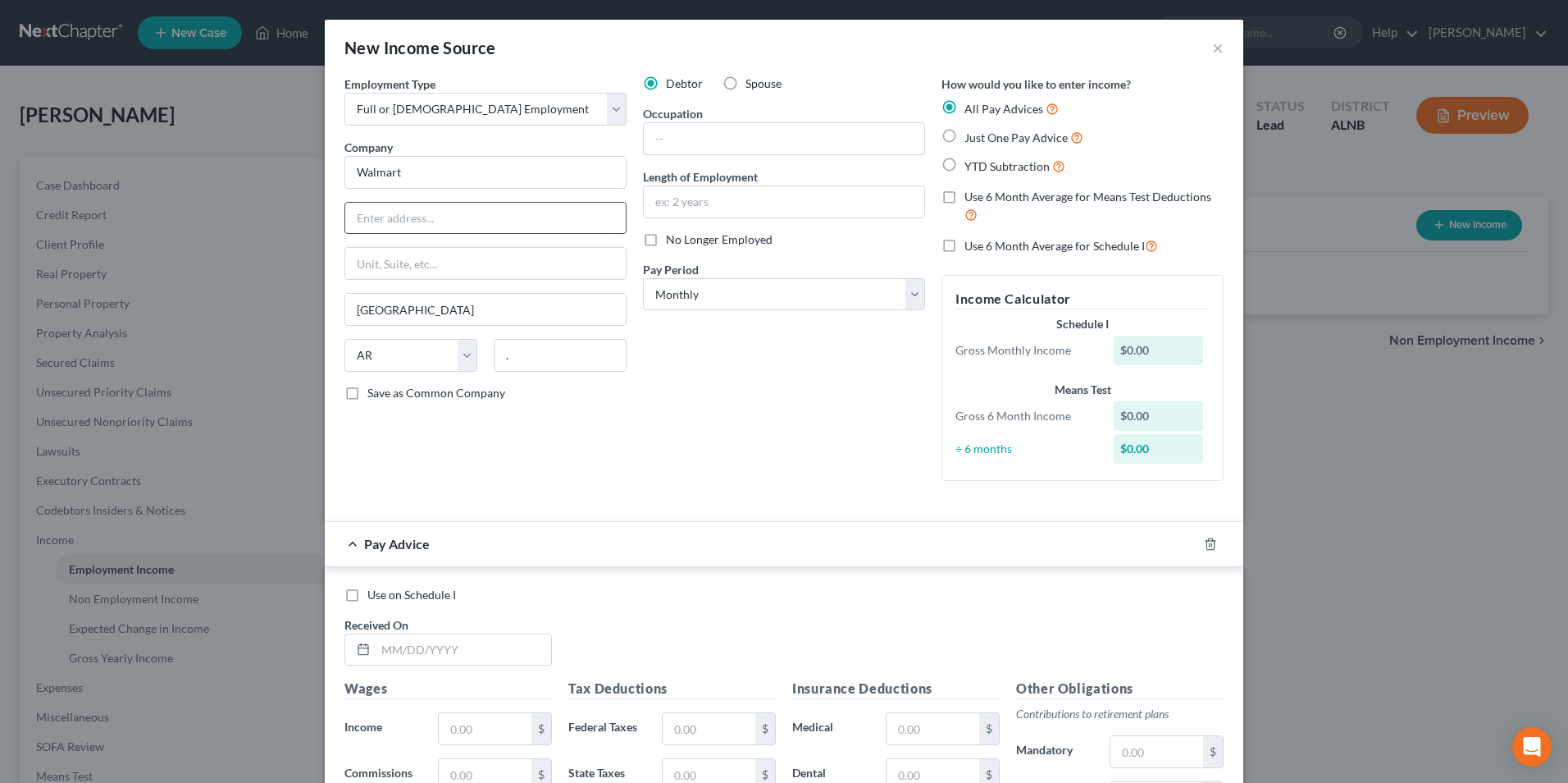
click at [354, 217] on input "text" at bounding box center [485, 219] width 280 height 31
type input "."
click at [691, 142] on input "text" at bounding box center [784, 139] width 280 height 31
type input "stocker"
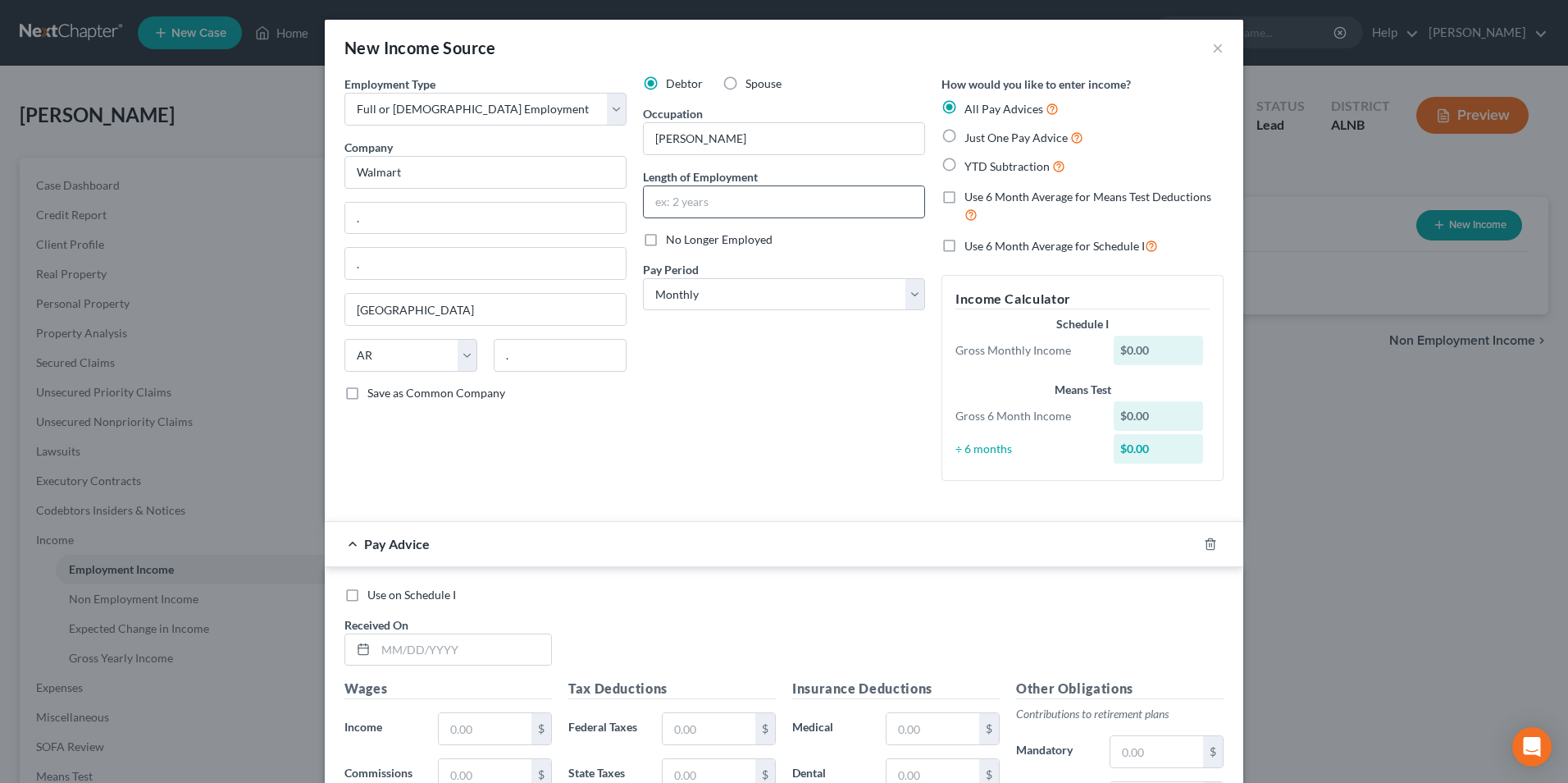
click at [724, 198] on input "text" at bounding box center [784, 202] width 280 height 31
type input "."
click at [964, 136] on label "Just One Pay Advice" at bounding box center [1024, 137] width 119 height 19
click at [971, 136] on input "Just One Pay Advice" at bounding box center [976, 133] width 11 height 11
radio input "true"
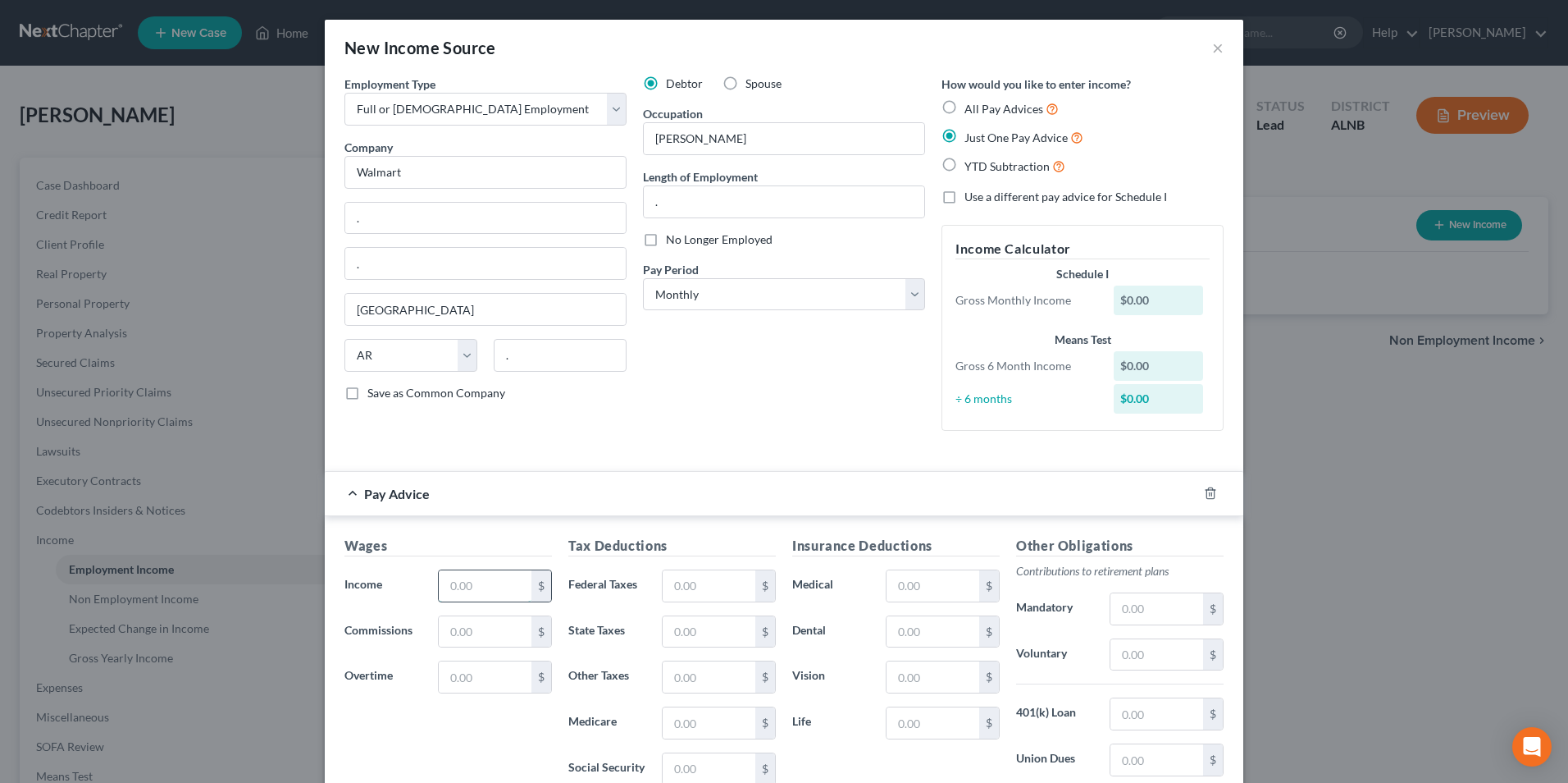
click at [469, 589] on input "text" at bounding box center [485, 586] width 93 height 31
type input "0."
click at [743, 453] on div "Employment Type * Select Full or Part Time Employment Self Employment Company *…" at bounding box center [784, 267] width 896 height 383
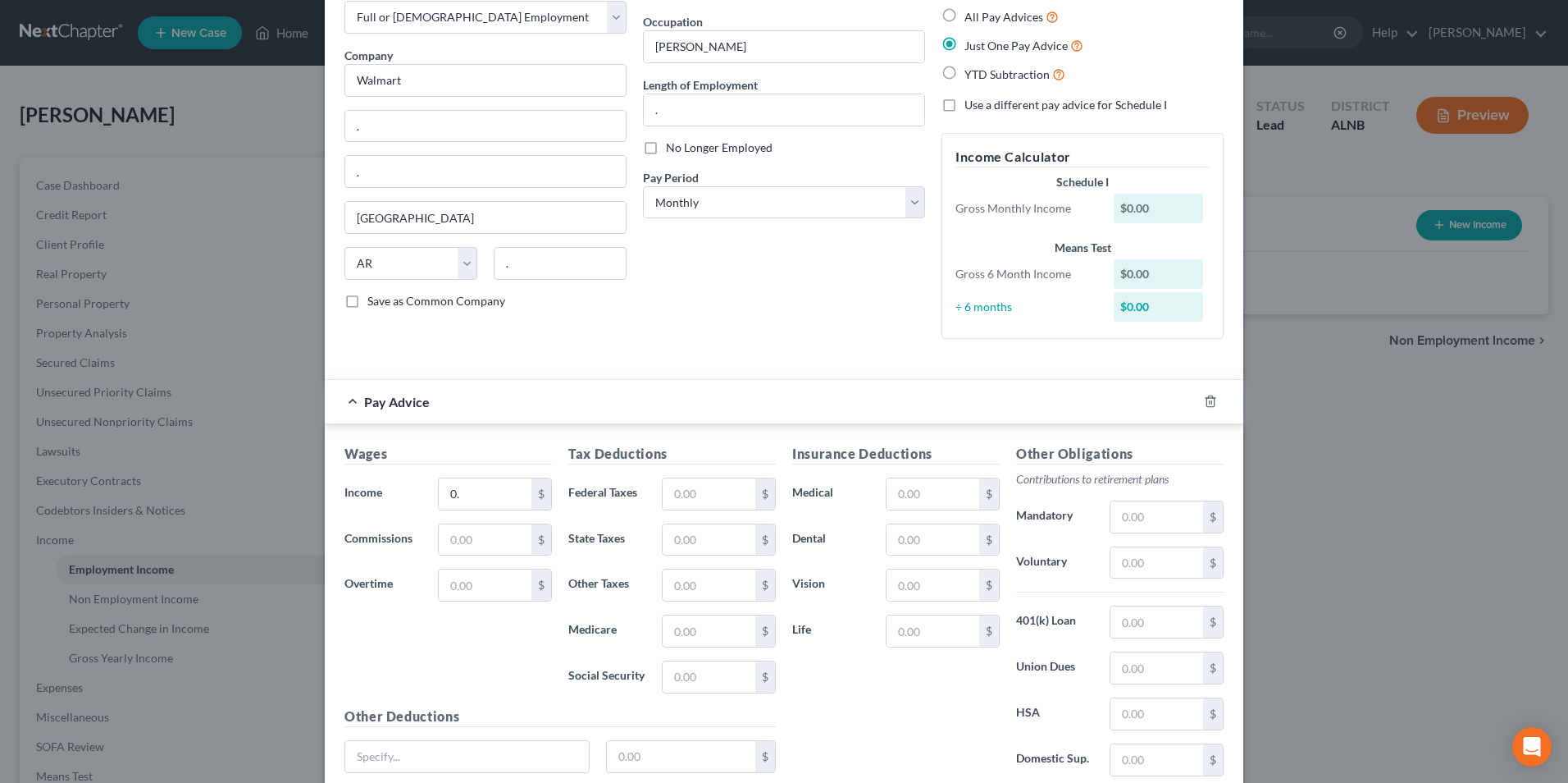
scroll to position [224, 0]
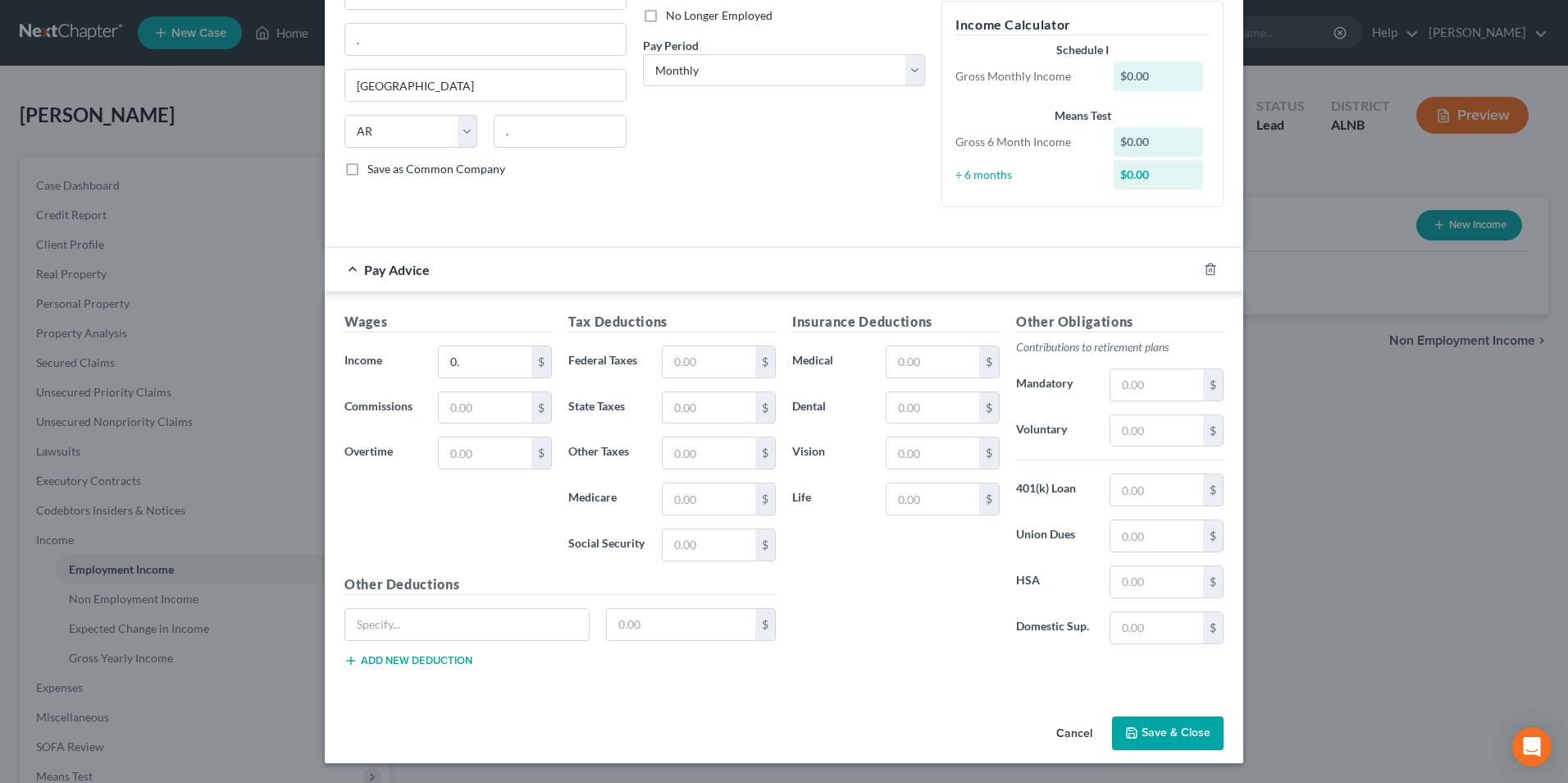
click at [1168, 732] on button "Save & Close" at bounding box center [1168, 733] width 111 height 34
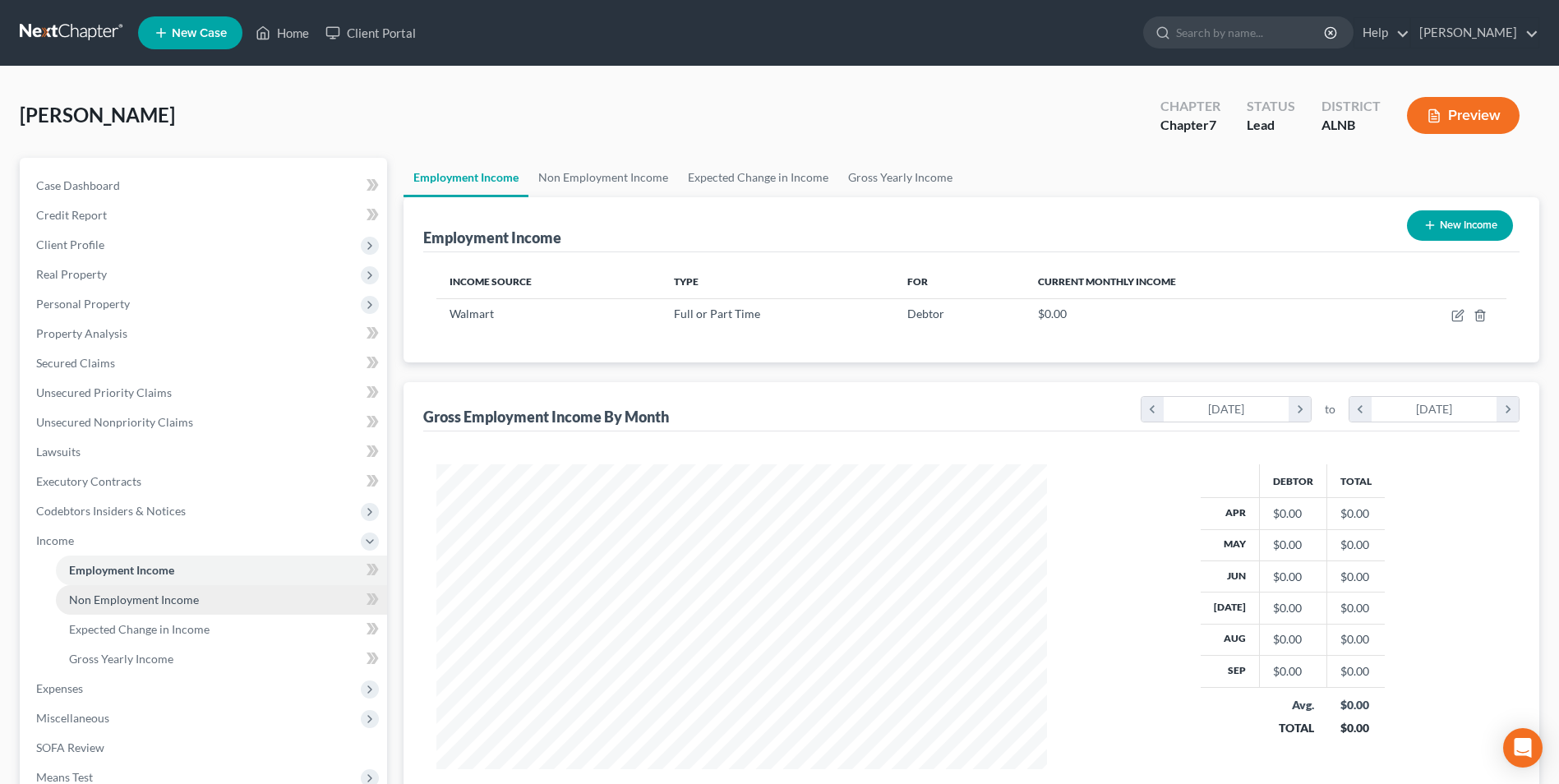
scroll to position [208, 0]
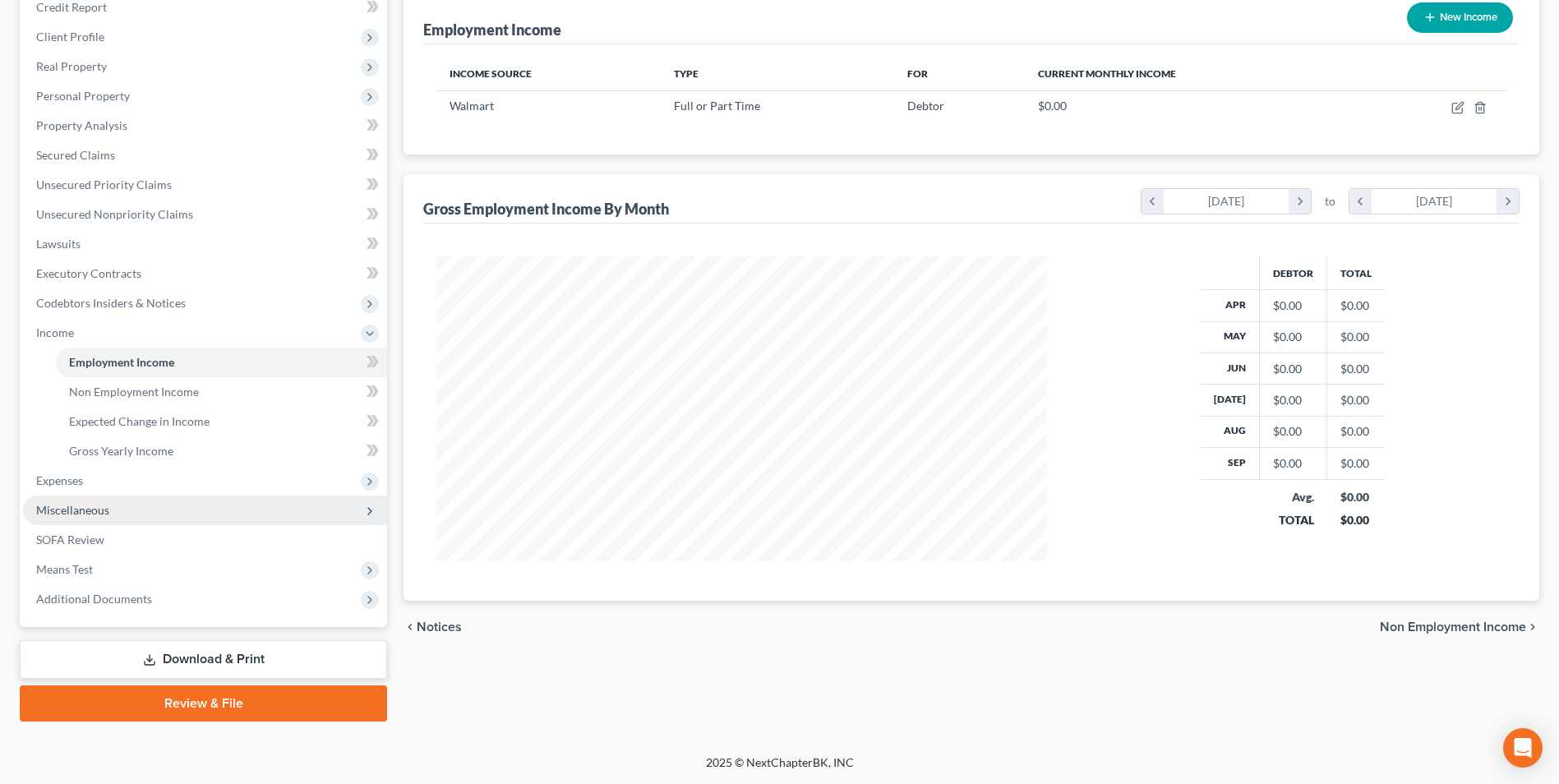
click at [74, 510] on span "Miscellaneous" at bounding box center [72, 509] width 73 height 14
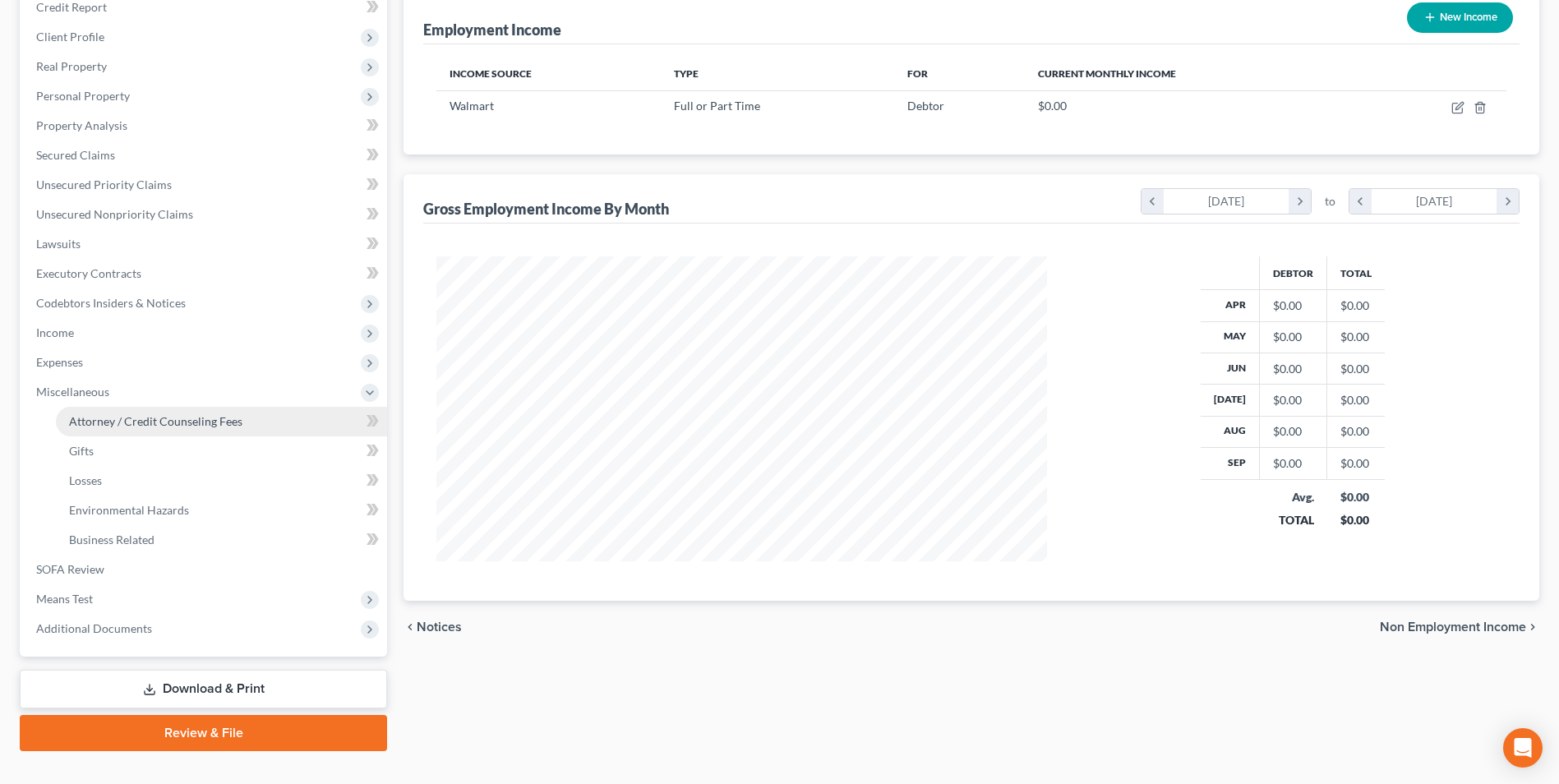
click at [162, 424] on span "Attorney / Credit Counseling Fees" at bounding box center [156, 421] width 173 height 14
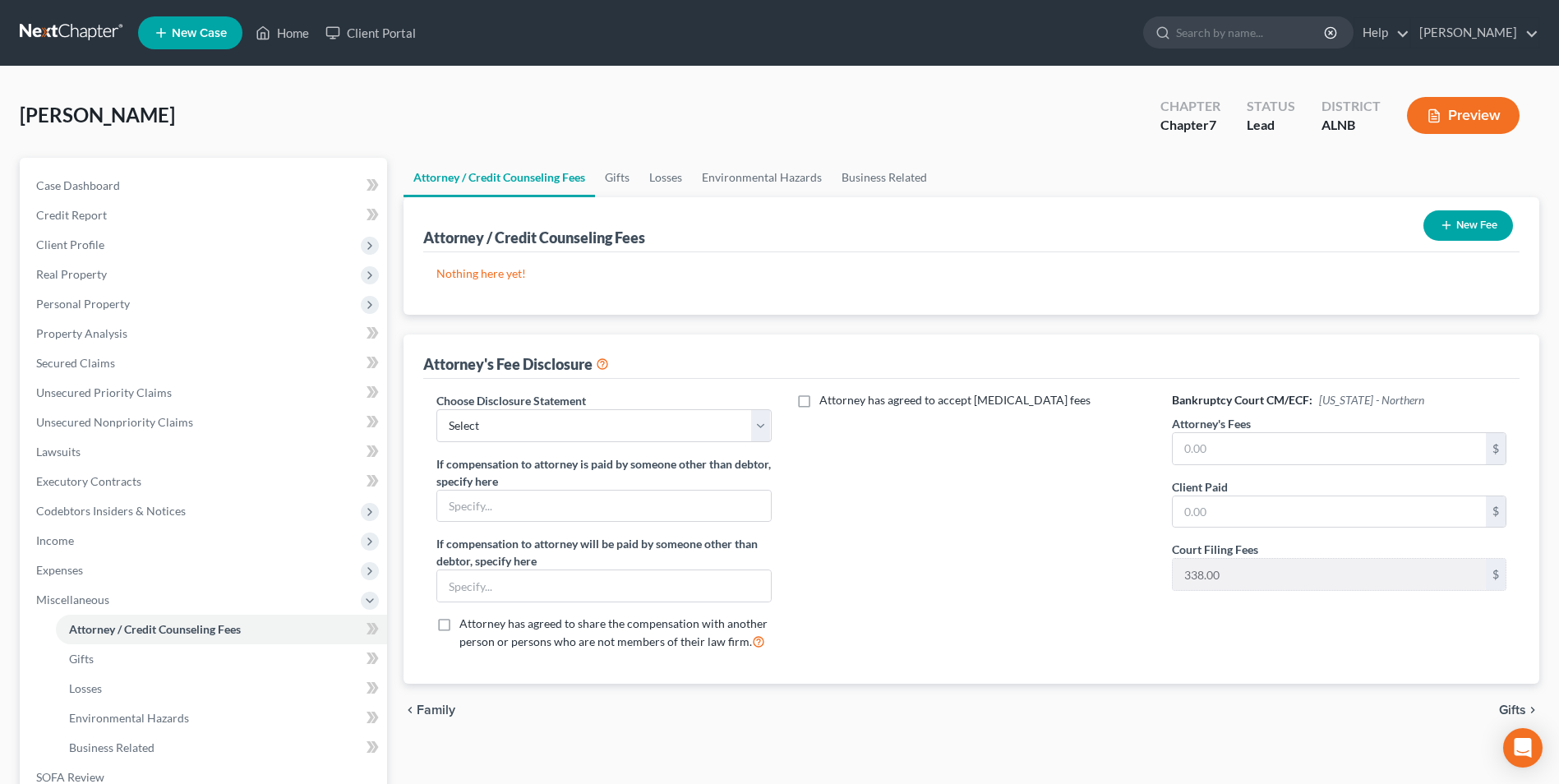
click at [1465, 217] on button "New Fee" at bounding box center [1468, 225] width 90 height 30
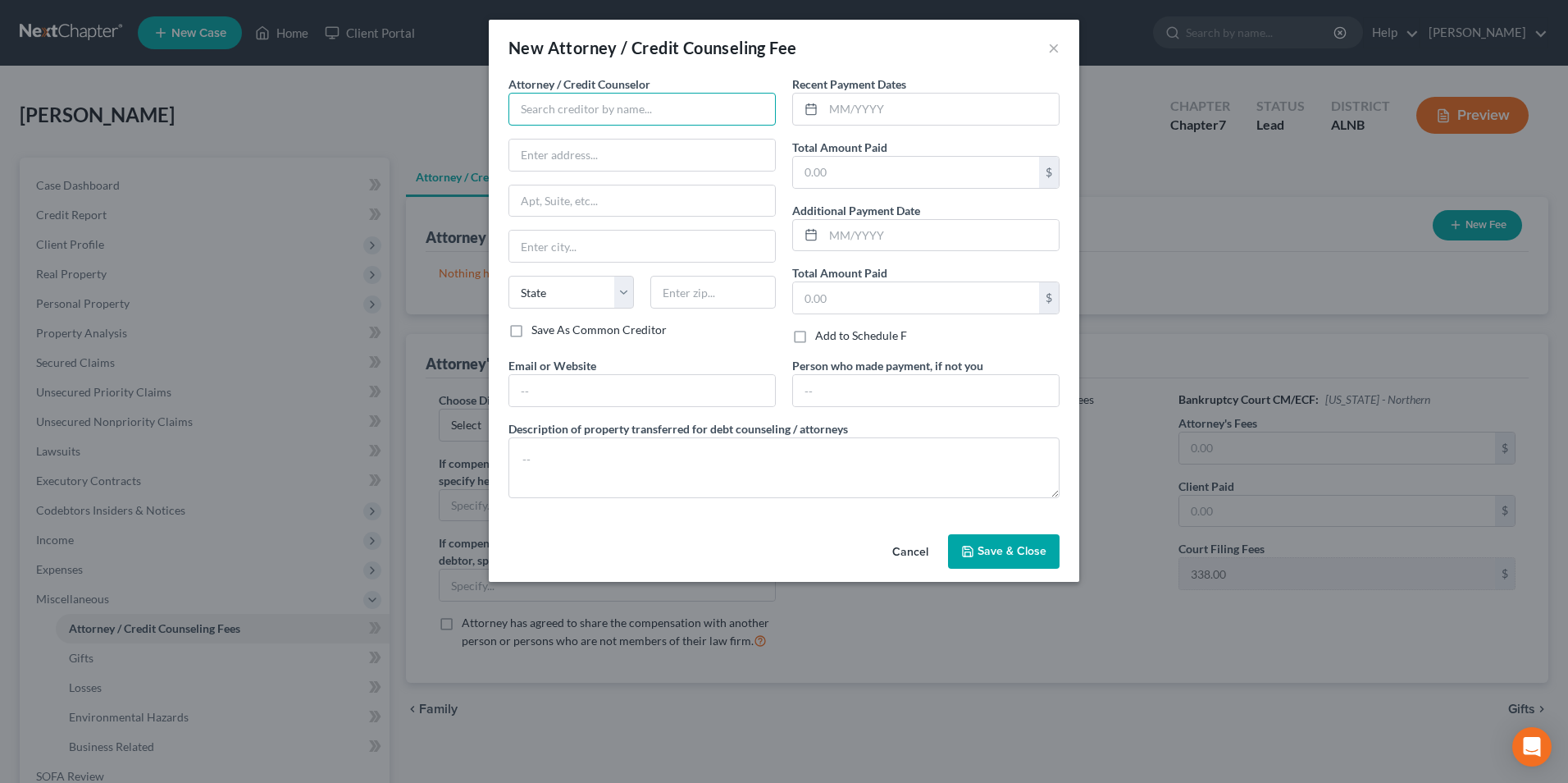
click at [553, 110] on input "text" at bounding box center [642, 109] width 267 height 33
type input "nelson allen"
type input "."
type input "jasper"
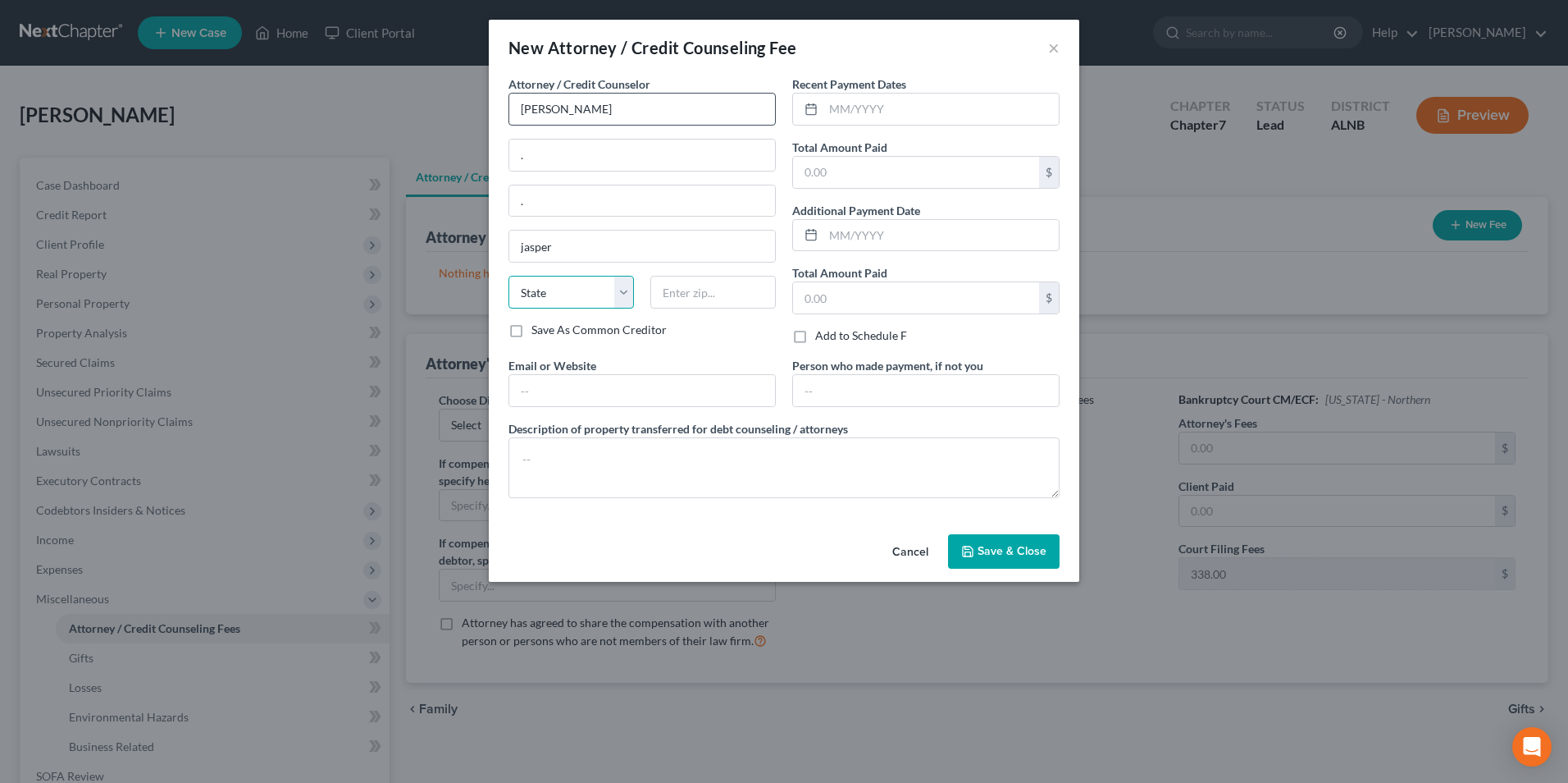
select select "0"
type input "35501"
click at [893, 103] on input "text" at bounding box center [941, 109] width 235 height 31
type input "Jasper"
type input "10/25"
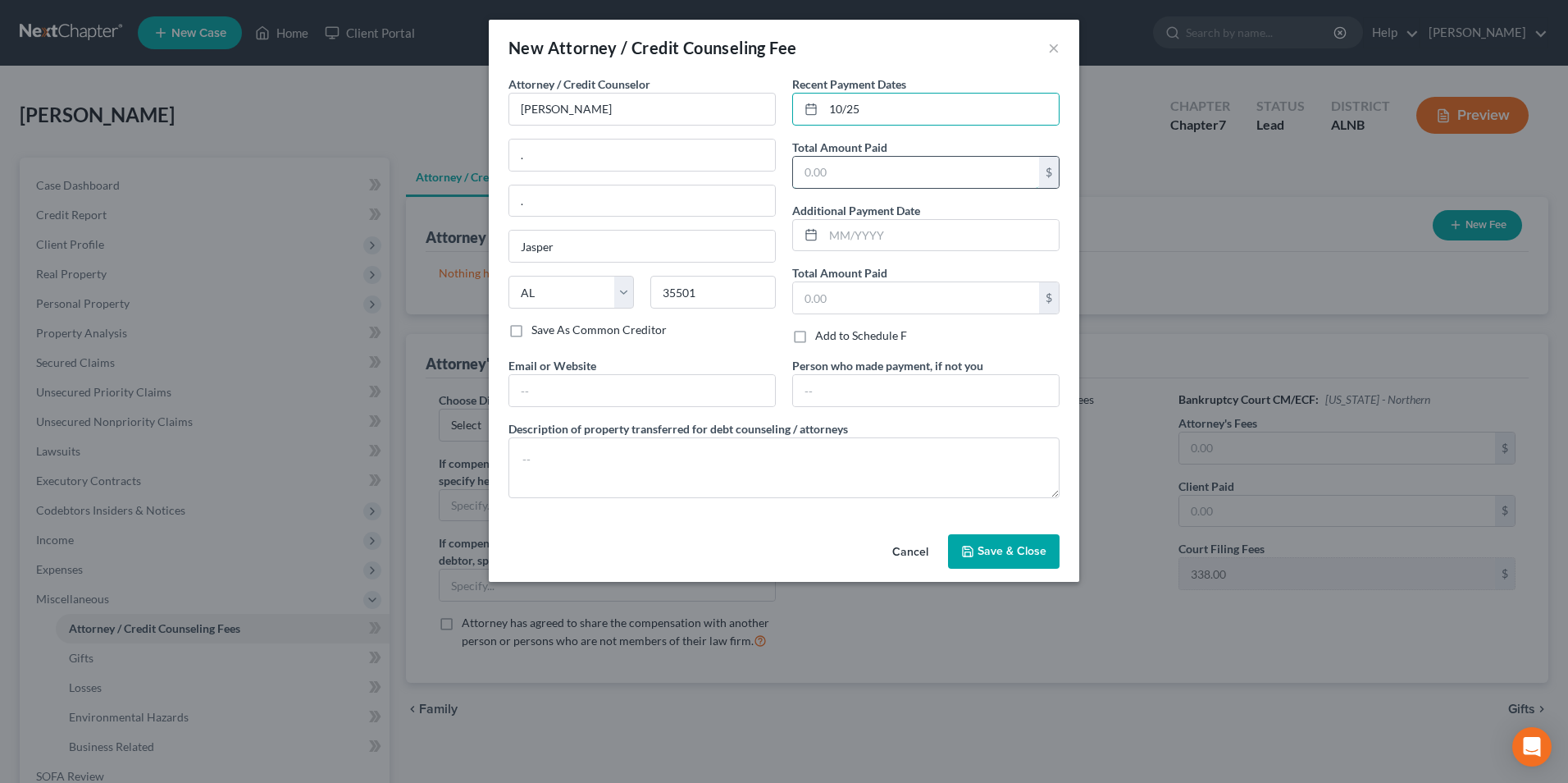
click at [839, 169] on input "text" at bounding box center [916, 173] width 246 height 31
type input "0"
type input "1,325"
click at [564, 454] on textarea at bounding box center [784, 468] width 551 height 61
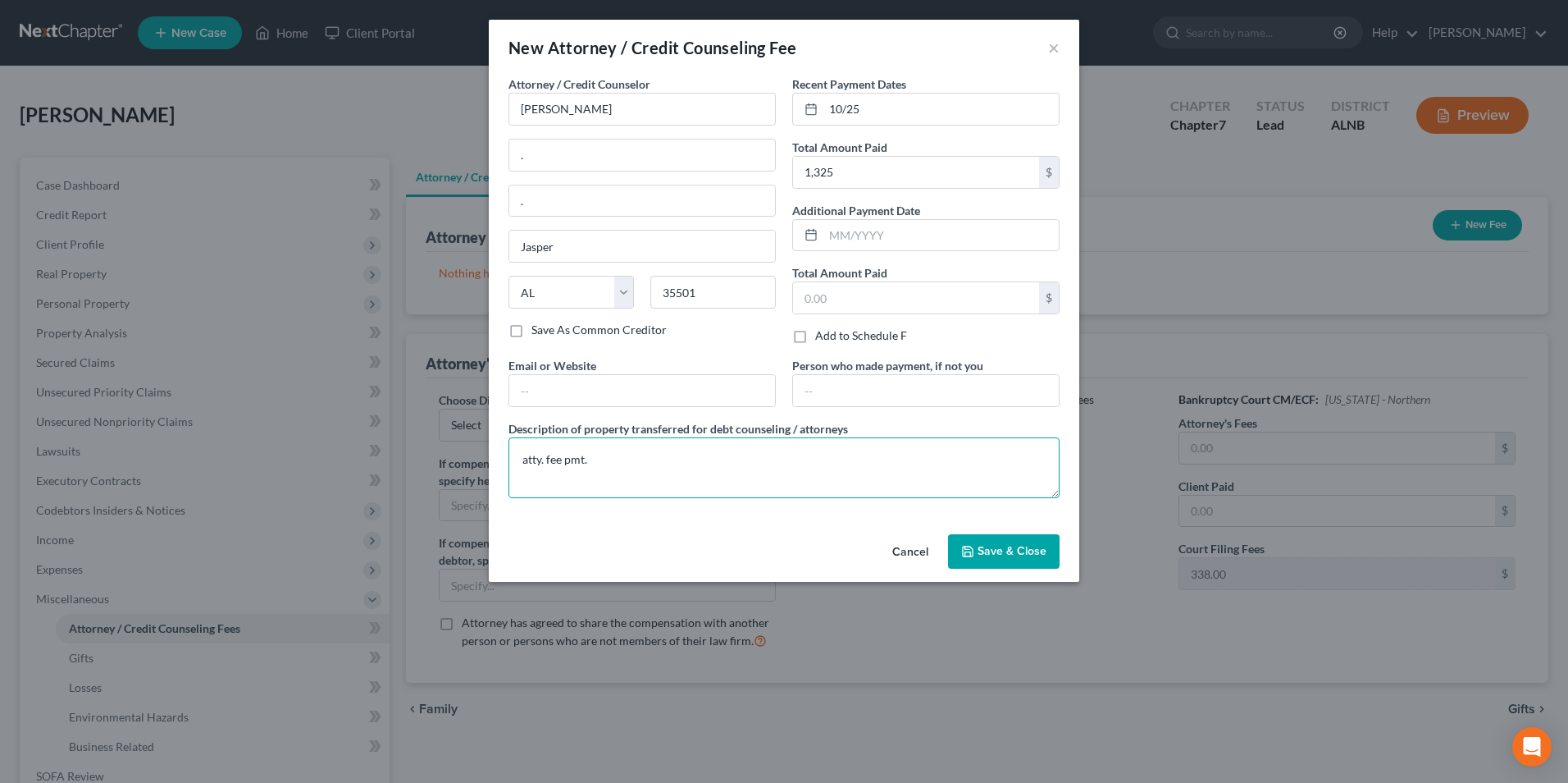
type textarea "atty. fee pmt."
drag, startPoint x: 1015, startPoint y: 555, endPoint x: 1094, endPoint y: 513, distance: 89.5
click at [1015, 554] on span "Save & Close" at bounding box center [1012, 551] width 69 height 14
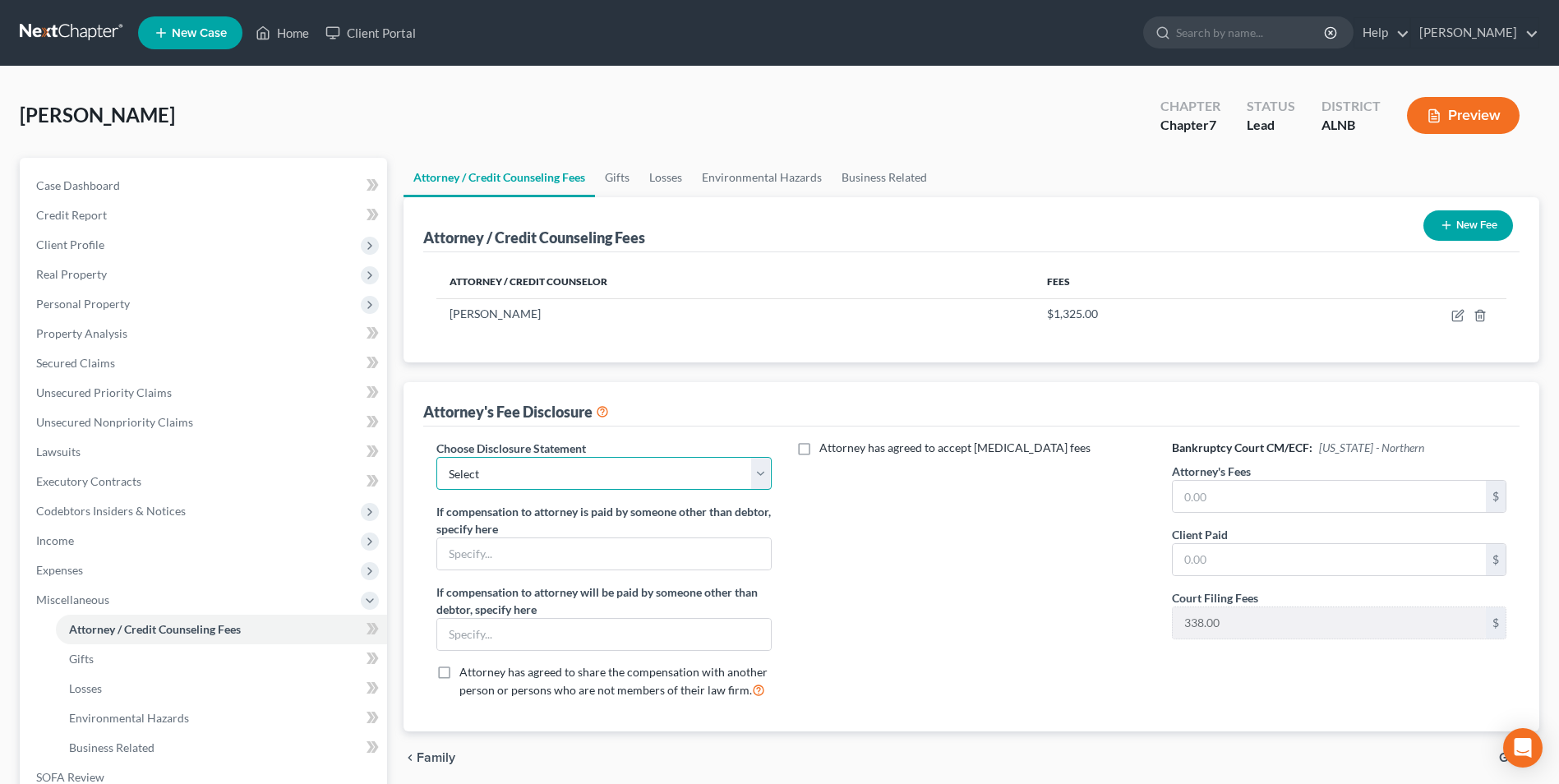
click at [757, 474] on select "Select ." at bounding box center [603, 473] width 334 height 33
select select "0"
click at [436, 457] on select "Select ." at bounding box center [603, 473] width 334 height 33
click at [1238, 503] on input "text" at bounding box center [1329, 497] width 313 height 31
type input "1,325"
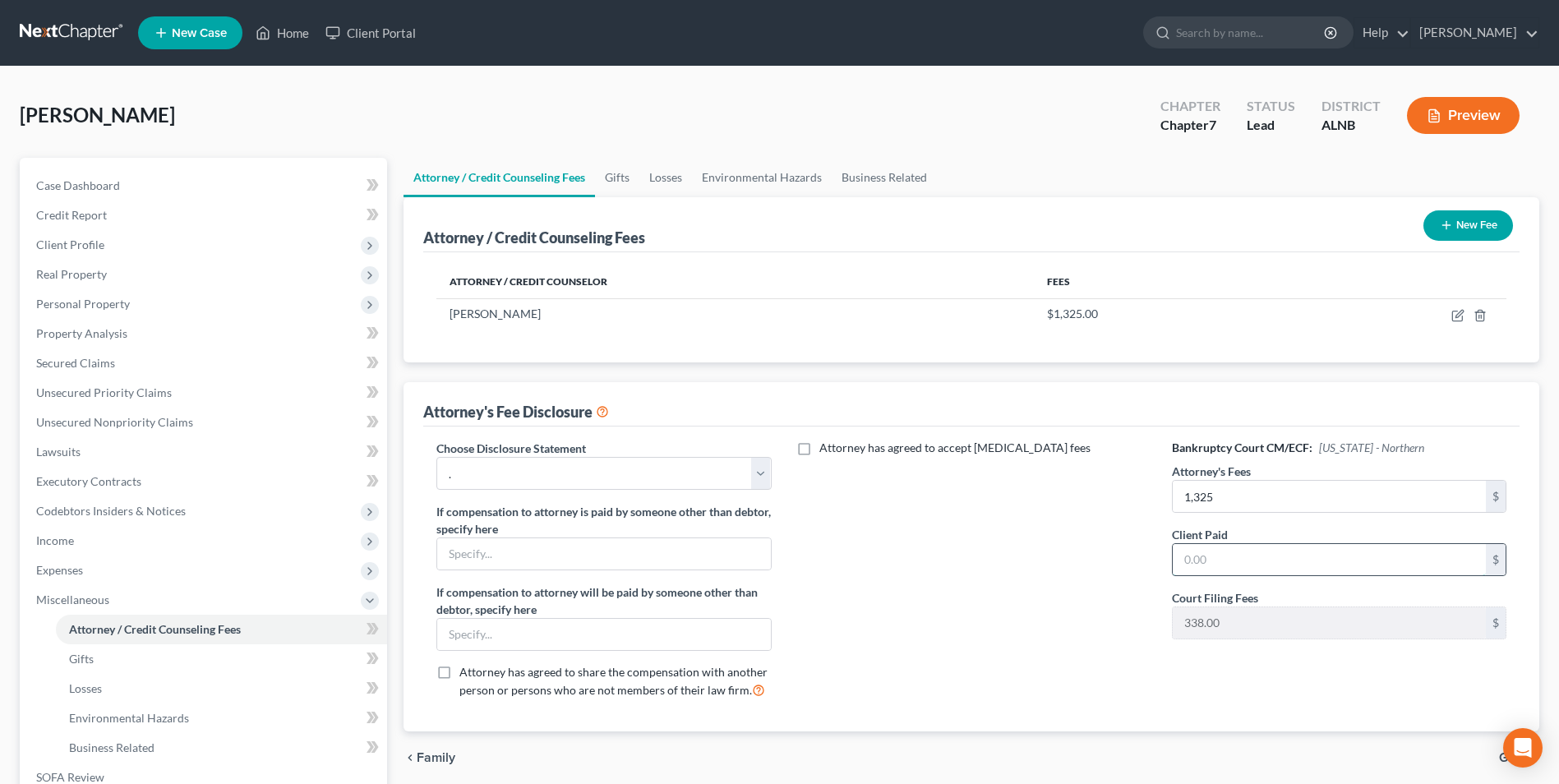
click at [1229, 559] on input "text" at bounding box center [1329, 559] width 313 height 31
type input "1,325"
click at [1055, 630] on div "Attorney has agreed to accept retainer fees" at bounding box center [972, 576] width 368 height 272
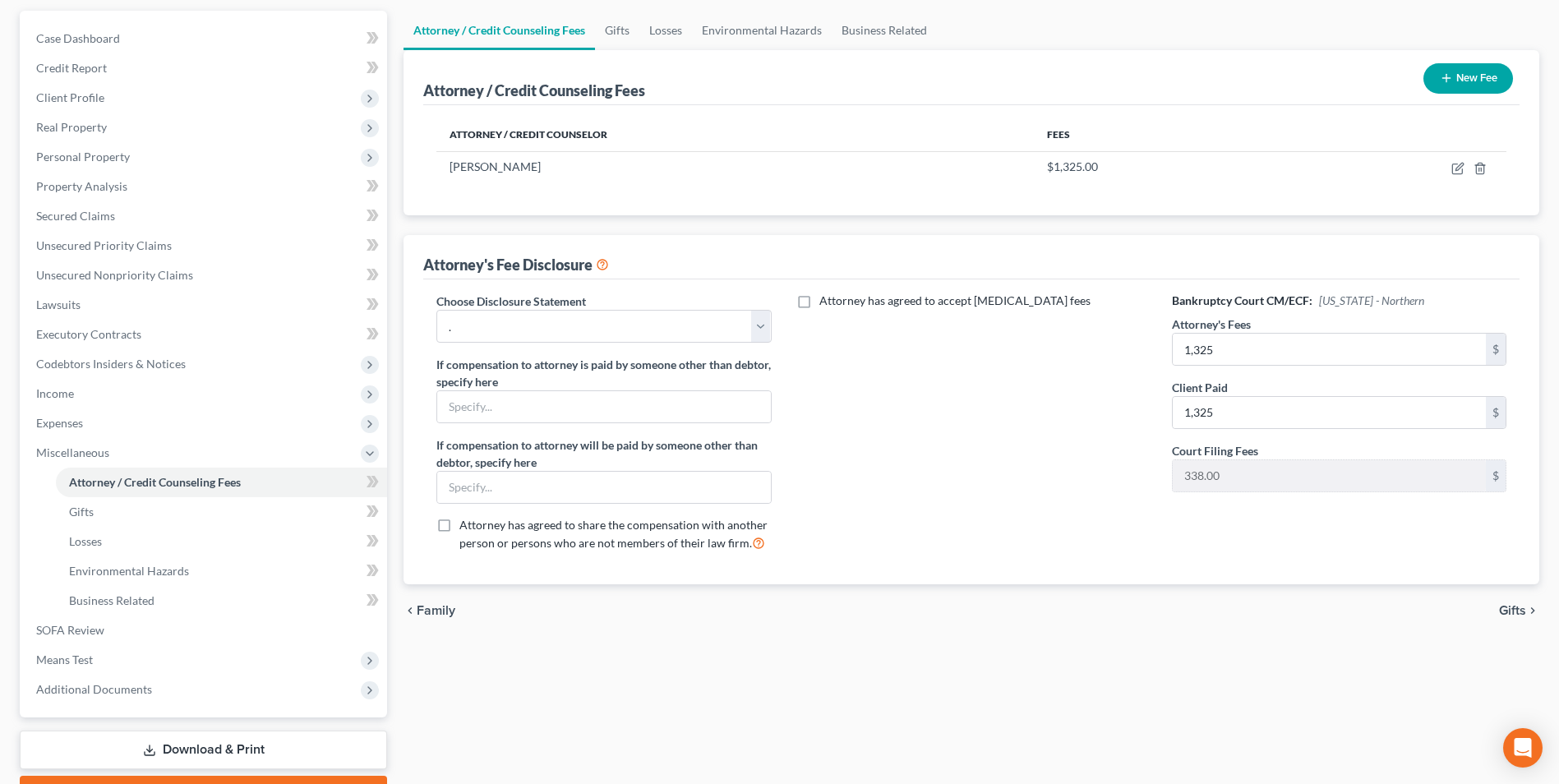
scroll to position [238, 0]
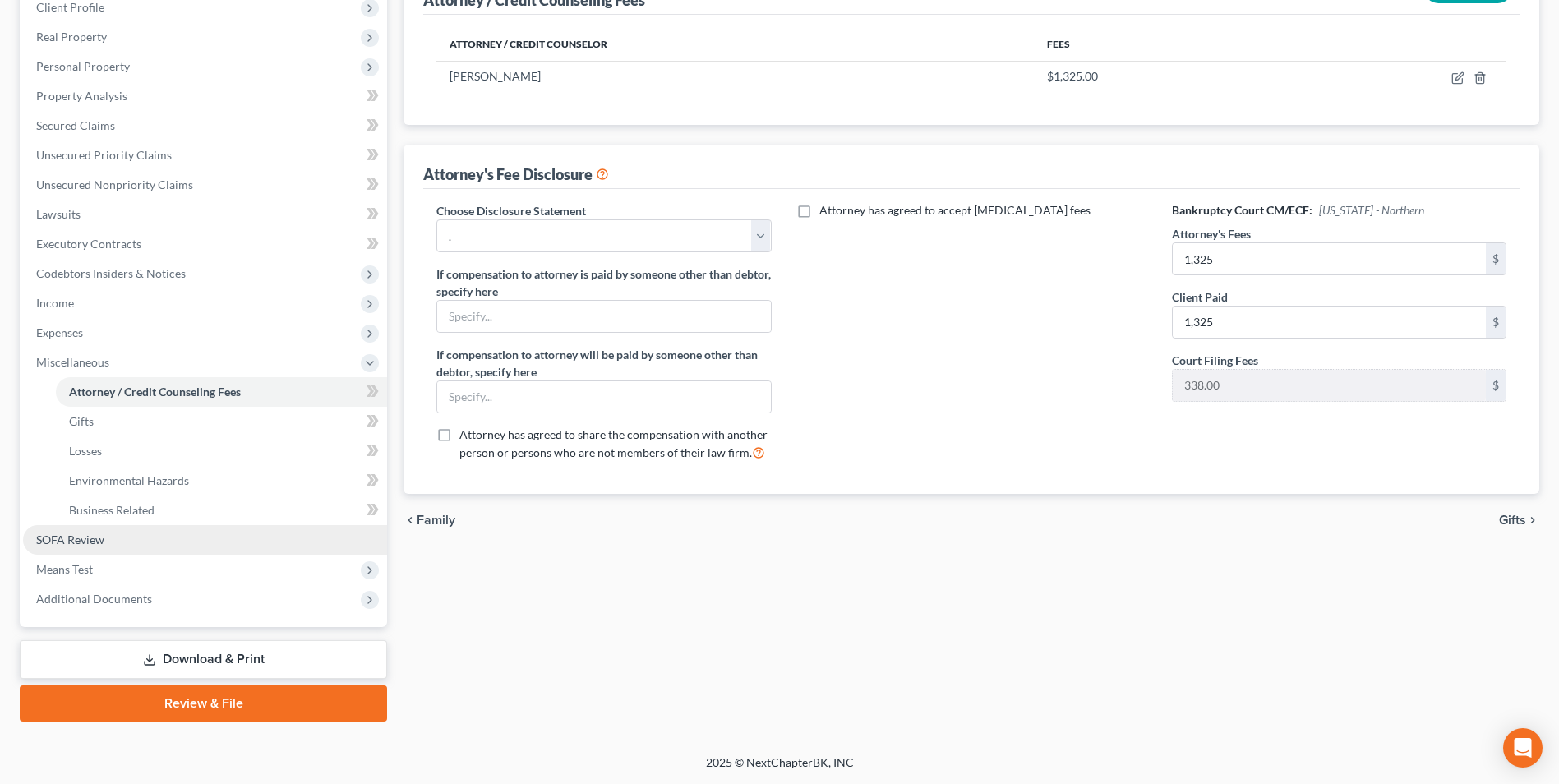
click at [85, 534] on span "SOFA Review" at bounding box center [70, 540] width 68 height 14
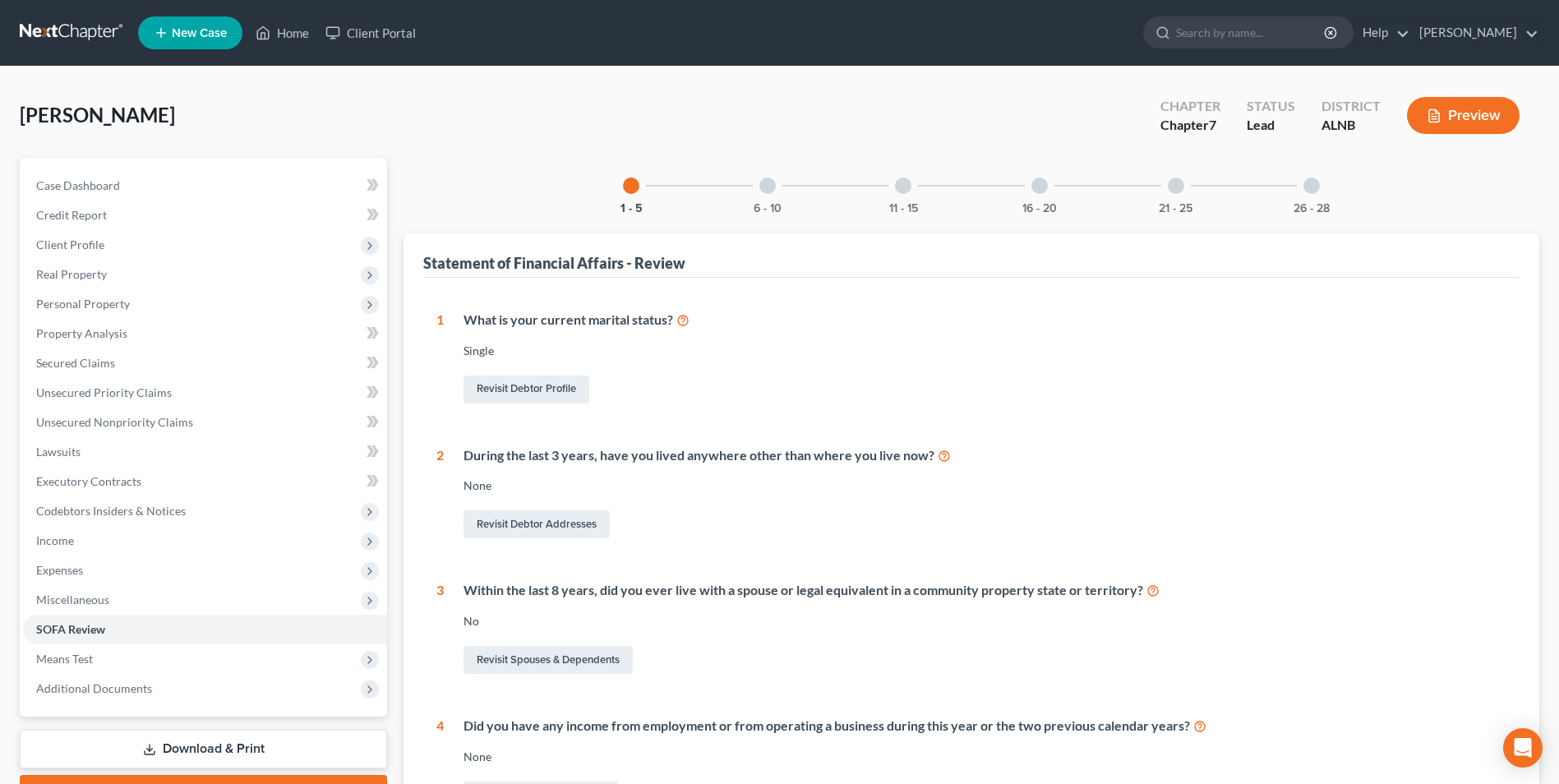
scroll to position [246, 0]
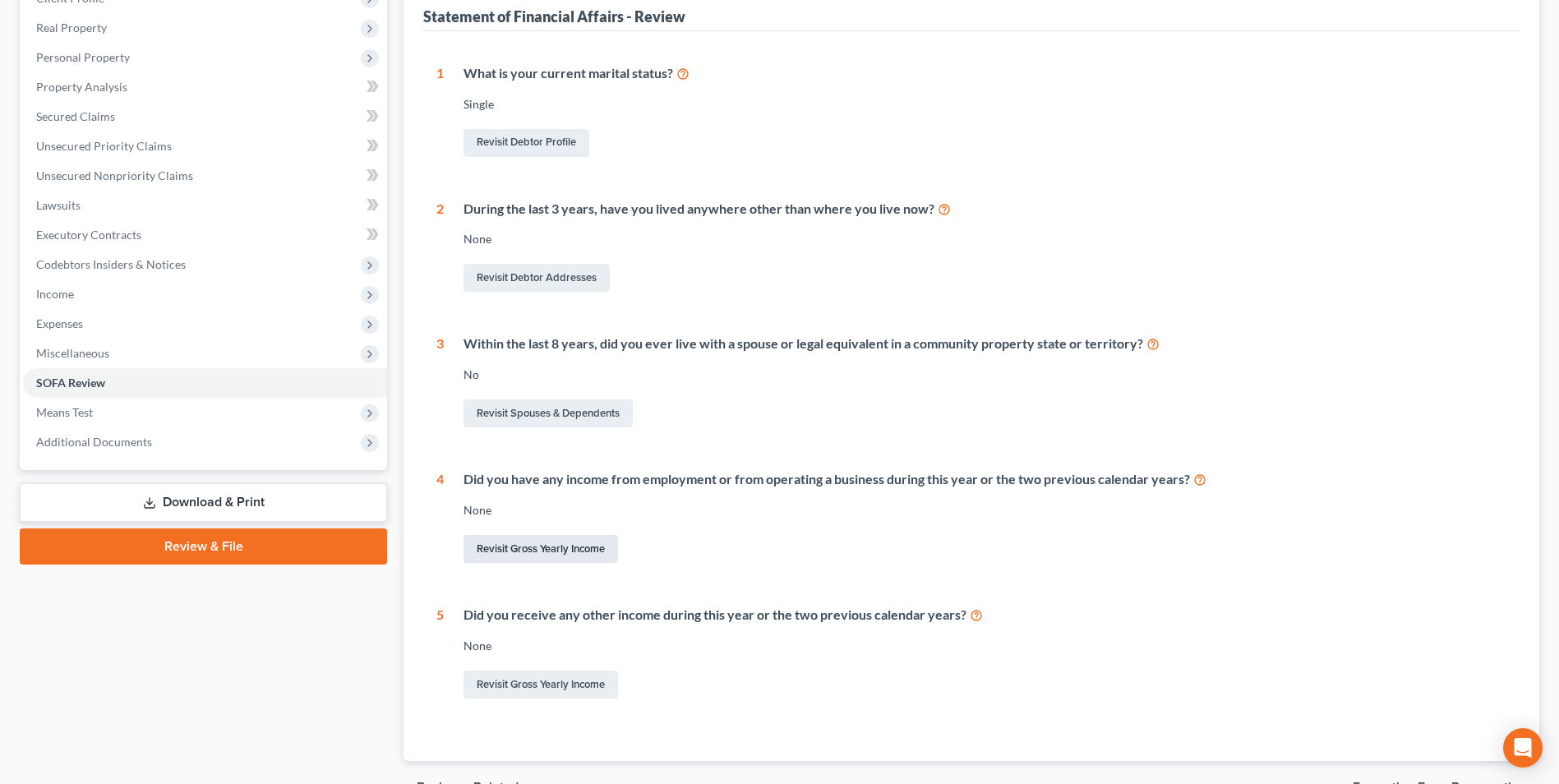
drag, startPoint x: 528, startPoint y: 543, endPoint x: 541, endPoint y: 543, distance: 13.0
click at [529, 543] on link "Revisit Gross Yearly Income" at bounding box center [541, 548] width 155 height 28
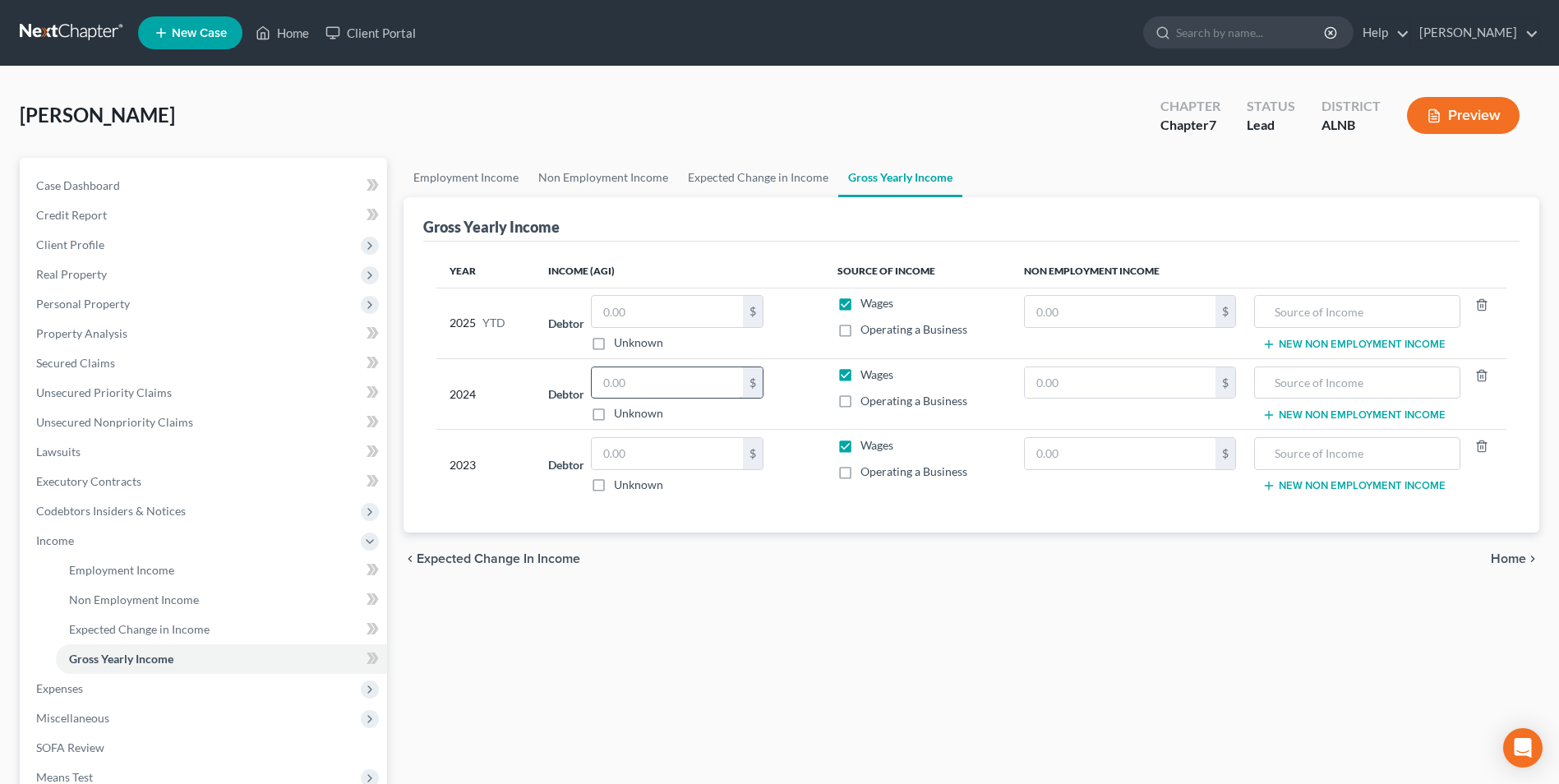
click at [652, 377] on input "text" at bounding box center [667, 383] width 152 height 31
type input "32,666"
drag, startPoint x: 693, startPoint y: 630, endPoint x: 714, endPoint y: 580, distance: 54.2
click at [694, 631] on div "Employment Income Non Employment Income Expected Change in Income Gross Yearly …" at bounding box center [971, 543] width 1152 height 771
click at [68, 688] on span "Expenses" at bounding box center [60, 688] width 47 height 14
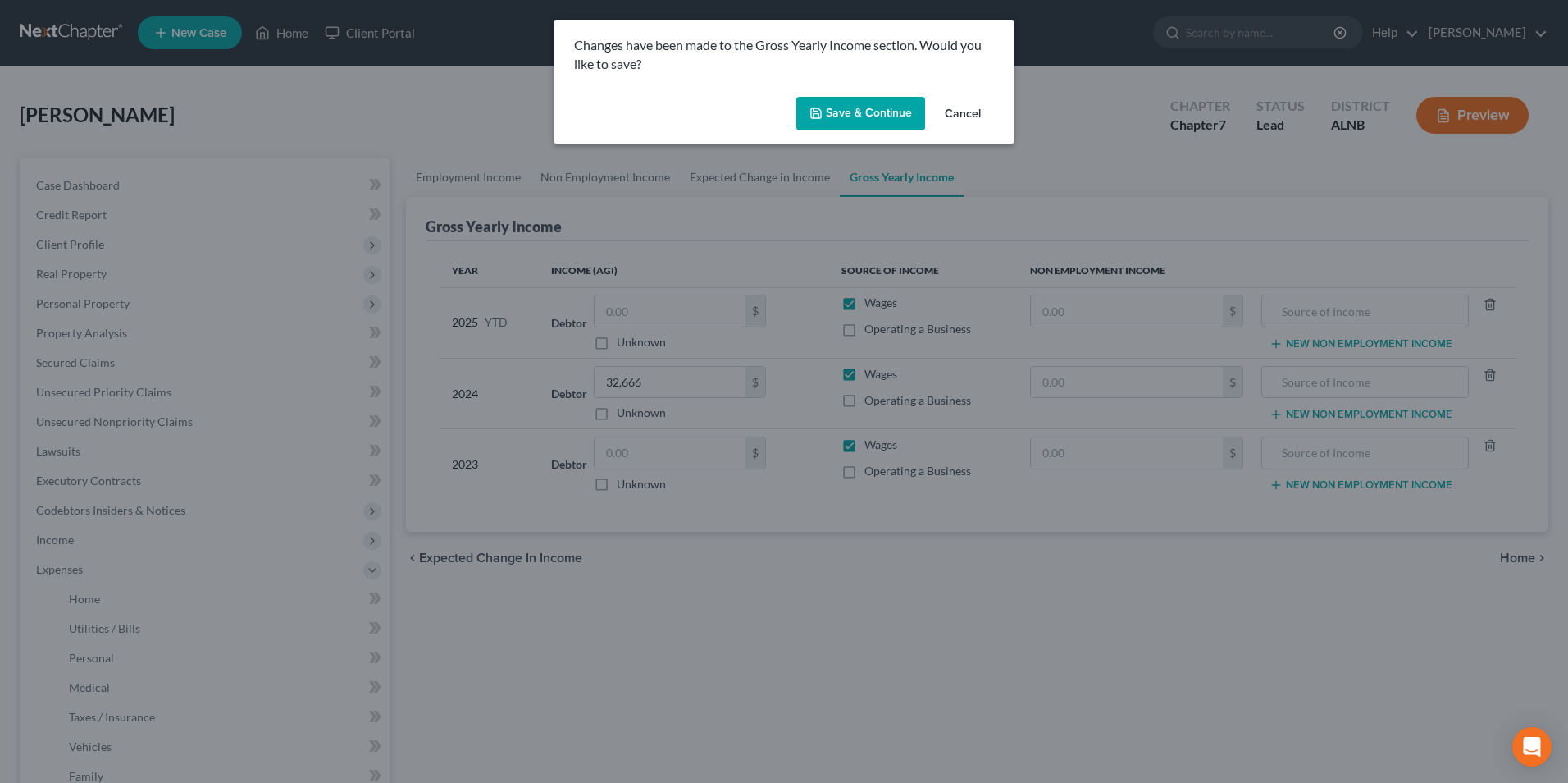
click at [869, 111] on button "Save & Continue" at bounding box center [861, 113] width 129 height 34
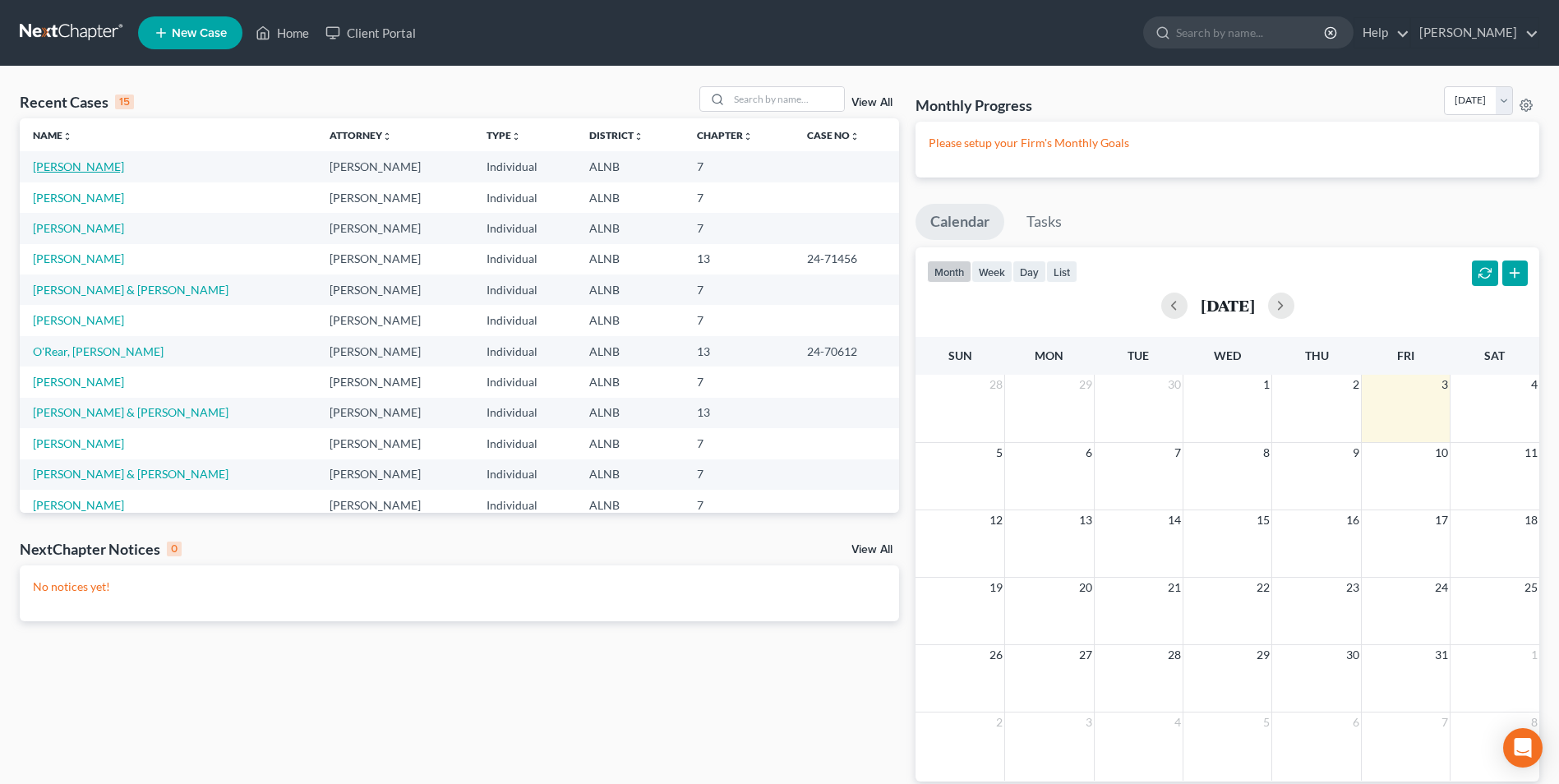
click at [80, 166] on link "[PERSON_NAME]" at bounding box center [78, 166] width 91 height 14
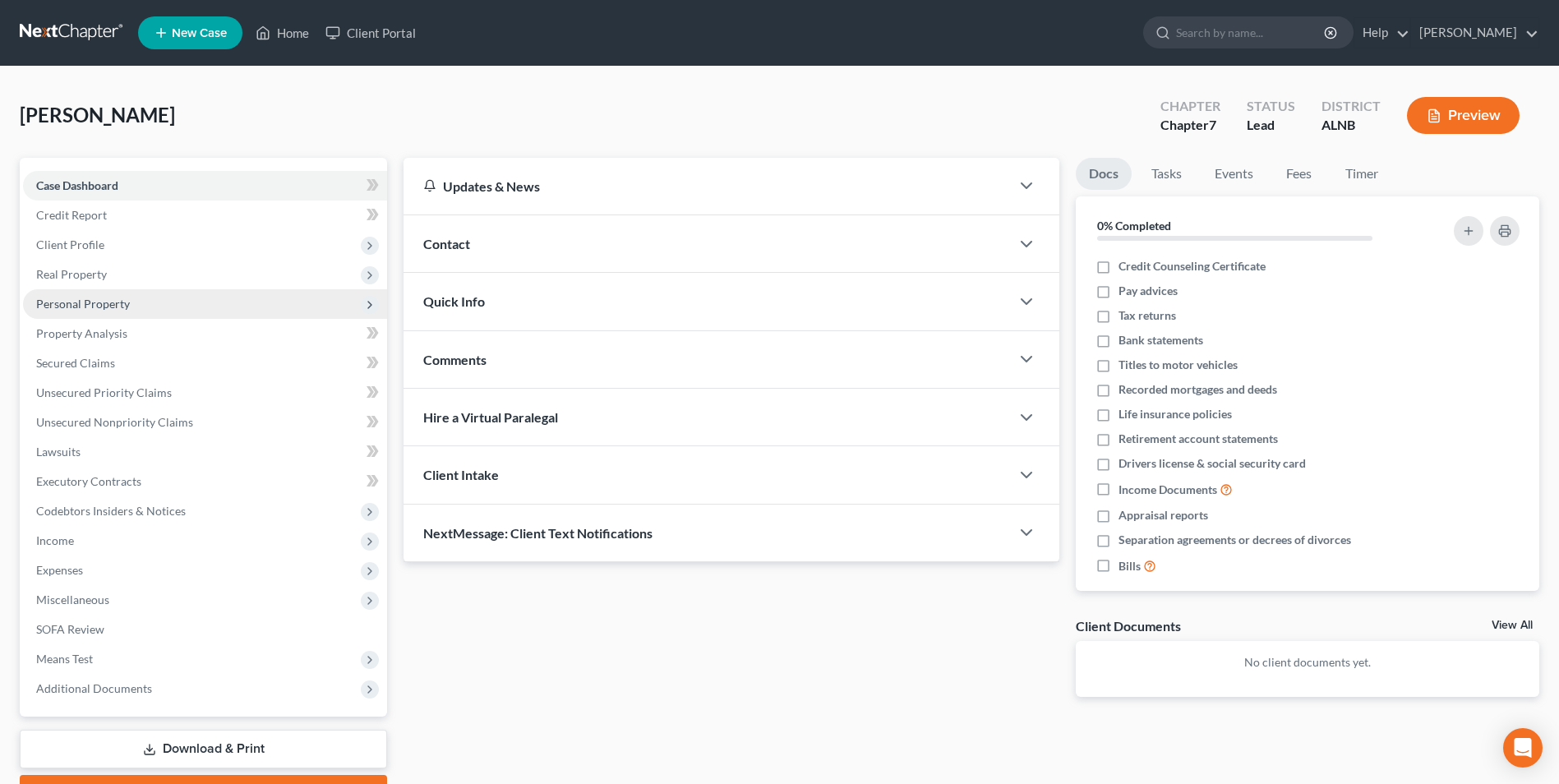
click at [76, 301] on span "Personal Property" at bounding box center [83, 303] width 94 height 14
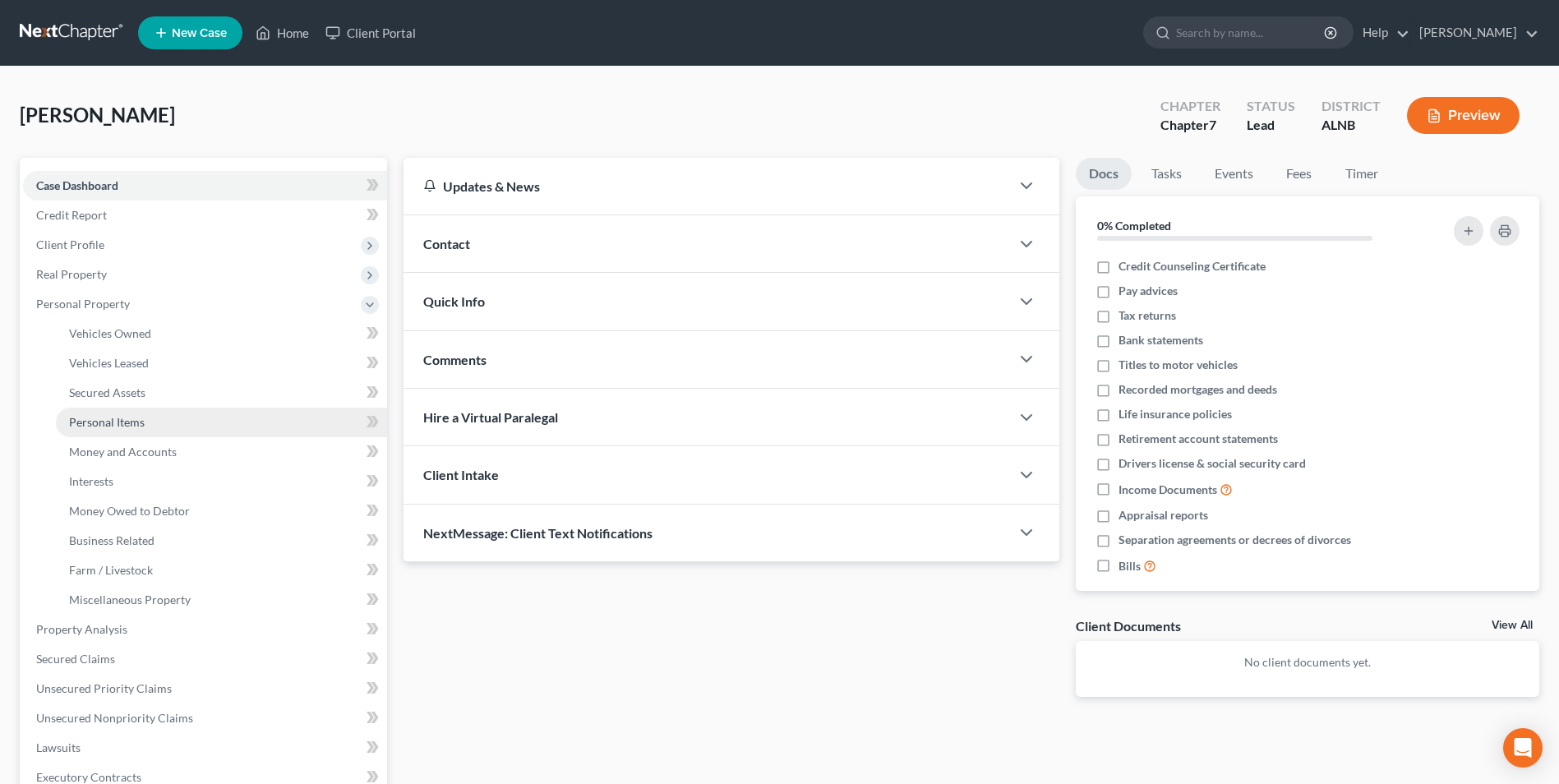
click at [131, 423] on span "Personal Items" at bounding box center [107, 421] width 75 height 14
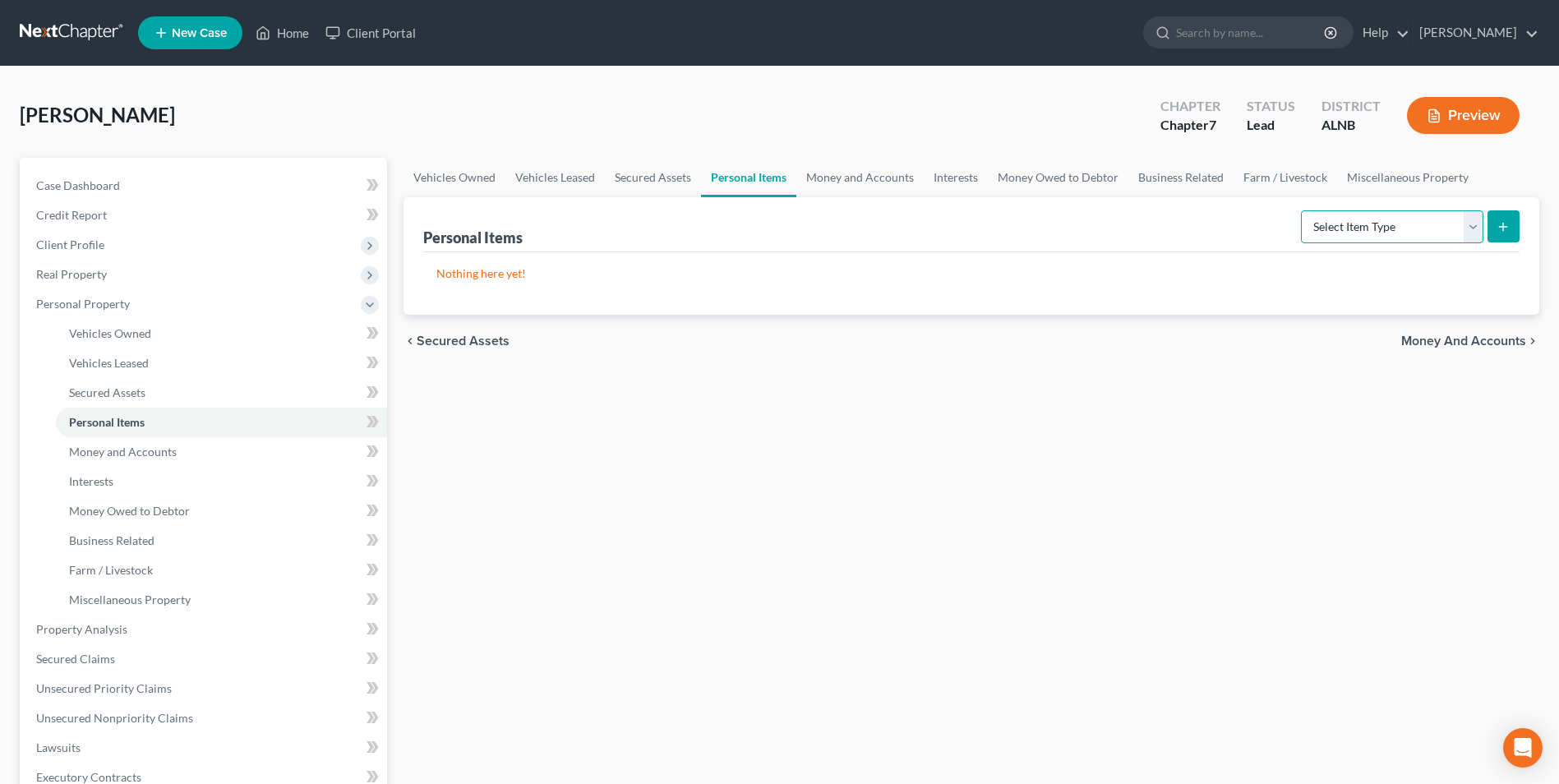
click at [1473, 231] on select "Select Item Type Clothing Collectibles Of Value Electronics Firearms Household …" at bounding box center [1392, 227] width 183 height 33
select select "clothing"
click at [1303, 210] on select "Select Item Type Clothing Collectibles Of Value Electronics Firearms Household …" at bounding box center [1392, 227] width 183 height 33
click at [1506, 230] on icon "submit" at bounding box center [1502, 226] width 13 height 13
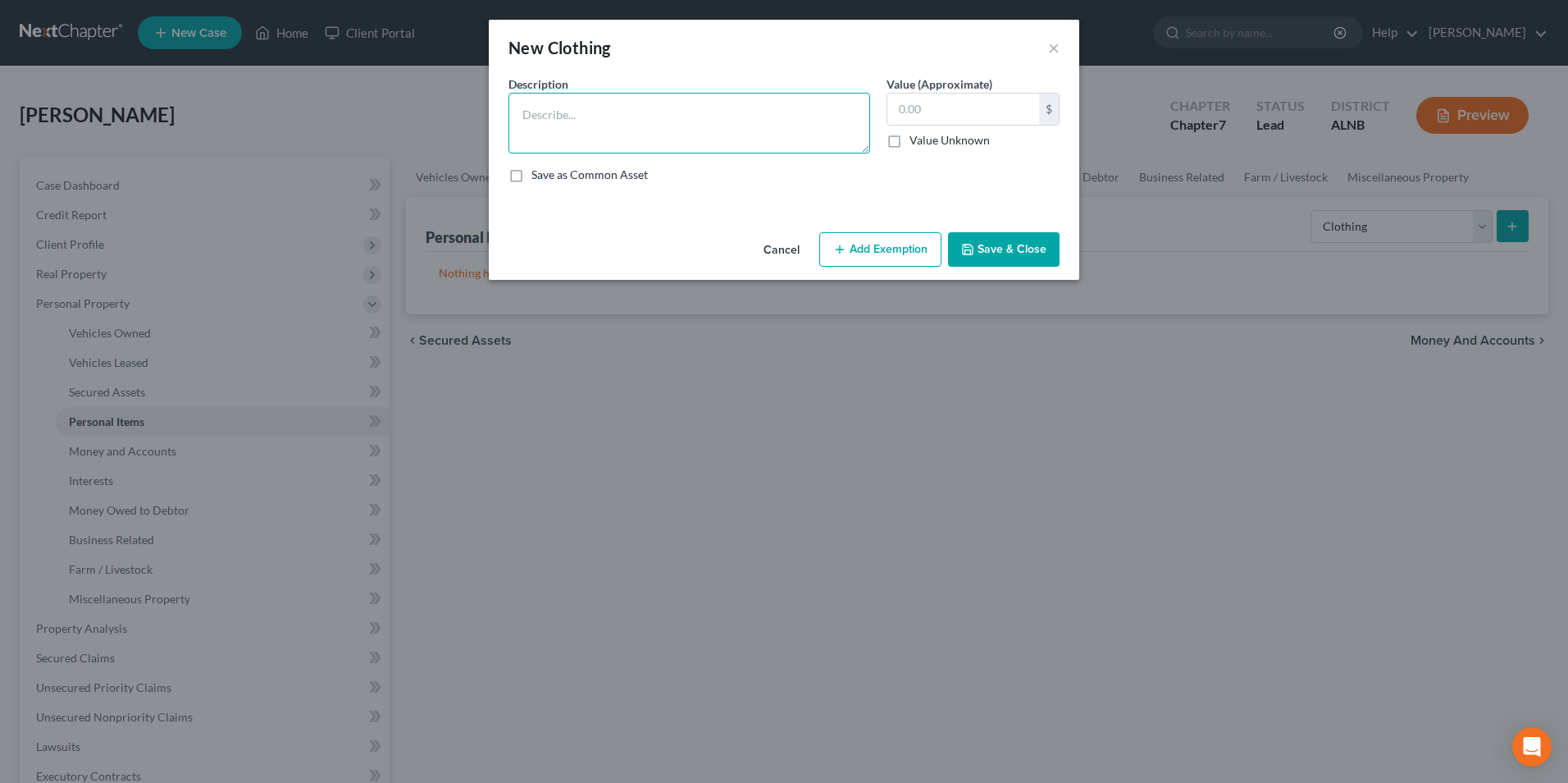
click at [672, 129] on textarea at bounding box center [689, 123] width 362 height 61
type textarea "clothing"
type input "50"
click at [885, 256] on button "Add Exemption" at bounding box center [880, 249] width 122 height 34
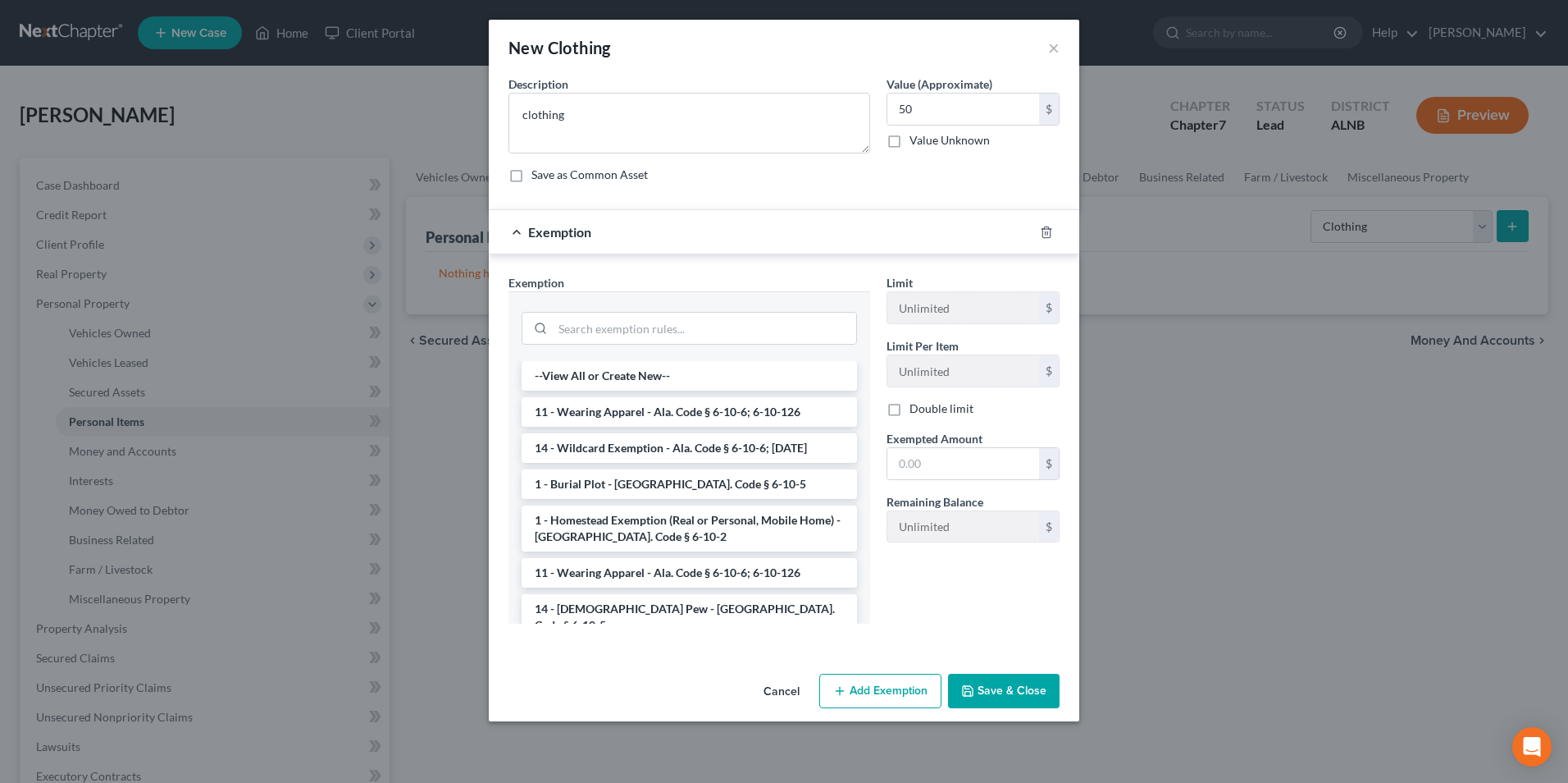
drag, startPoint x: 623, startPoint y: 409, endPoint x: 645, endPoint y: 409, distance: 22.0
click at [629, 409] on li "11 - Wearing Apparel - Ala. Code § 6-10-6; 6-10-126" at bounding box center [689, 412] width 336 height 29
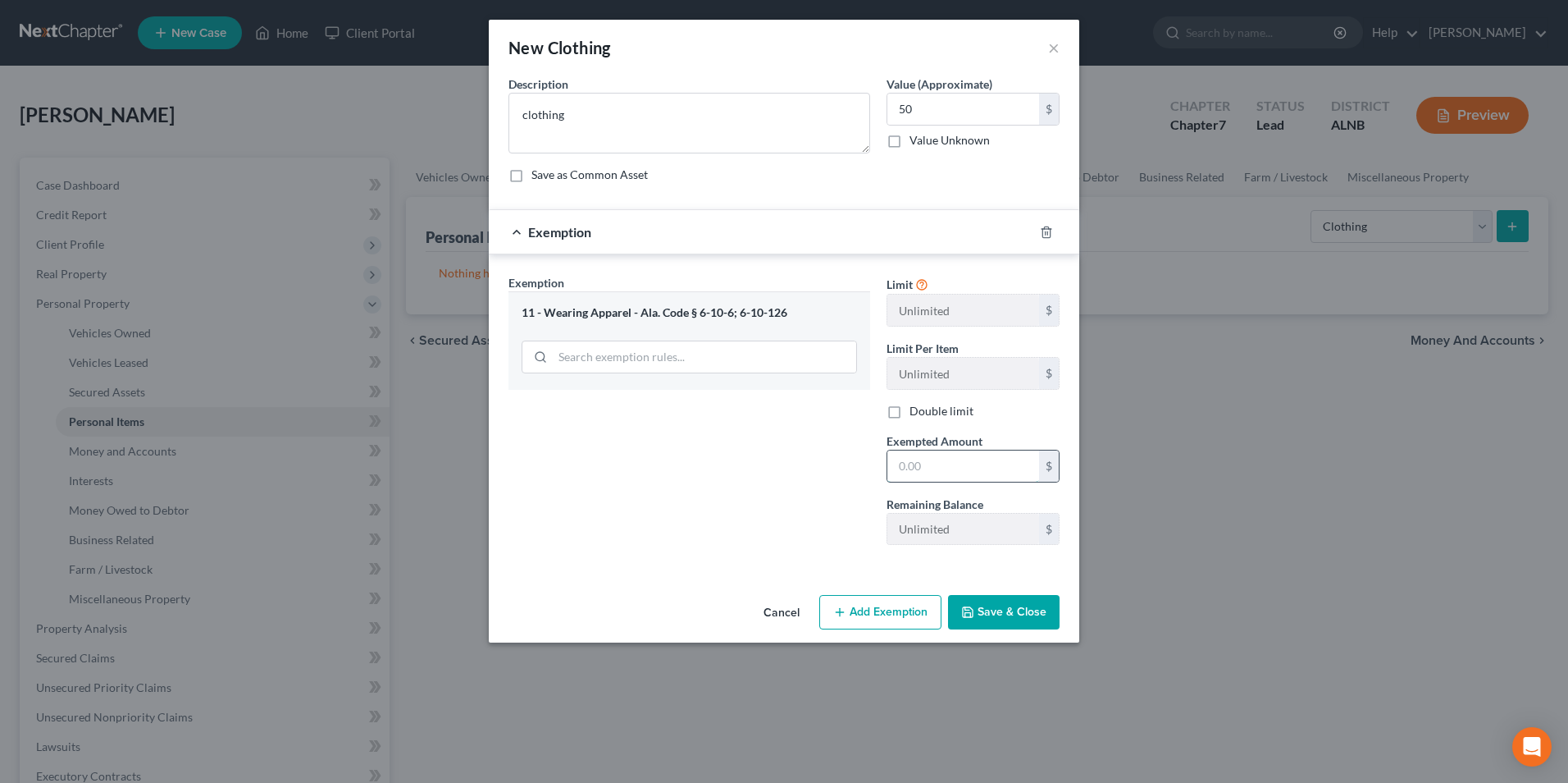
click at [956, 468] on input "text" at bounding box center [962, 466] width 151 height 31
type input "50"
click at [666, 471] on div "Exemption Set must be selected for CA. Exemption * 11 - Wearing Apparel - [GEOG…" at bounding box center [689, 416] width 378 height 284
click at [1013, 619] on button "Save & Close" at bounding box center [1003, 611] width 111 height 34
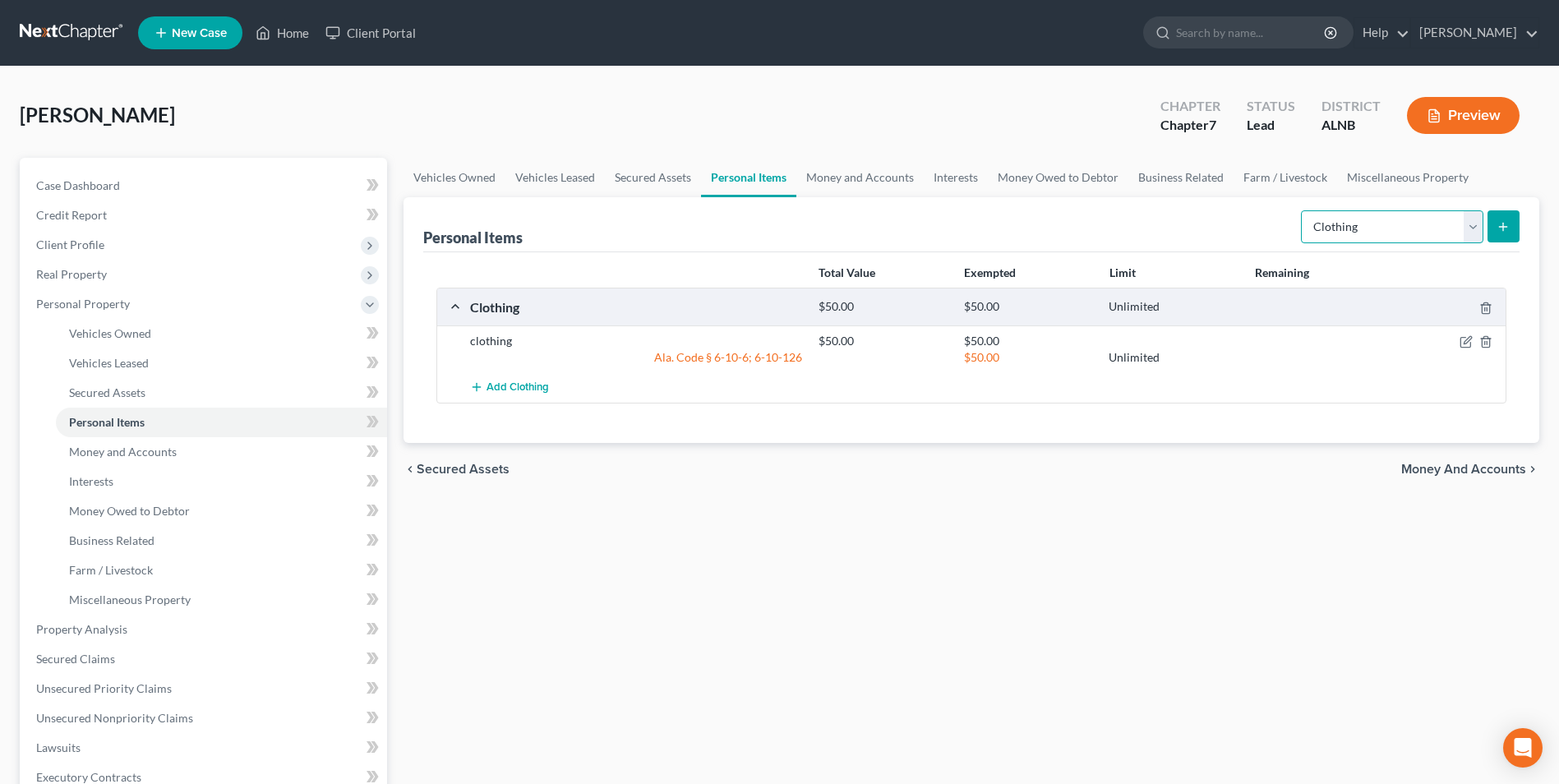
click at [1475, 224] on select "Select Item Type Clothing Collectibles Of Value Electronics Firearms Household …" at bounding box center [1392, 227] width 183 height 33
select select "household_goods"
click at [1303, 210] on select "Select Item Type Clothing Collectibles Of Value Electronics Firearms Household …" at bounding box center [1392, 227] width 183 height 33
click at [1503, 223] on line "submit" at bounding box center [1503, 227] width 0 height 8
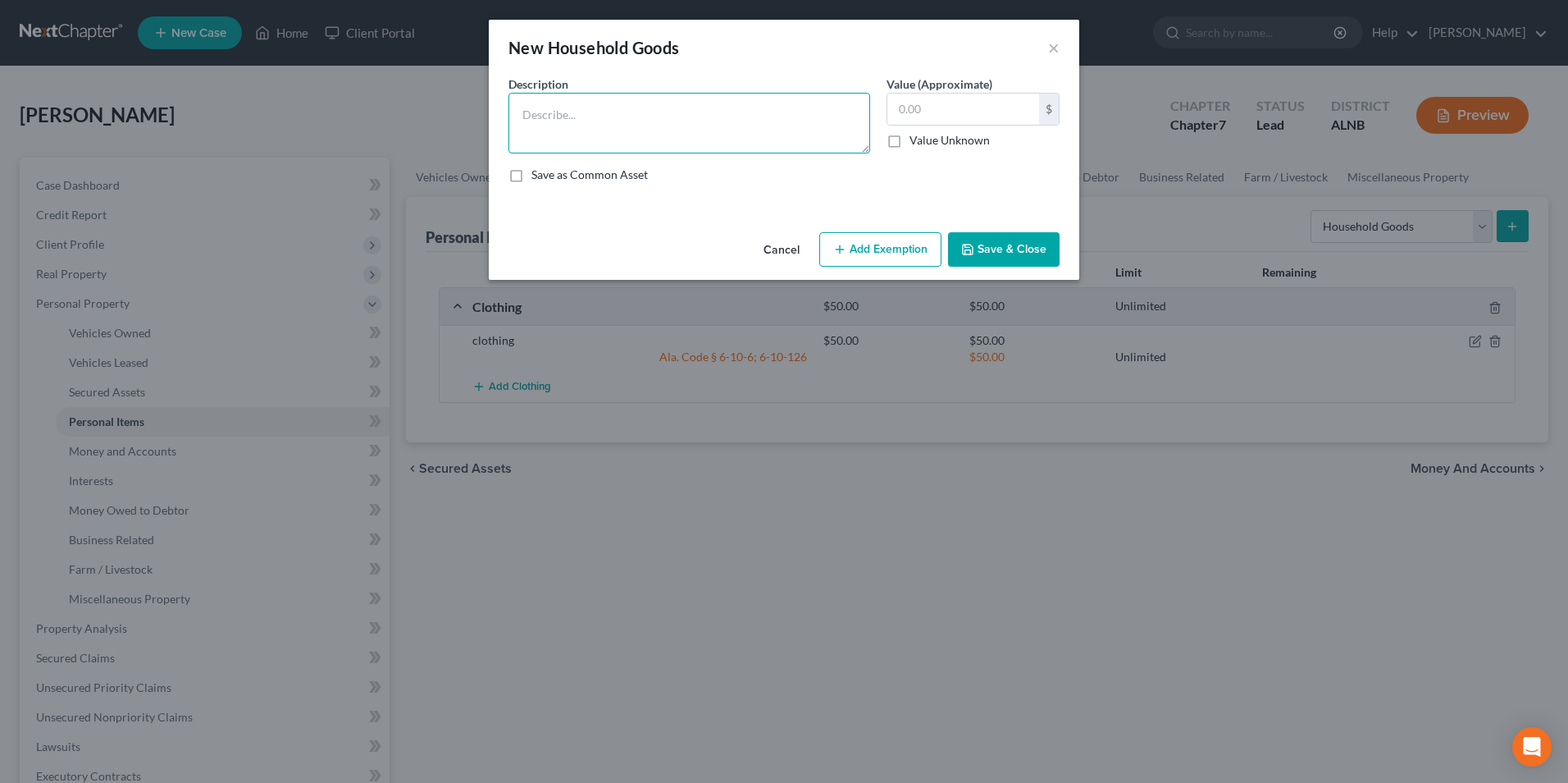
click at [557, 122] on textarea at bounding box center [689, 123] width 362 height 61
type textarea "h.hold goods"
click at [955, 111] on input "text" at bounding box center [962, 109] width 151 height 31
type input "300"
click at [898, 249] on button "Add Exemption" at bounding box center [880, 249] width 122 height 34
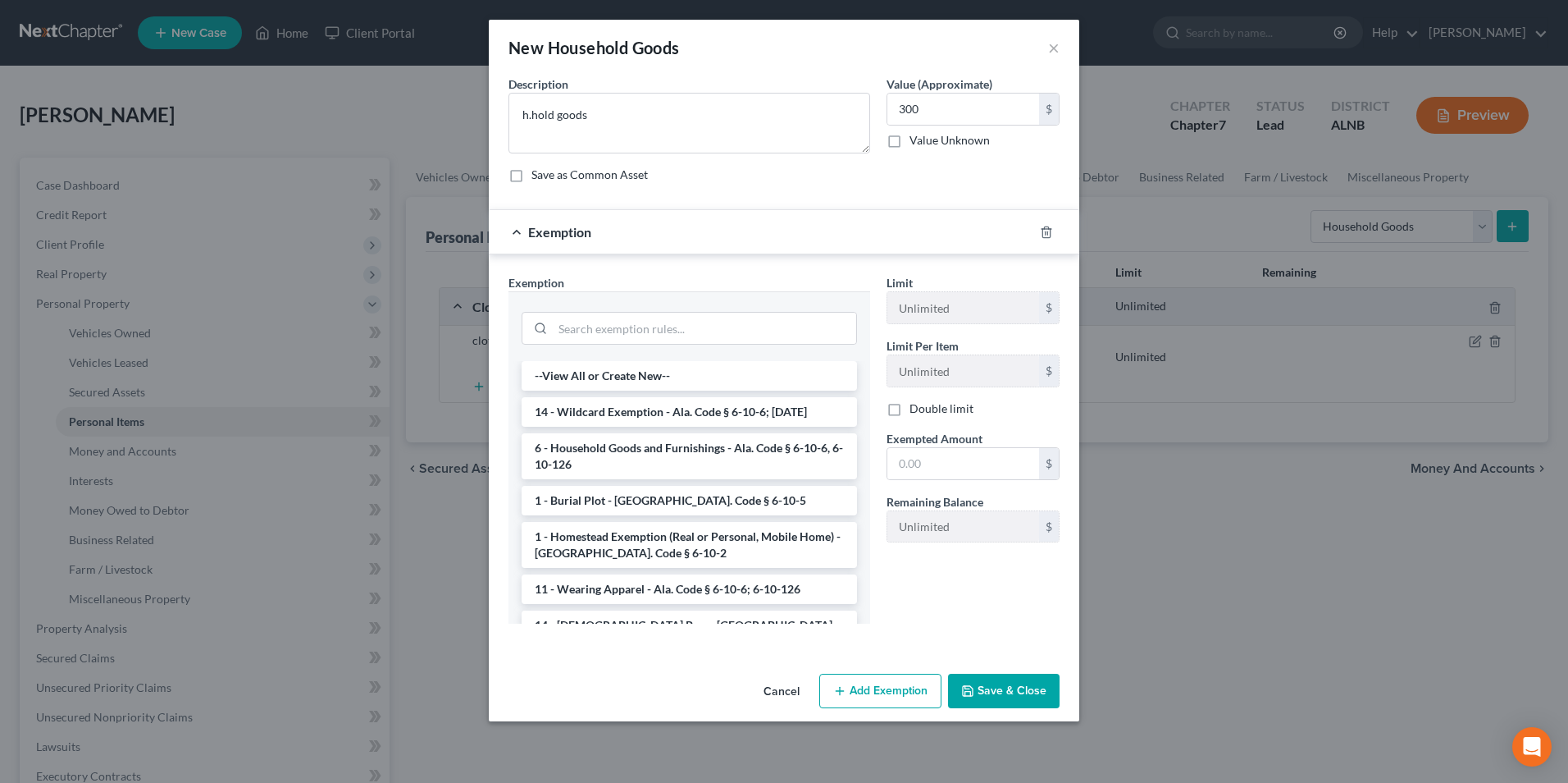
drag, startPoint x: 671, startPoint y: 459, endPoint x: 827, endPoint y: 457, distance: 156.0
click at [684, 459] on li "6 - Household Goods and Furnishings - Ala. Code § 6-10-6, 6-10-126" at bounding box center [689, 456] width 336 height 46
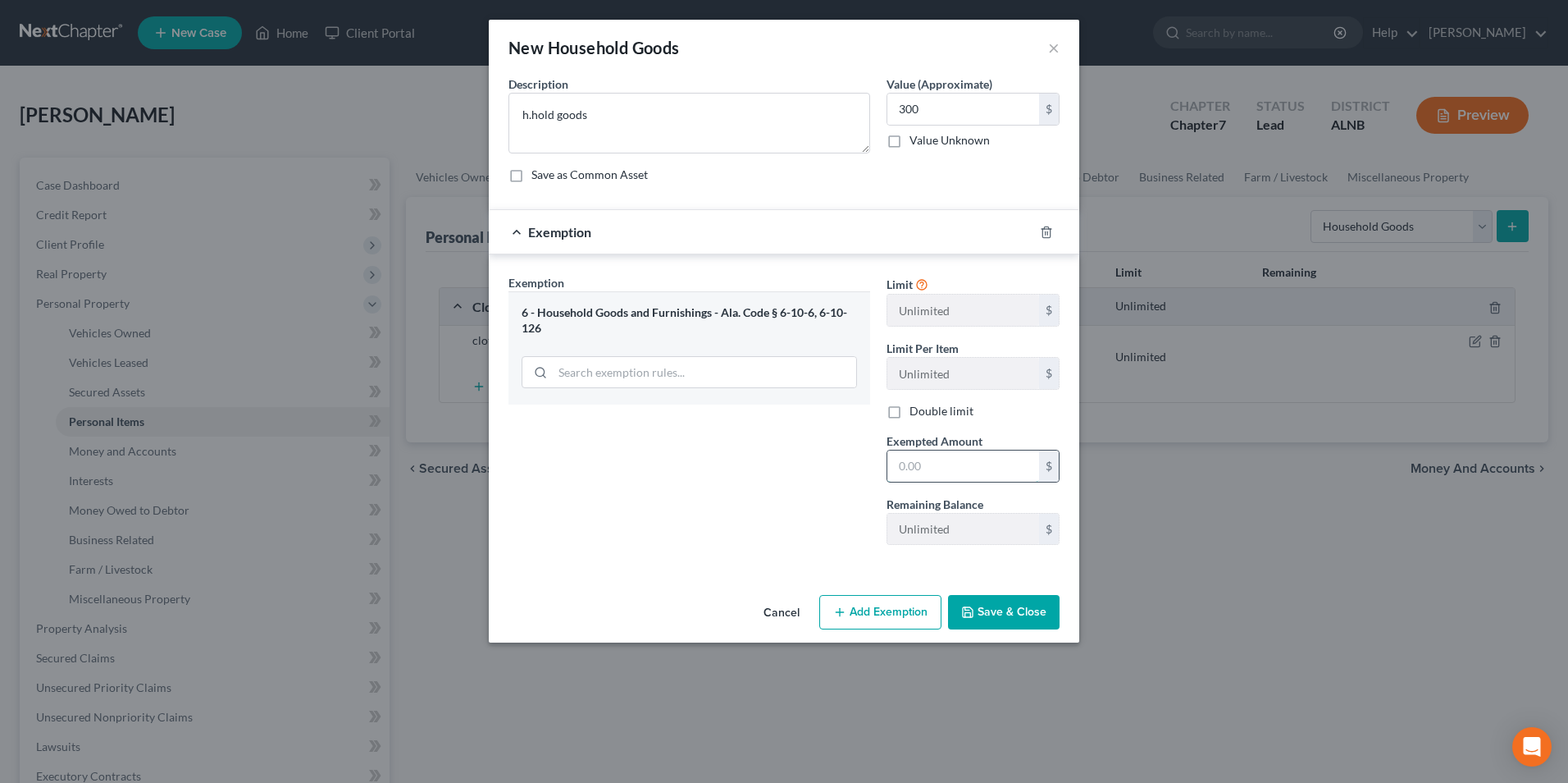
click at [925, 465] on input "text" at bounding box center [962, 466] width 151 height 31
type input "300"
click at [1017, 612] on button "Save & Close" at bounding box center [1003, 611] width 111 height 34
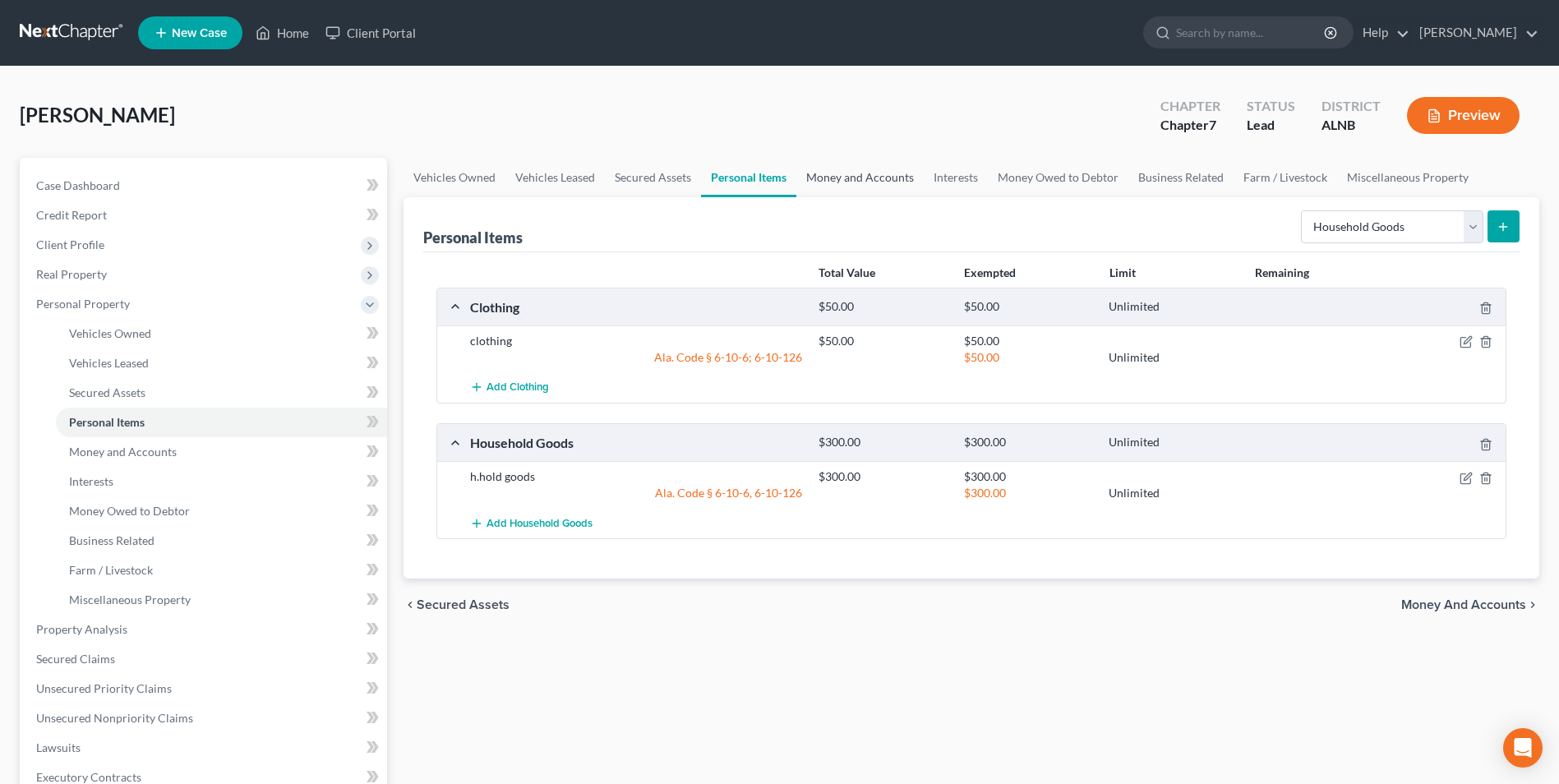
click at [868, 172] on link "Money and Accounts" at bounding box center [860, 177] width 127 height 39
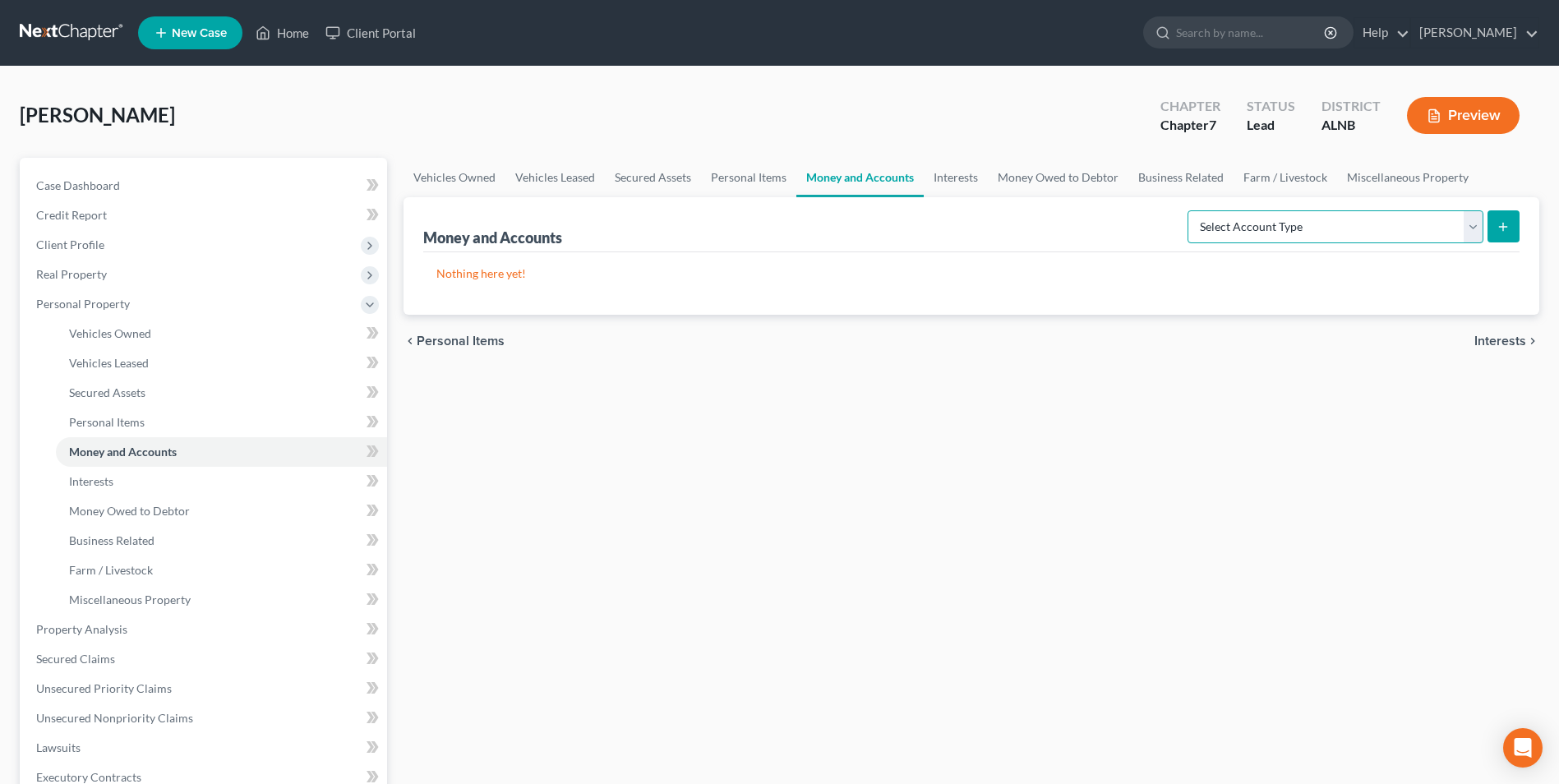
click at [1474, 228] on select "Select Account Type Brokerage Cash on Hand Certificates of Deposit Checking Acc…" at bounding box center [1335, 227] width 296 height 33
select select "checking"
click at [1191, 210] on select "Select Account Type Brokerage Cash on Hand Certificates of Deposit Checking Acc…" at bounding box center [1335, 227] width 296 height 33
click at [1505, 226] on icon "submit" at bounding box center [1502, 226] width 13 height 13
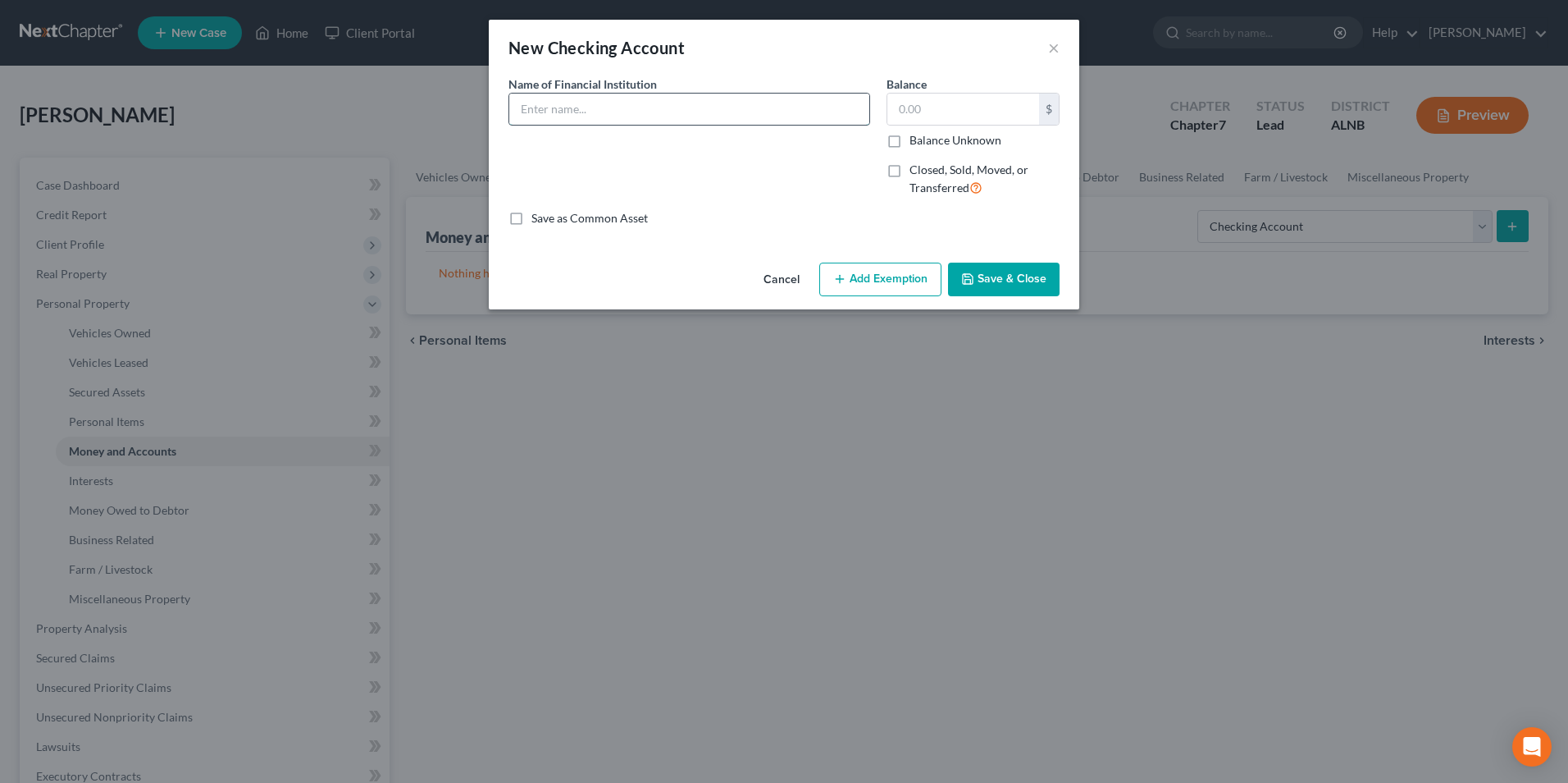
click at [577, 109] on input "text" at bounding box center [689, 109] width 360 height 31
type input "."
click at [953, 112] on input "text" at bounding box center [962, 109] width 151 height 31
type input "5"
type input "200"
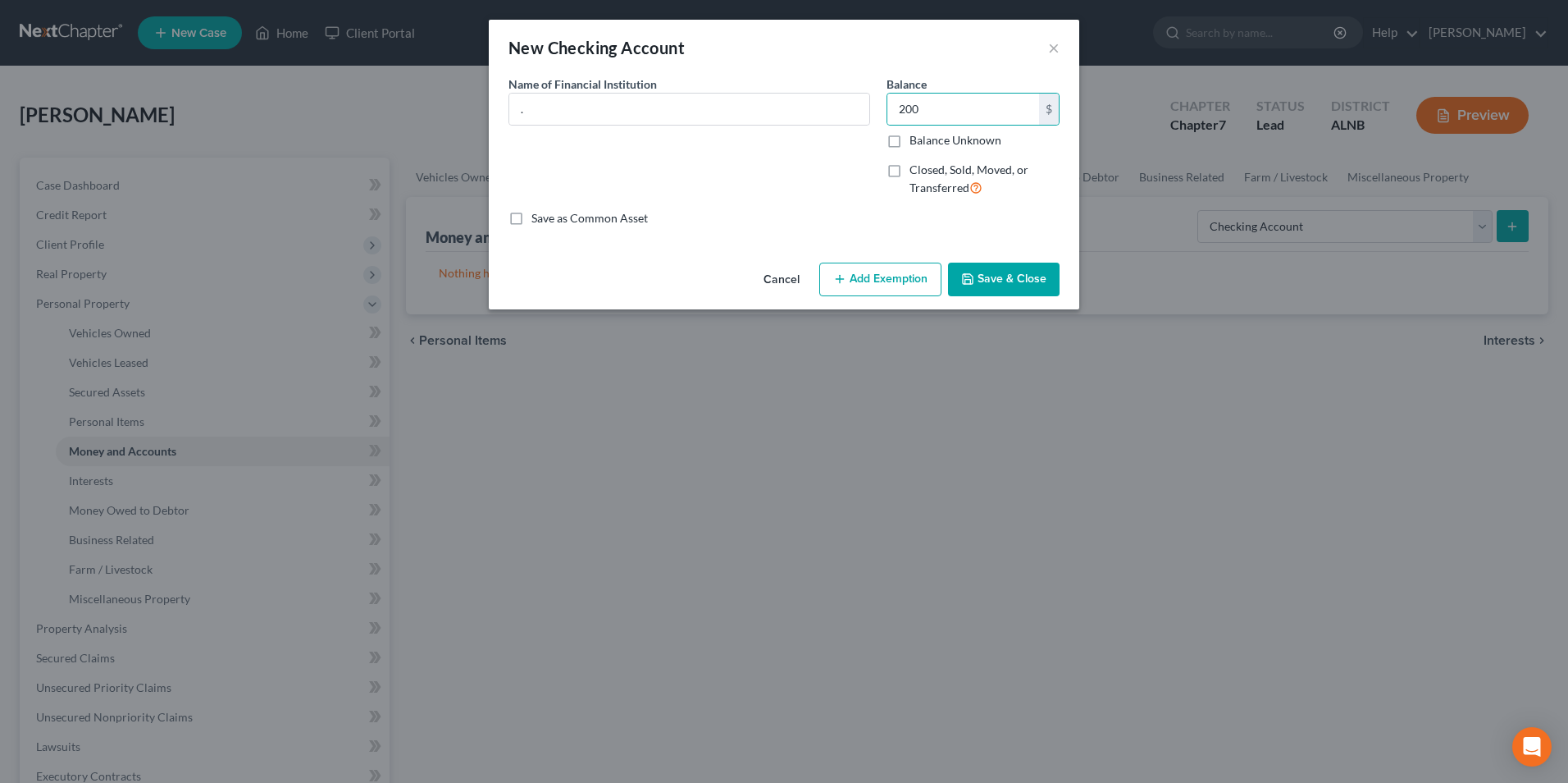
click at [882, 279] on button "Add Exemption" at bounding box center [880, 279] width 122 height 34
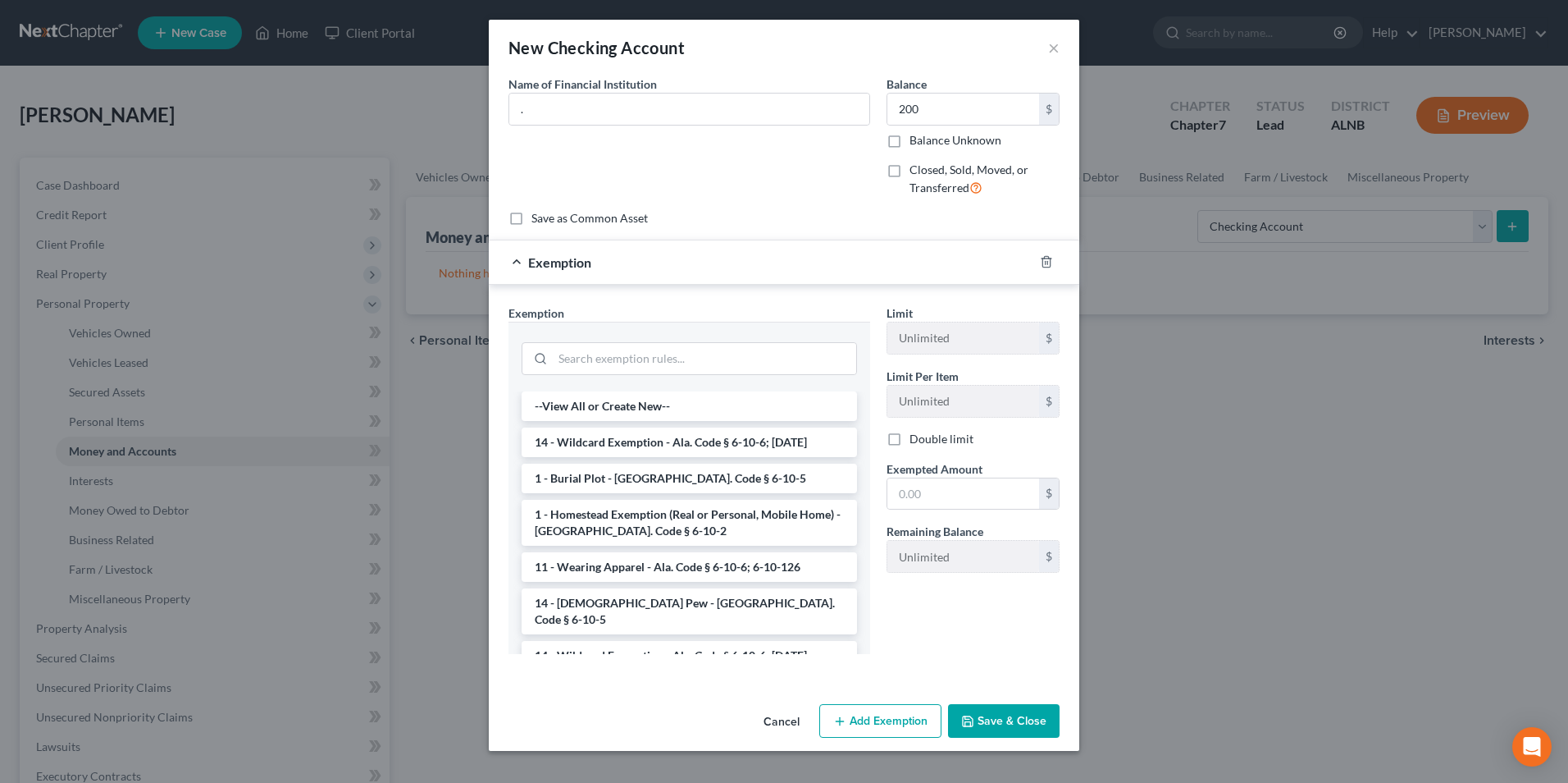
drag, startPoint x: 640, startPoint y: 446, endPoint x: 663, endPoint y: 450, distance: 23.3
click at [645, 446] on li "14 - Wildcard Exemption - Ala. Code § 6-10-6; [DATE]" at bounding box center [689, 442] width 336 height 29
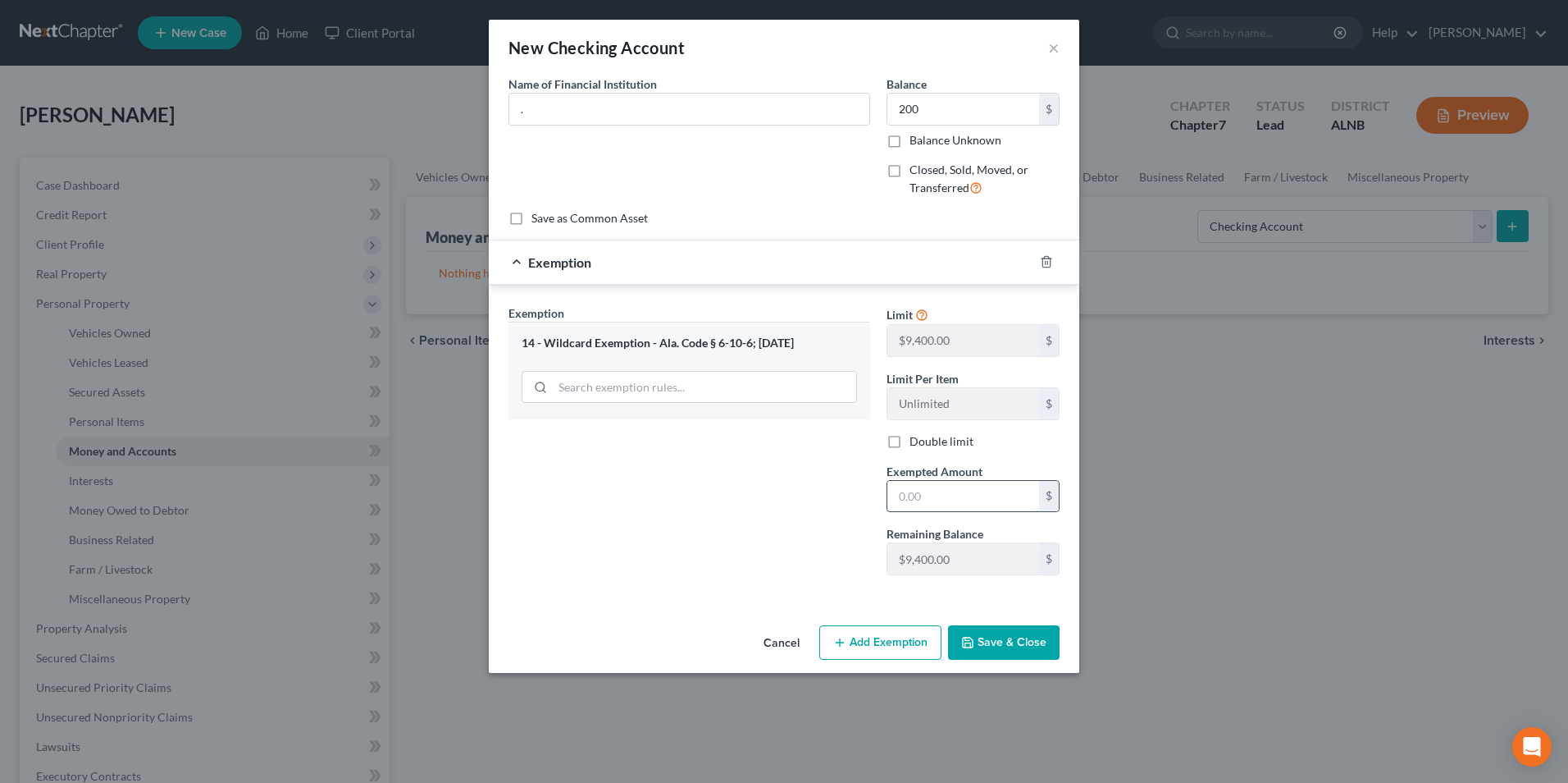
drag, startPoint x: 932, startPoint y: 511, endPoint x: 946, endPoint y: 499, distance: 18.4
click at [932, 511] on input "text" at bounding box center [962, 496] width 151 height 31
type input "200"
click at [762, 502] on div "Exemption Set must be selected for CA. Exemption * 14 - Wildcard Exemption - Al…" at bounding box center [689, 446] width 378 height 284
click at [1016, 635] on button "Save & Close" at bounding box center [1003, 641] width 111 height 34
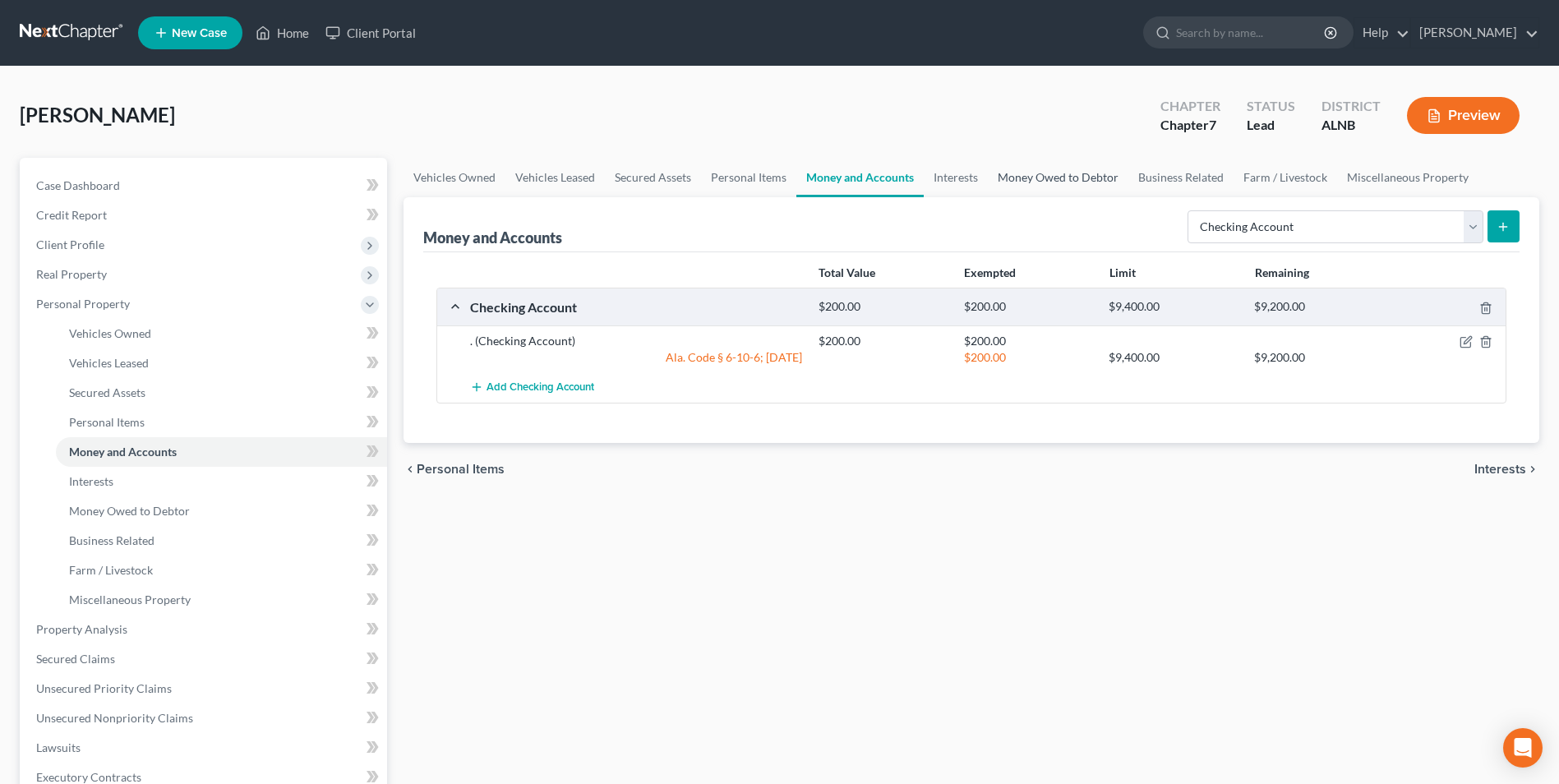
click at [1087, 177] on link "Money Owed to Debtor" at bounding box center [1058, 177] width 141 height 39
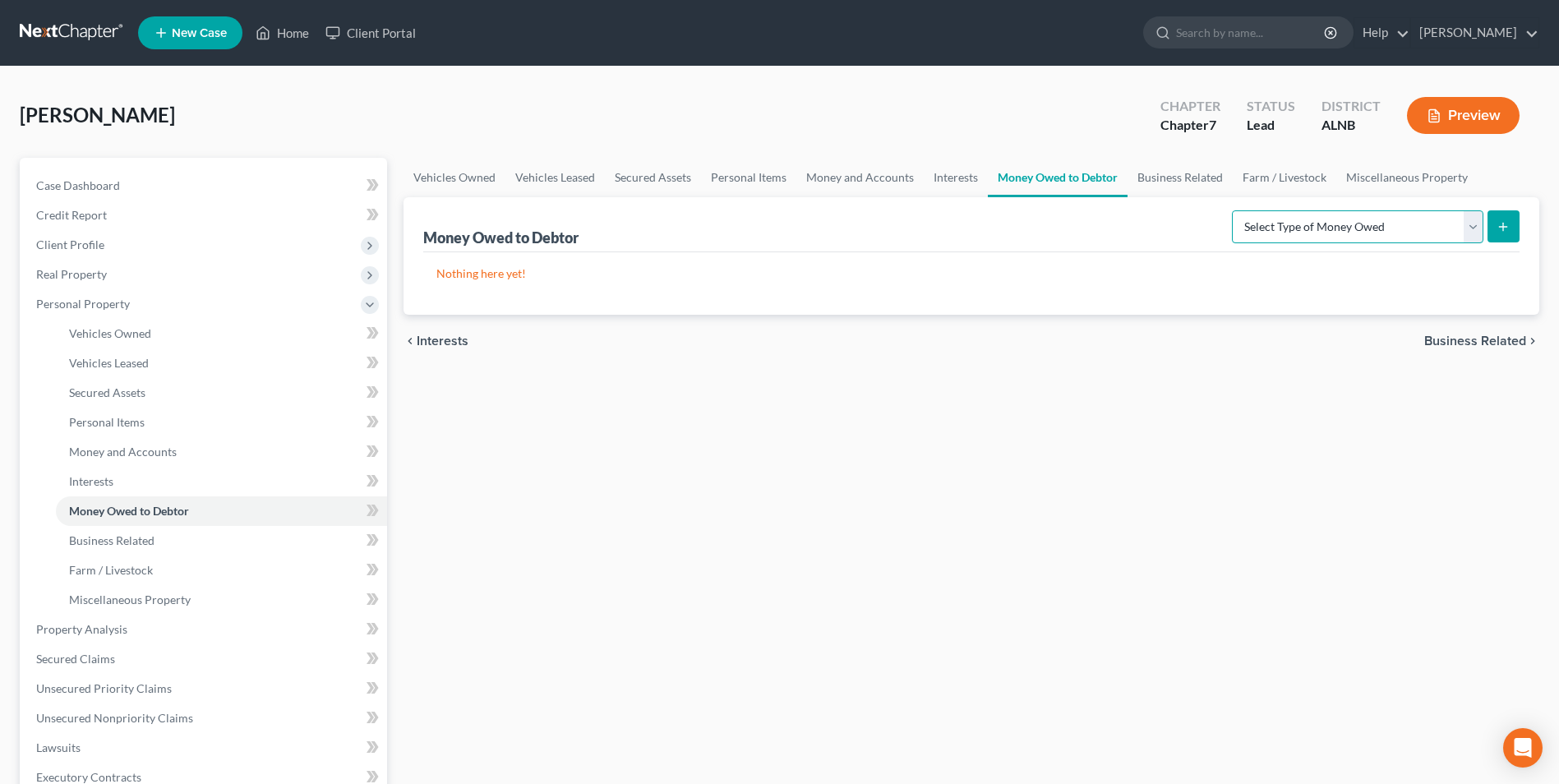
click at [1453, 230] on select "Select Type of Money Owed Accounts Receivable Alimony Child Support Claims Agai…" at bounding box center [1358, 227] width 251 height 33
select select "expected_tax_refund"
click at [1234, 210] on select "Select Type of Money Owed Accounts Receivable Alimony Child Support Claims Agai…" at bounding box center [1358, 227] width 251 height 33
click at [1503, 225] on line "submit" at bounding box center [1503, 227] width 0 height 8
select select "0"
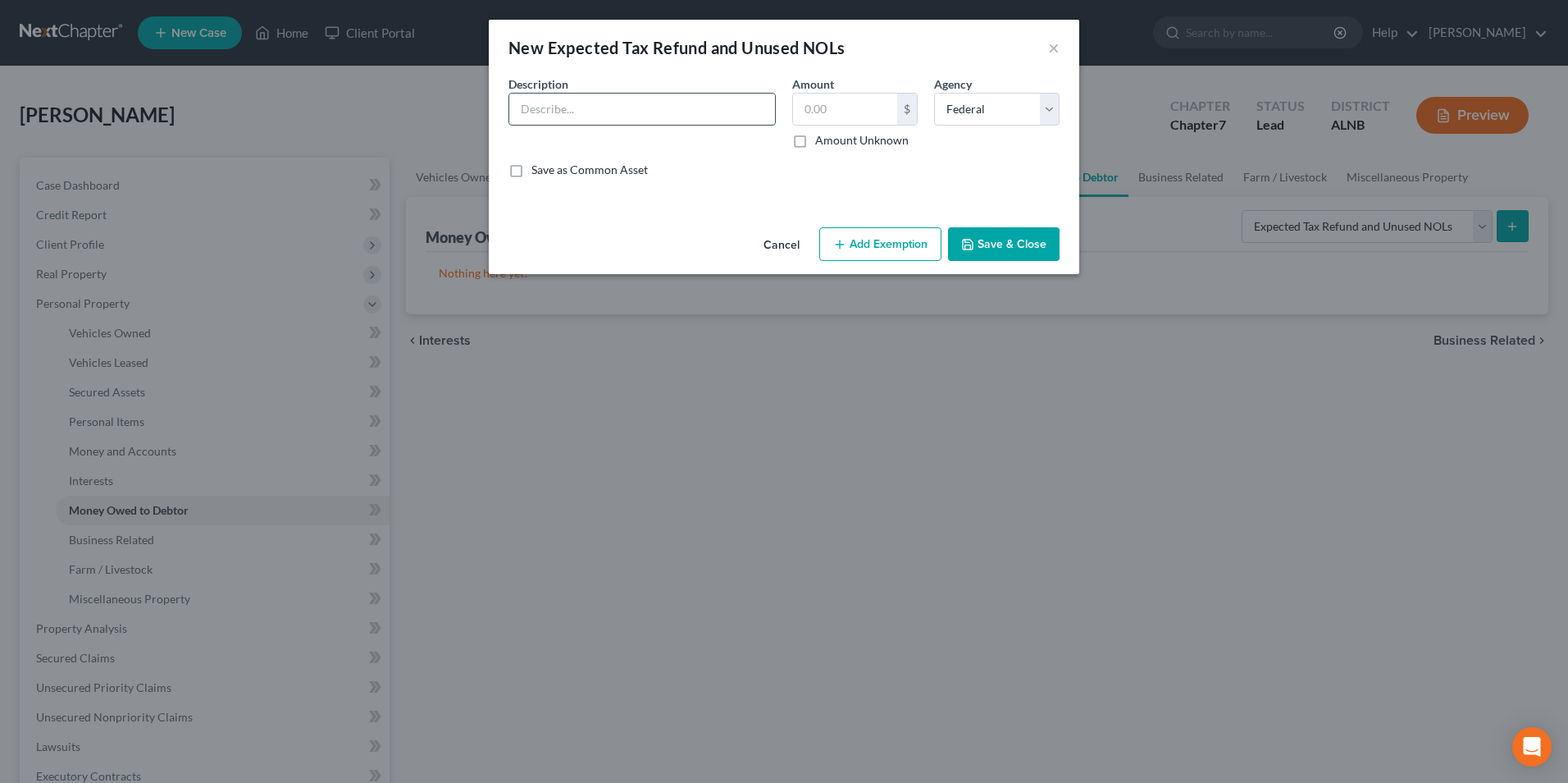
drag, startPoint x: 624, startPoint y: 102, endPoint x: 615, endPoint y: 103, distance: 9.1
click at [624, 102] on input "text" at bounding box center [642, 109] width 265 height 31
type input "tax refund"
click at [861, 108] on input "text" at bounding box center [845, 109] width 104 height 31
type input "1,000"
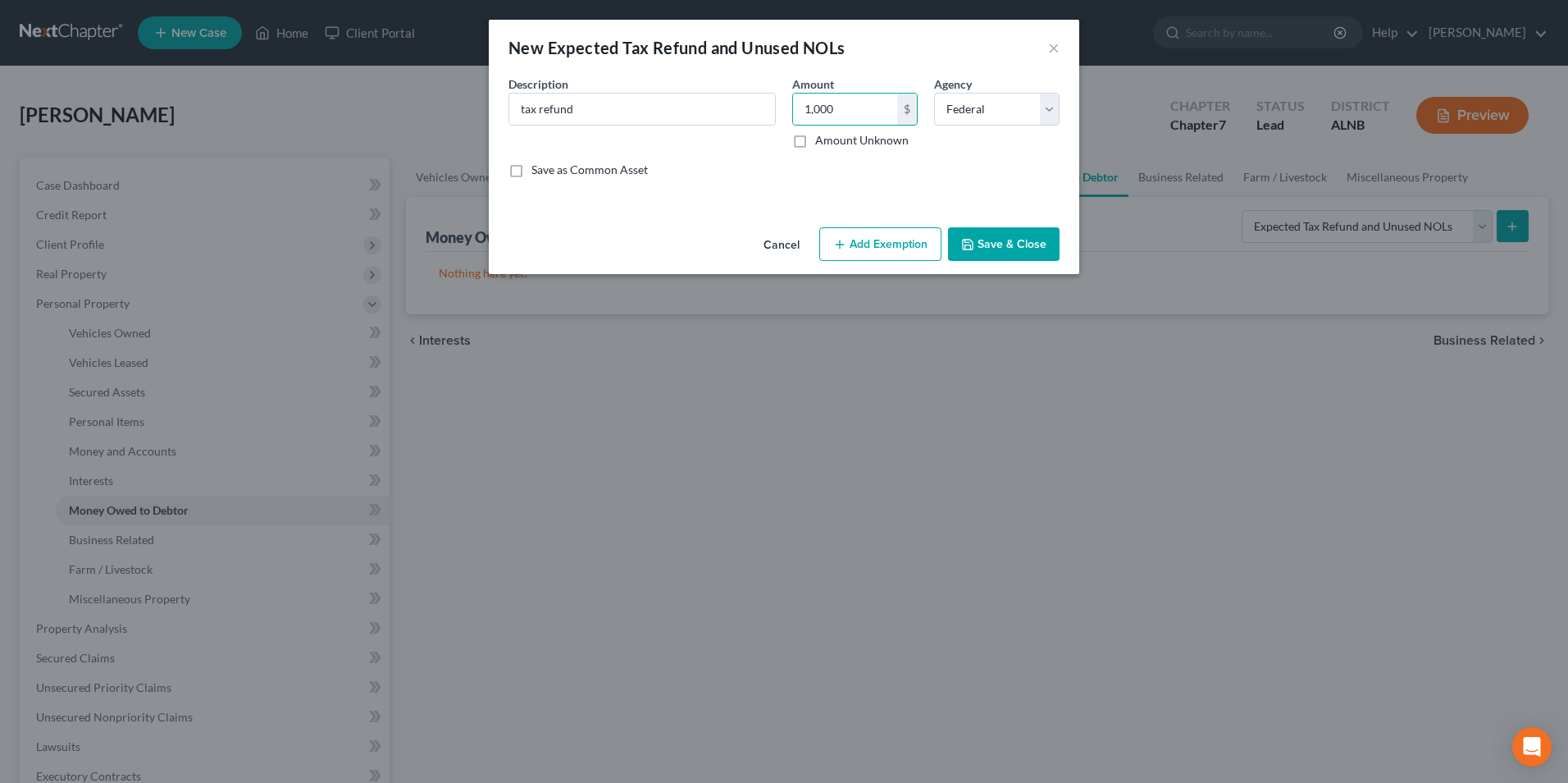
click at [899, 246] on button "Add Exemption" at bounding box center [880, 244] width 122 height 34
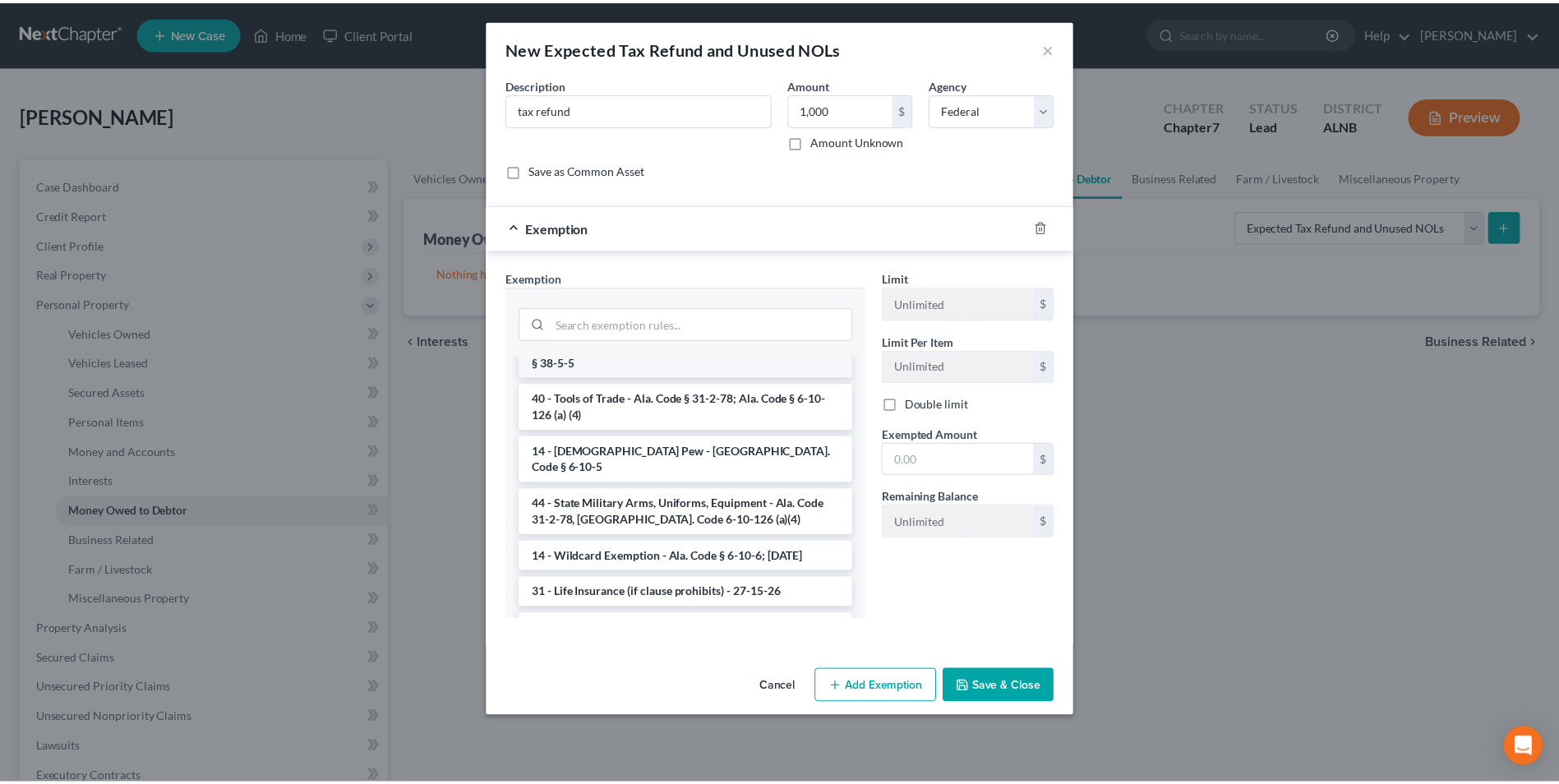
scroll to position [493, 0]
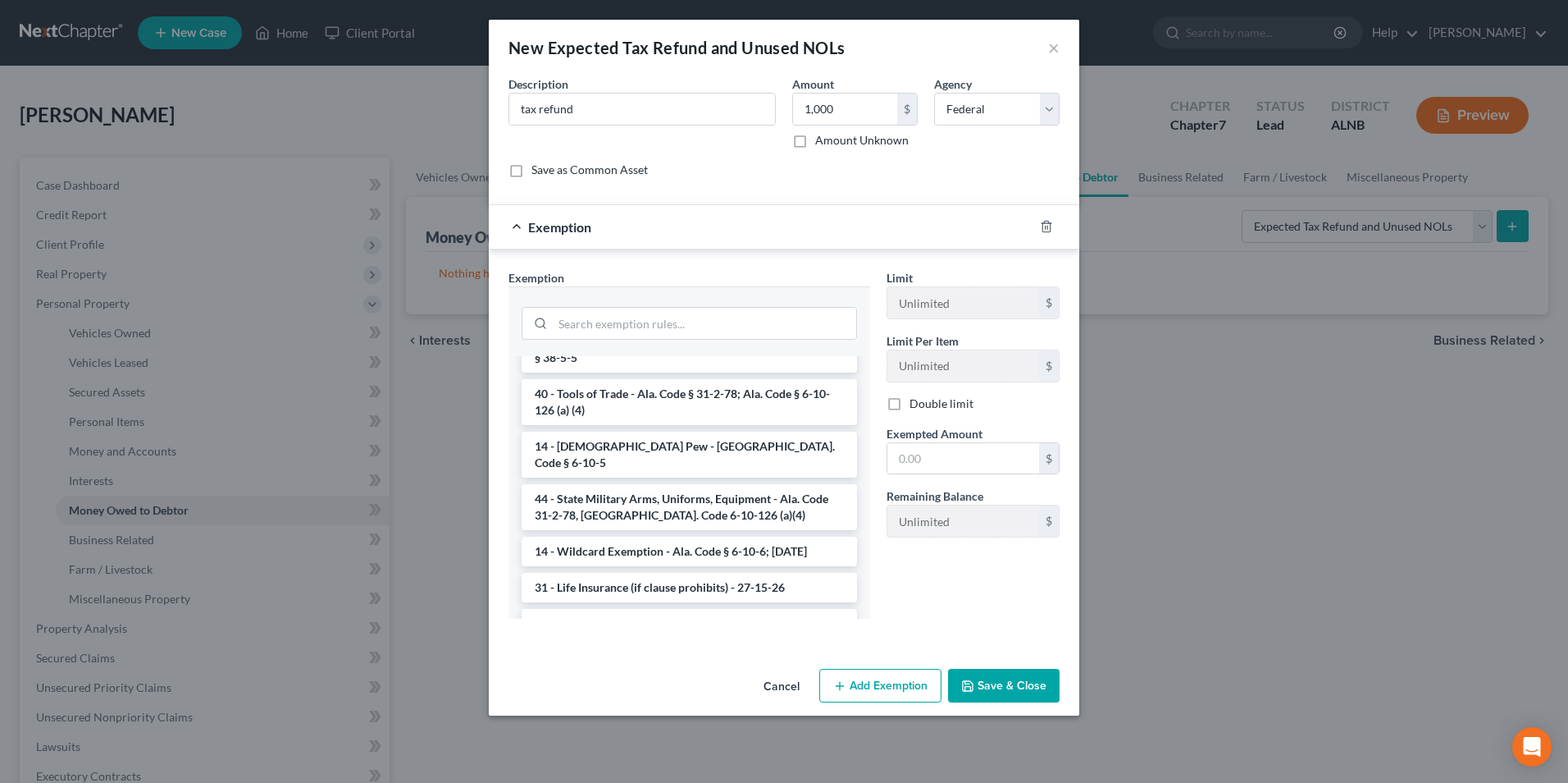
drag, startPoint x: 645, startPoint y: 521, endPoint x: 905, endPoint y: 493, distance: 261.5
click at [650, 537] on li "14 - Wildcard Exemption - Ala. Code § 6-10-6; [DATE]" at bounding box center [689, 552] width 336 height 29
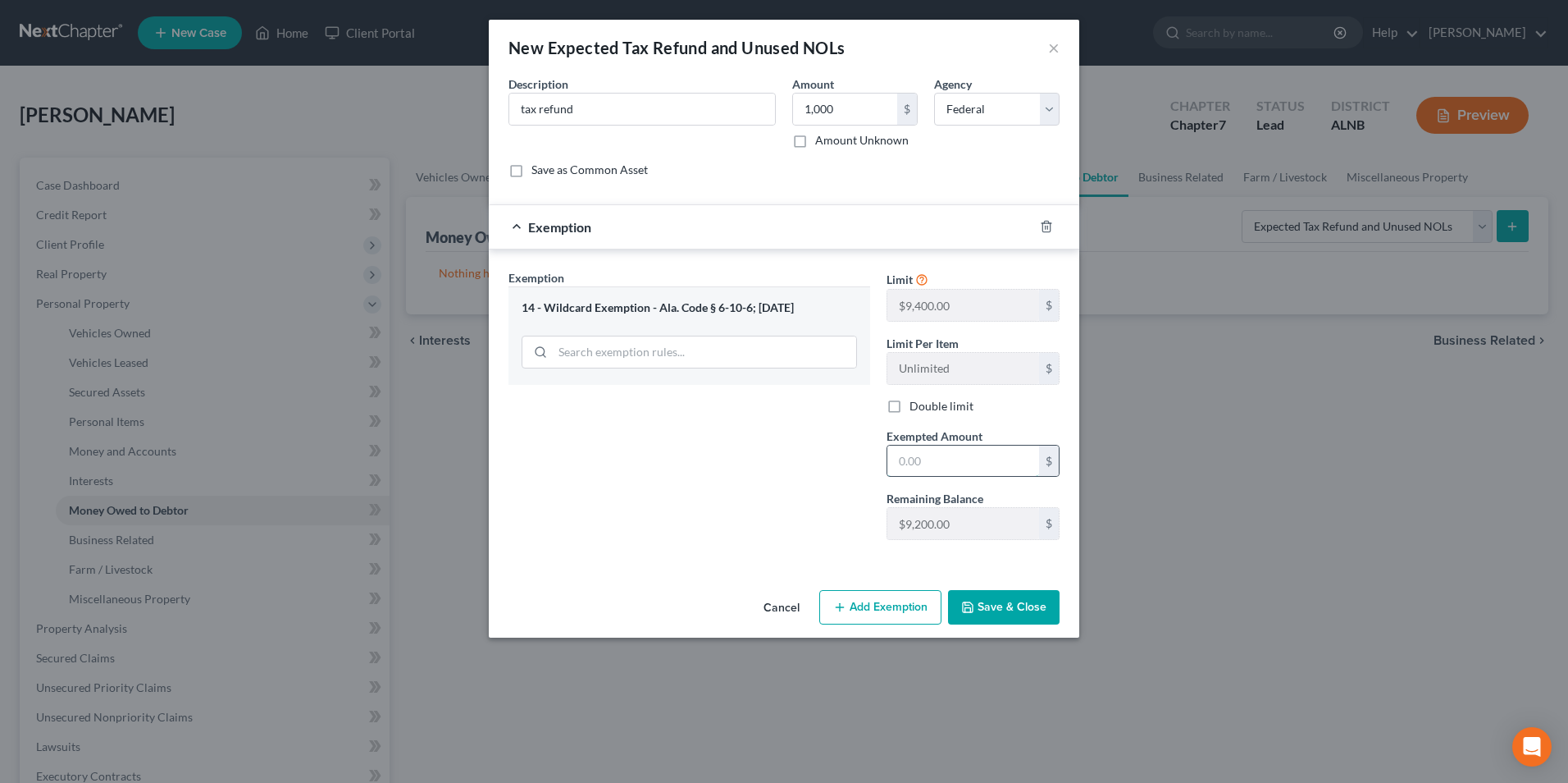
click at [942, 459] on input "text" at bounding box center [962, 461] width 151 height 31
type input "1,000"
click at [1007, 605] on button "Save & Close" at bounding box center [1003, 606] width 111 height 34
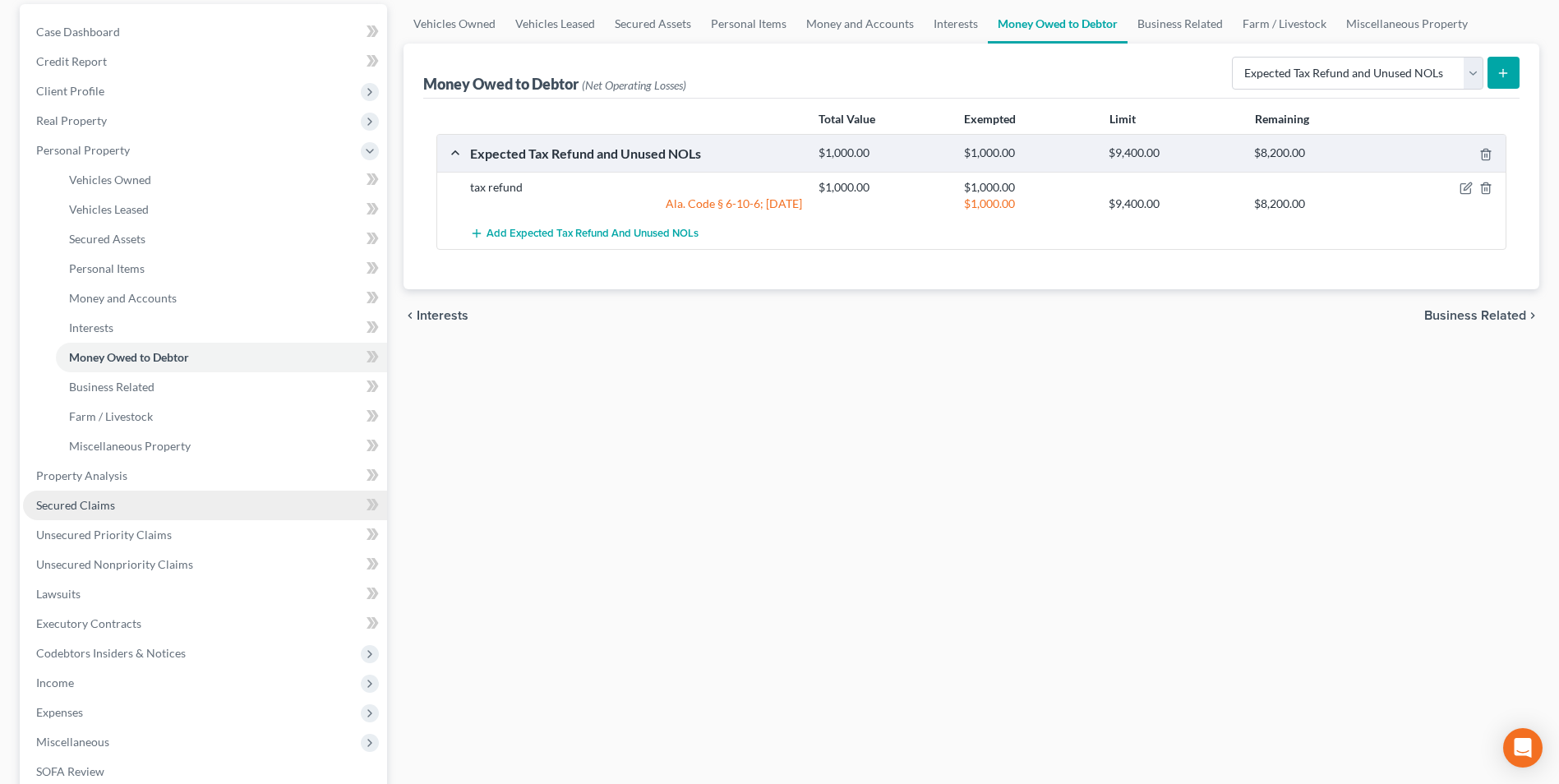
scroll to position [164, 0]
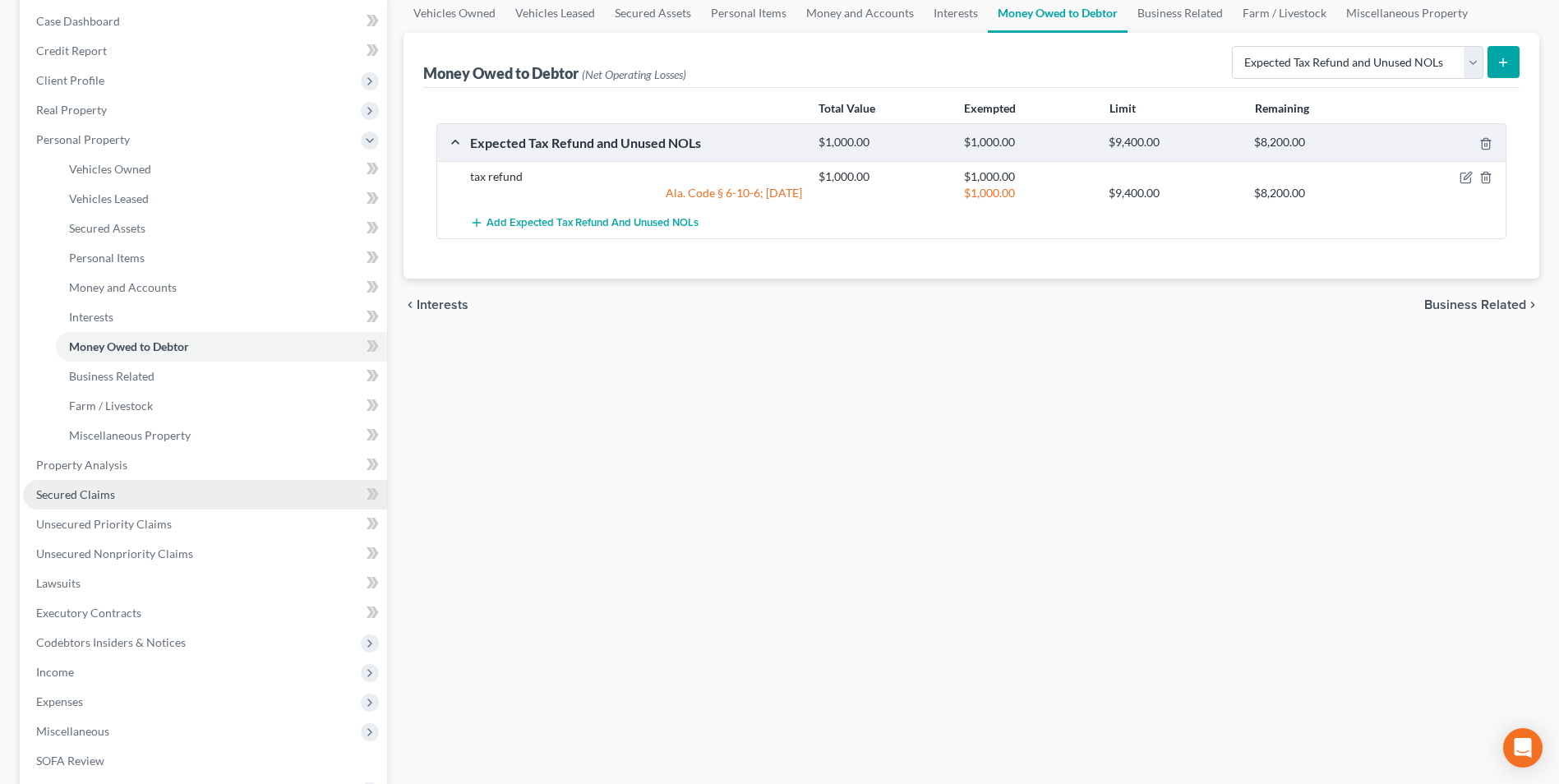
click at [95, 491] on span "Secured Claims" at bounding box center [75, 494] width 79 height 14
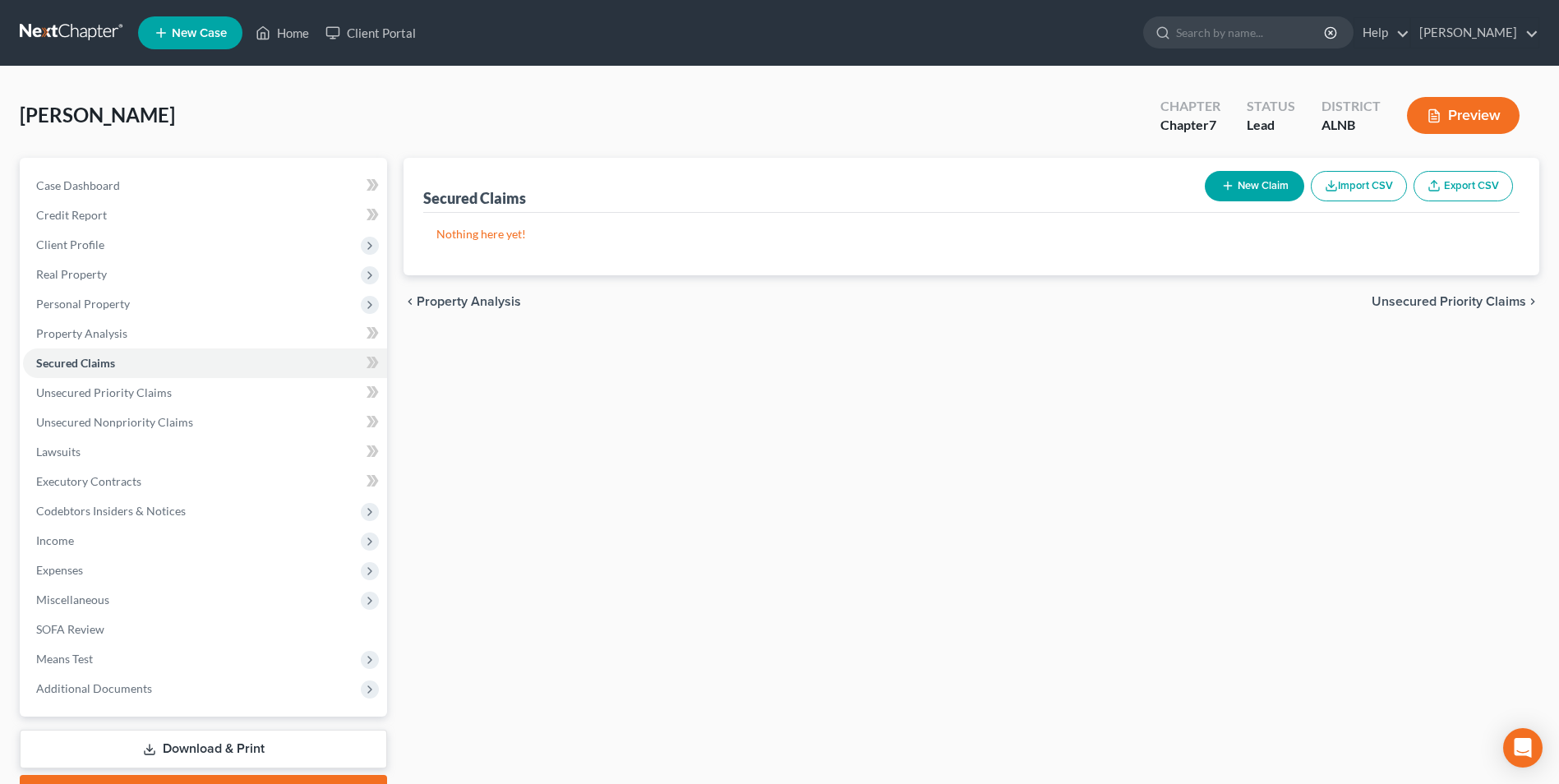
click at [1262, 176] on button "New Claim" at bounding box center [1255, 186] width 100 height 30
select select "0"
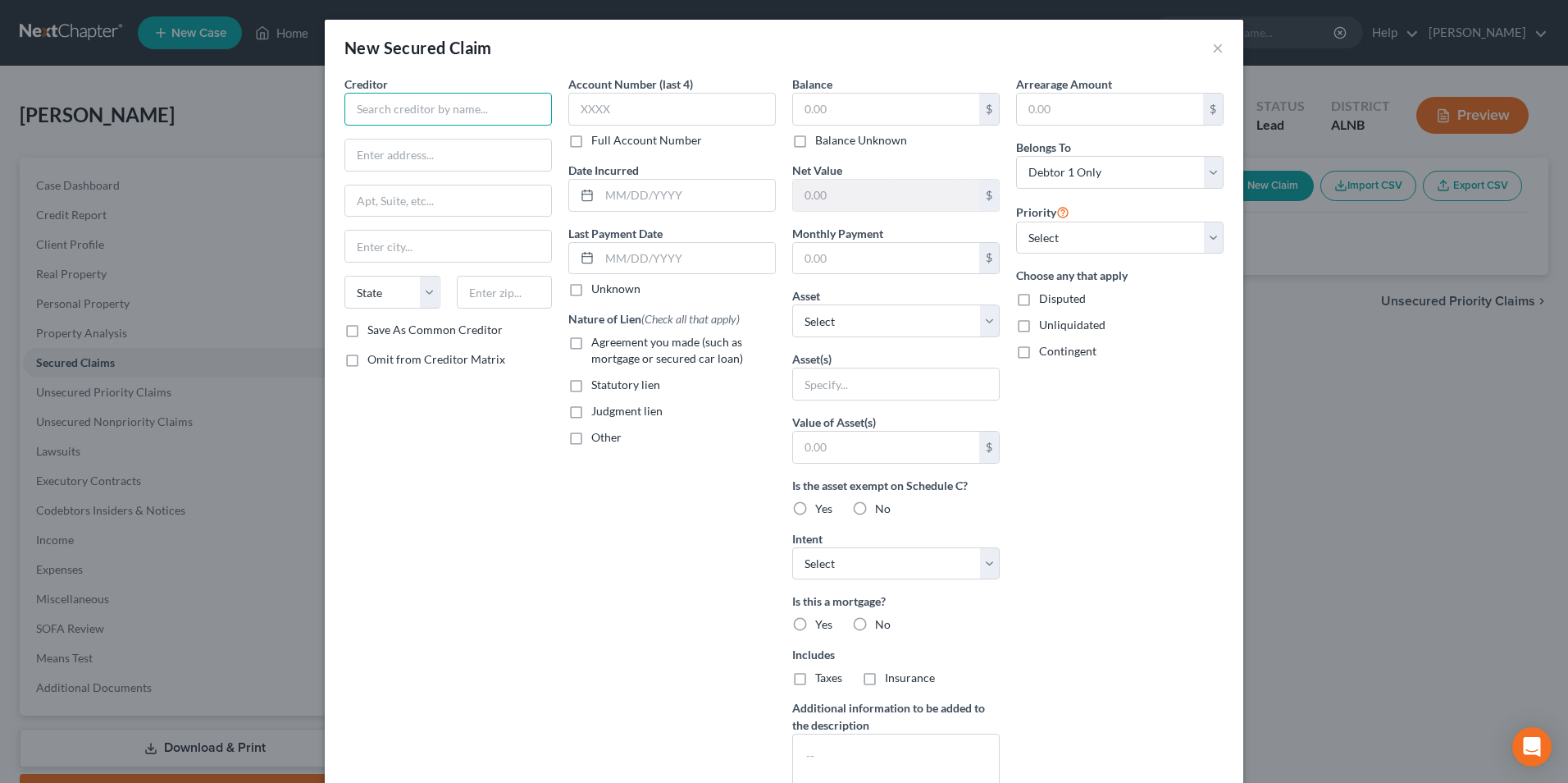
click at [409, 108] on input "text" at bounding box center [448, 109] width 208 height 33
type input "Southern Energy Credit Union"
drag, startPoint x: 495, startPoint y: 117, endPoint x: 526, endPoint y: 107, distance: 32.6
click at [499, 116] on input "Southern Energy Credit Union" at bounding box center [448, 109] width 208 height 33
click at [506, 107] on input "Southern Energy Credit Union" at bounding box center [448, 109] width 208 height 33
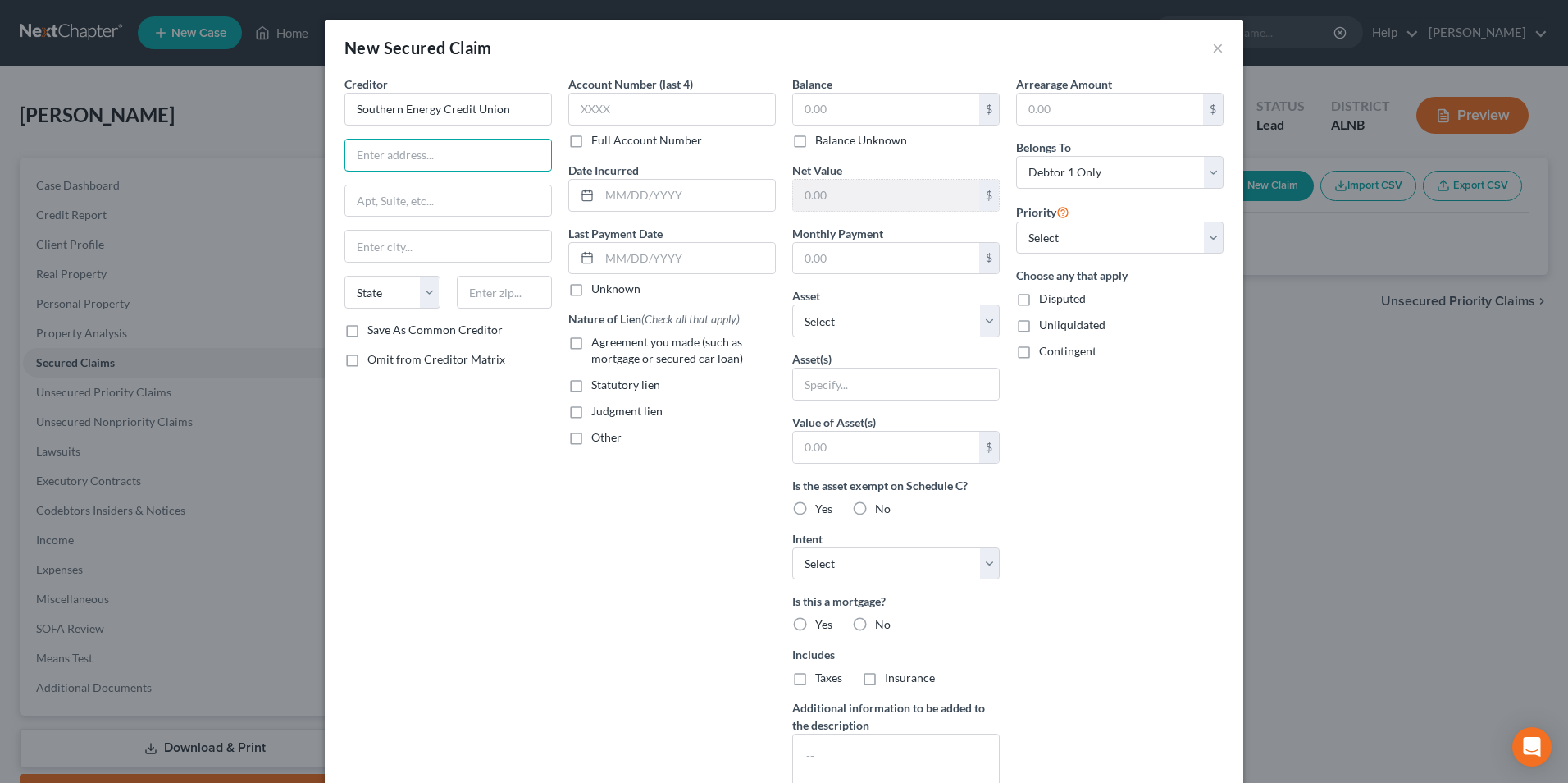
drag, startPoint x: 384, startPoint y: 144, endPoint x: 384, endPoint y: 131, distance: 13.0
click at [384, 142] on input "text" at bounding box center [448, 155] width 206 height 31
click at [406, 128] on div "Creditor * Southern Energy Credit Union State [US_STATE] AK AR AZ CA CO [GEOGRA…" at bounding box center [448, 198] width 208 height 246
click at [408, 111] on input "Southern Energy Credit Union" at bounding box center [448, 109] width 208 height 33
click at [503, 108] on input "Southern Energy Credit Union" at bounding box center [448, 109] width 208 height 33
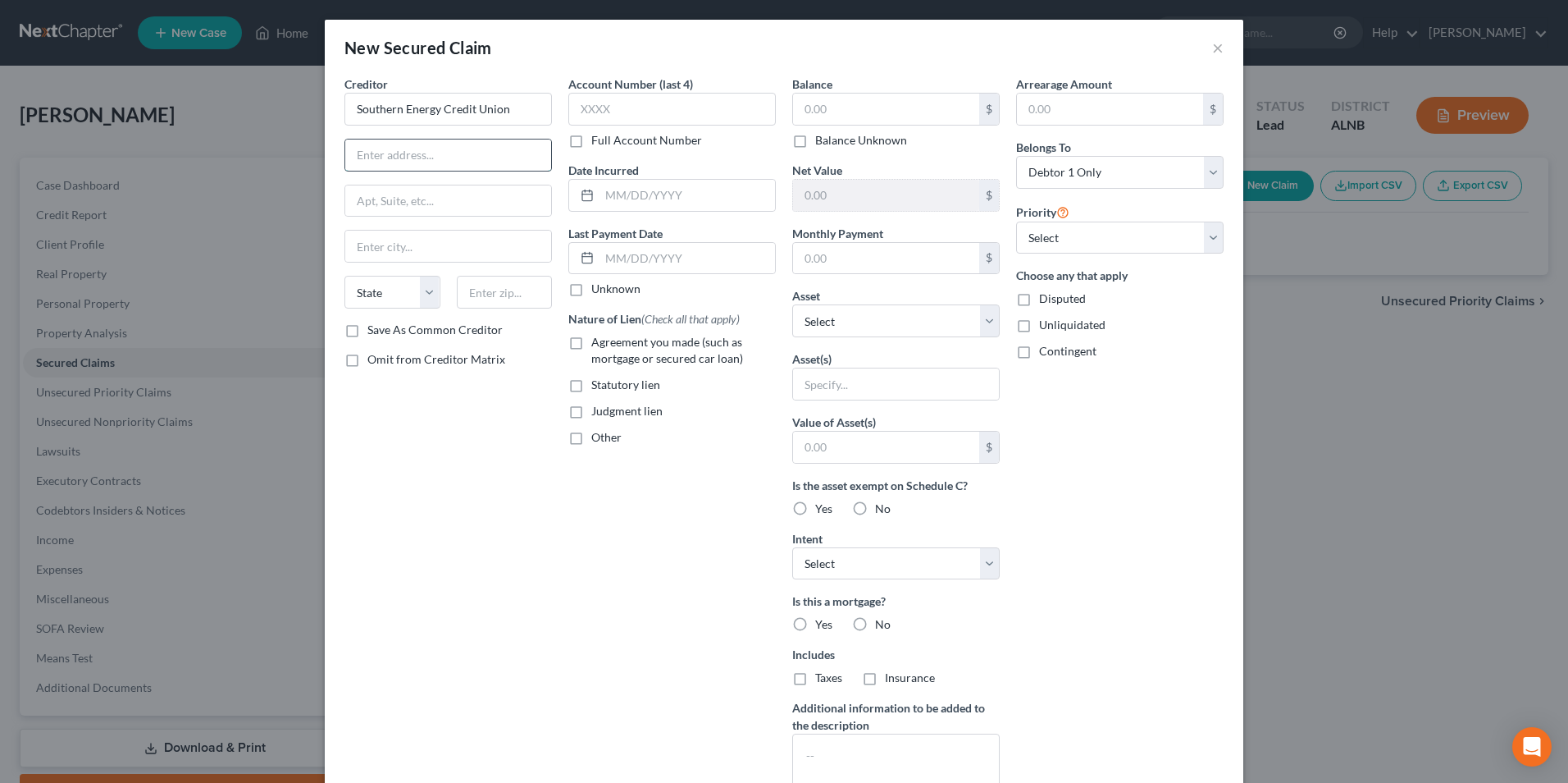
drag, startPoint x: 378, startPoint y: 161, endPoint x: 390, endPoint y: 151, distance: 15.6
click at [378, 161] on input "text" at bounding box center [448, 155] width 206 height 31
type input "[STREET_ADDRESS]"
type input "[GEOGRAPHIC_DATA]"
type input "35203"
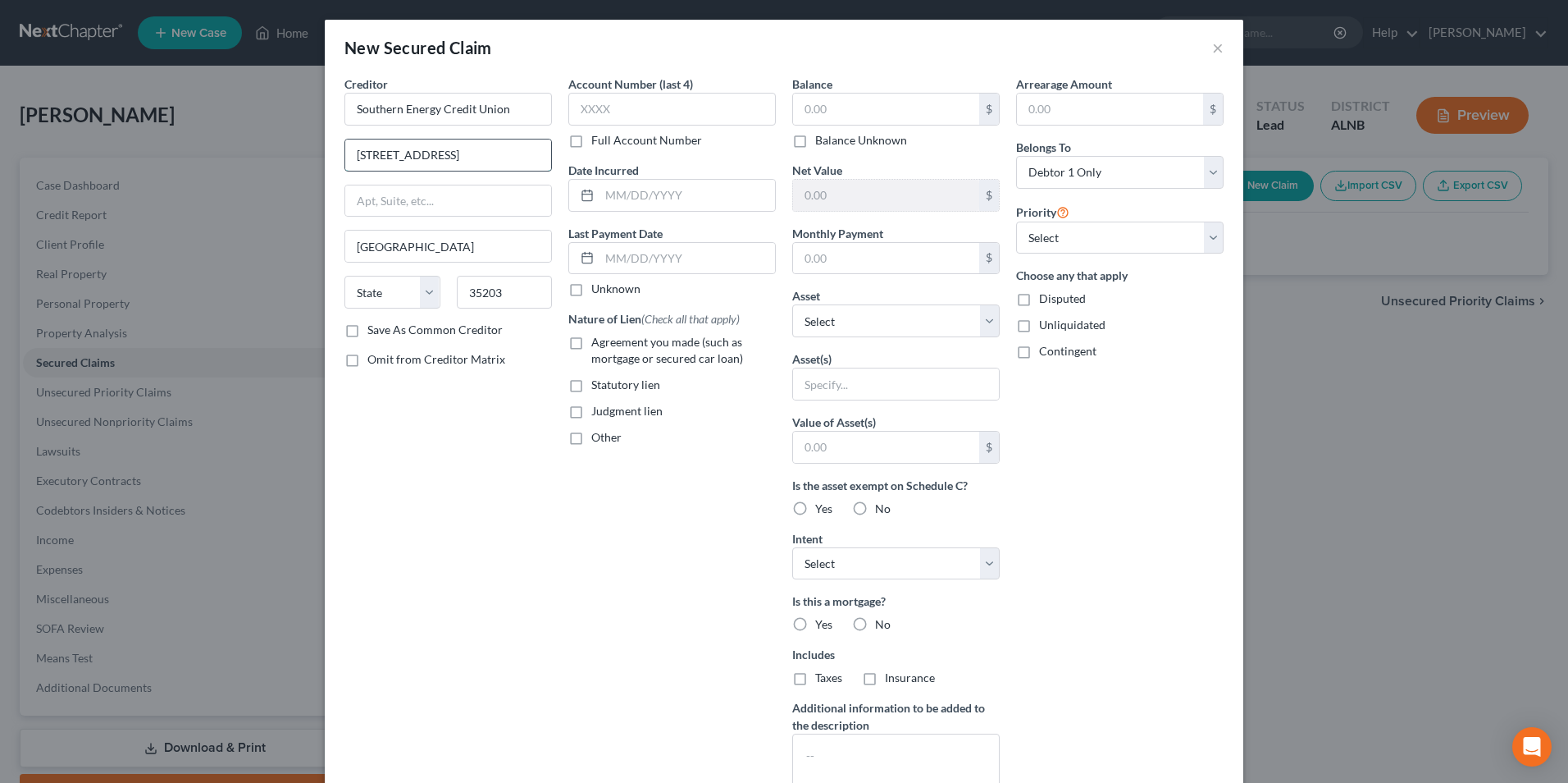
select select "0"
click at [827, 110] on input "text" at bounding box center [886, 109] width 186 height 31
type input "6,555"
click at [591, 342] on label "Agreement you made (such as mortgage or secured car loan)" at bounding box center [683, 350] width 184 height 33
click at [598, 342] on input "Agreement you made (such as mortgage or secured car loan)" at bounding box center [603, 339] width 11 height 11
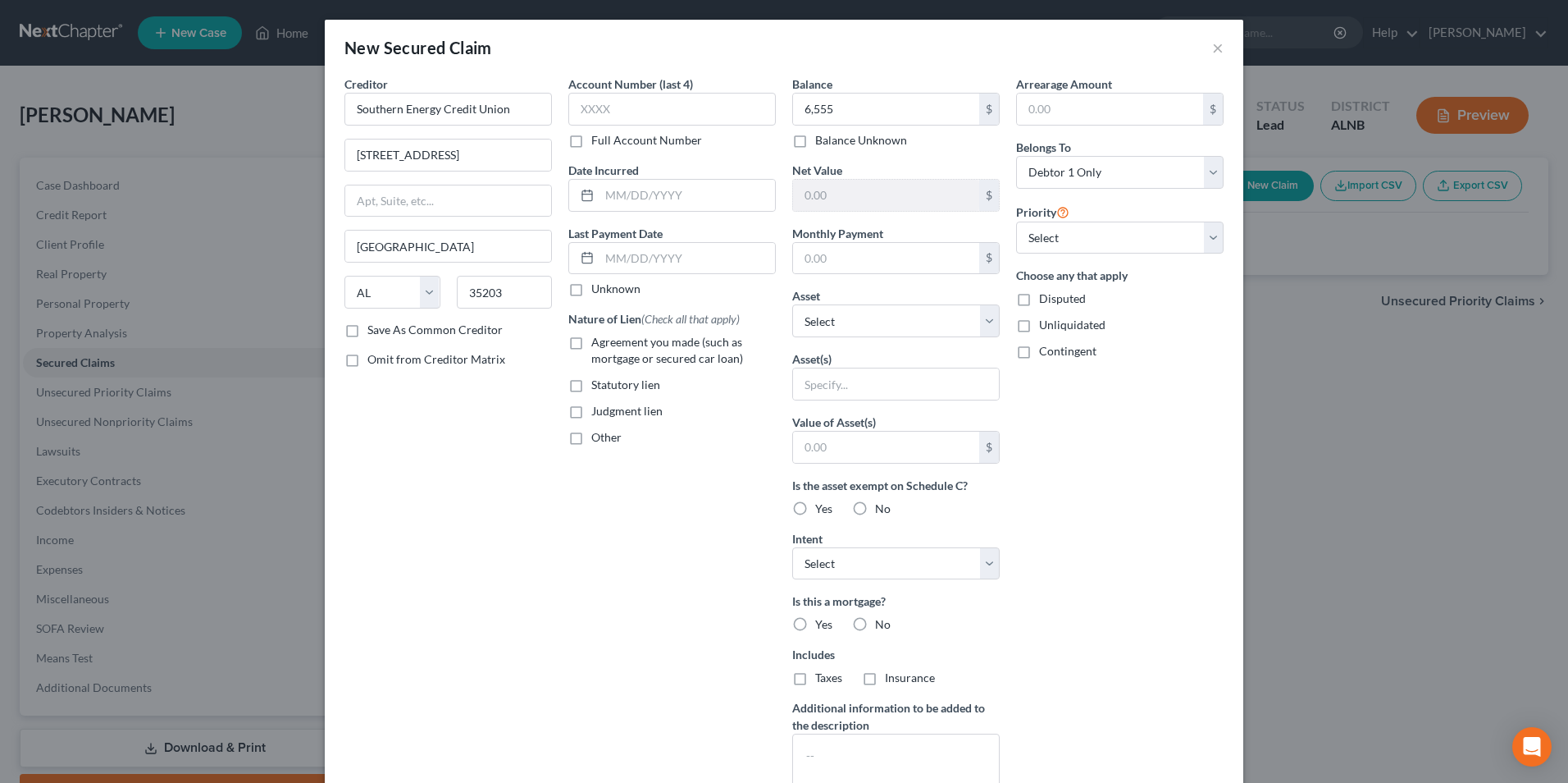
checkbox input "true"
click at [875, 508] on label "No" at bounding box center [883, 509] width 16 height 17
click at [881, 508] on input "No" at bounding box center [886, 506] width 11 height 11
radio input "true"
click at [875, 624] on label "No" at bounding box center [883, 624] width 16 height 17
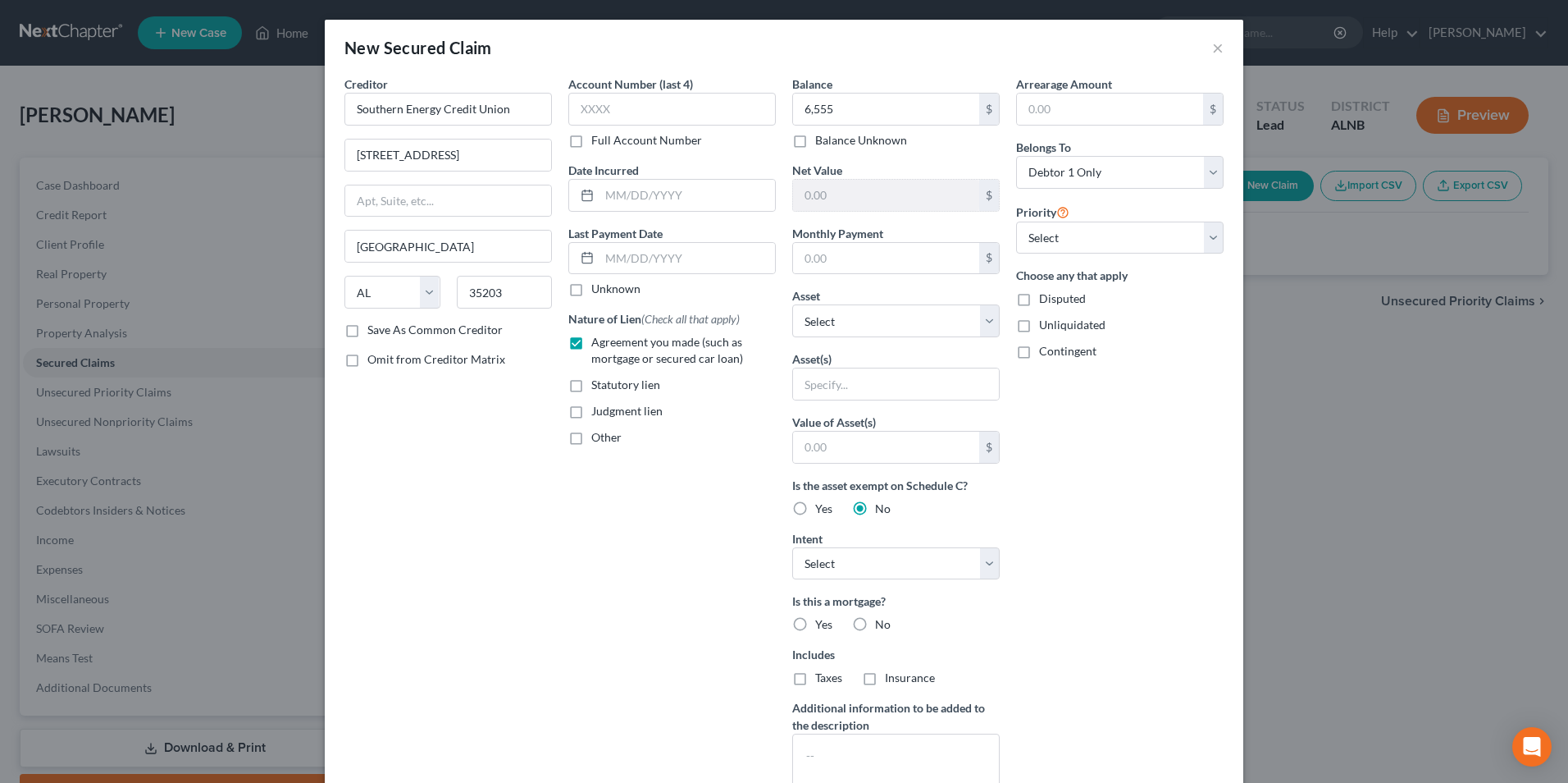
click at [881, 624] on input "No" at bounding box center [886, 621] width 11 height 11
radio input "true"
click at [875, 679] on label "No" at bounding box center [883, 678] width 16 height 17
click at [881, 679] on input "No" at bounding box center [886, 675] width 11 height 11
radio input "true"
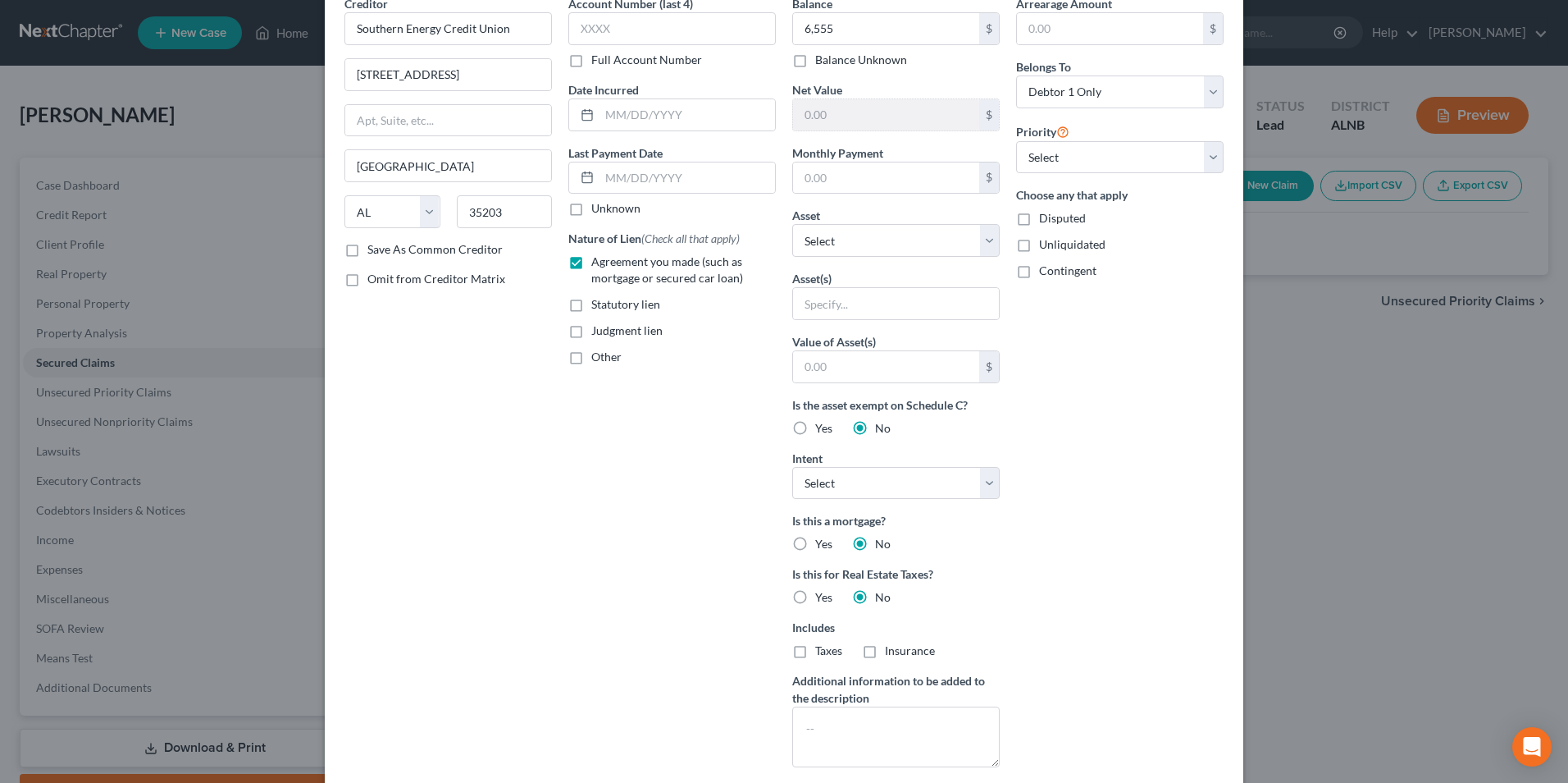
scroll to position [182, 0]
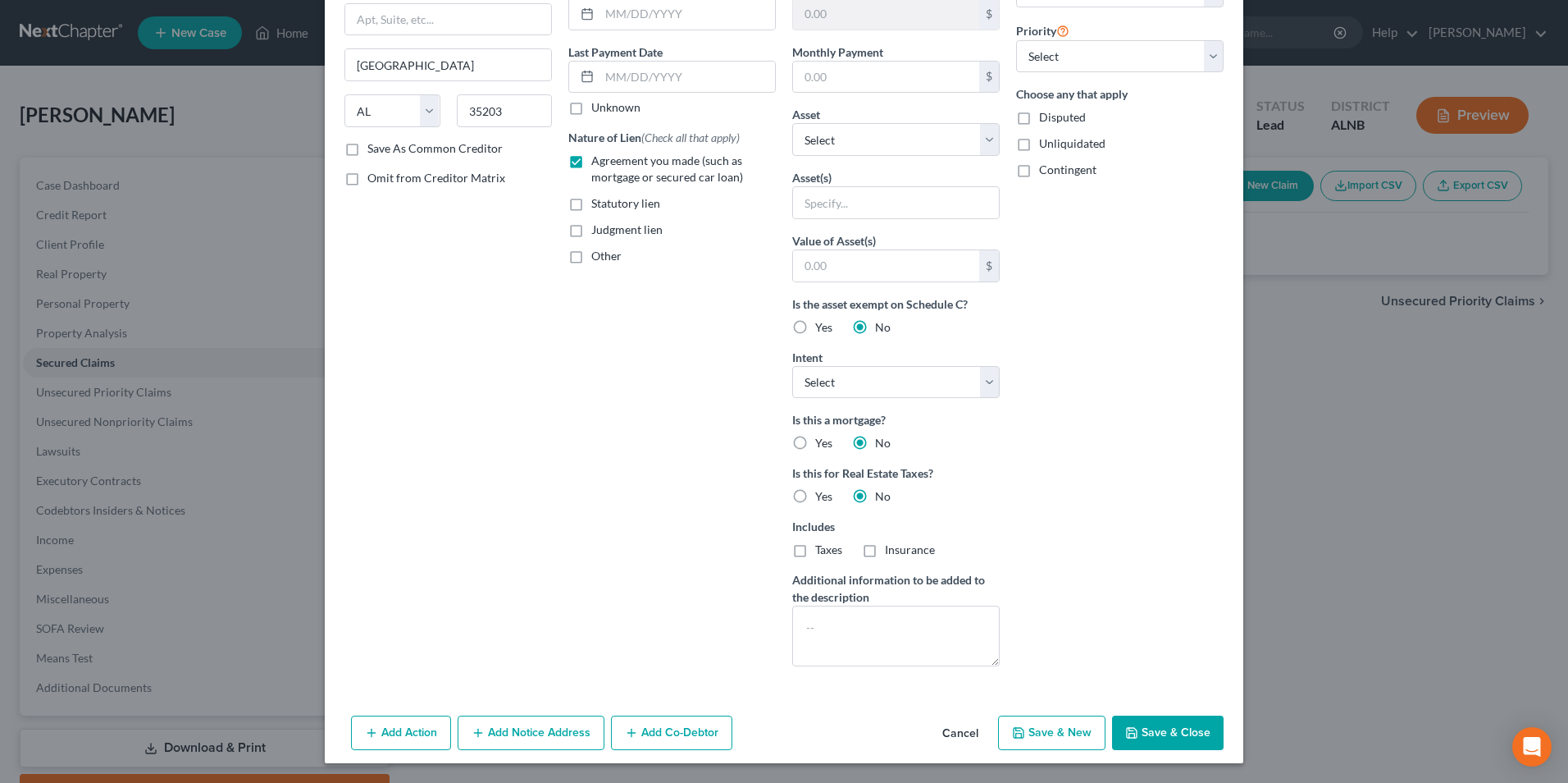
click at [1181, 740] on button "Save & Close" at bounding box center [1168, 732] width 111 height 34
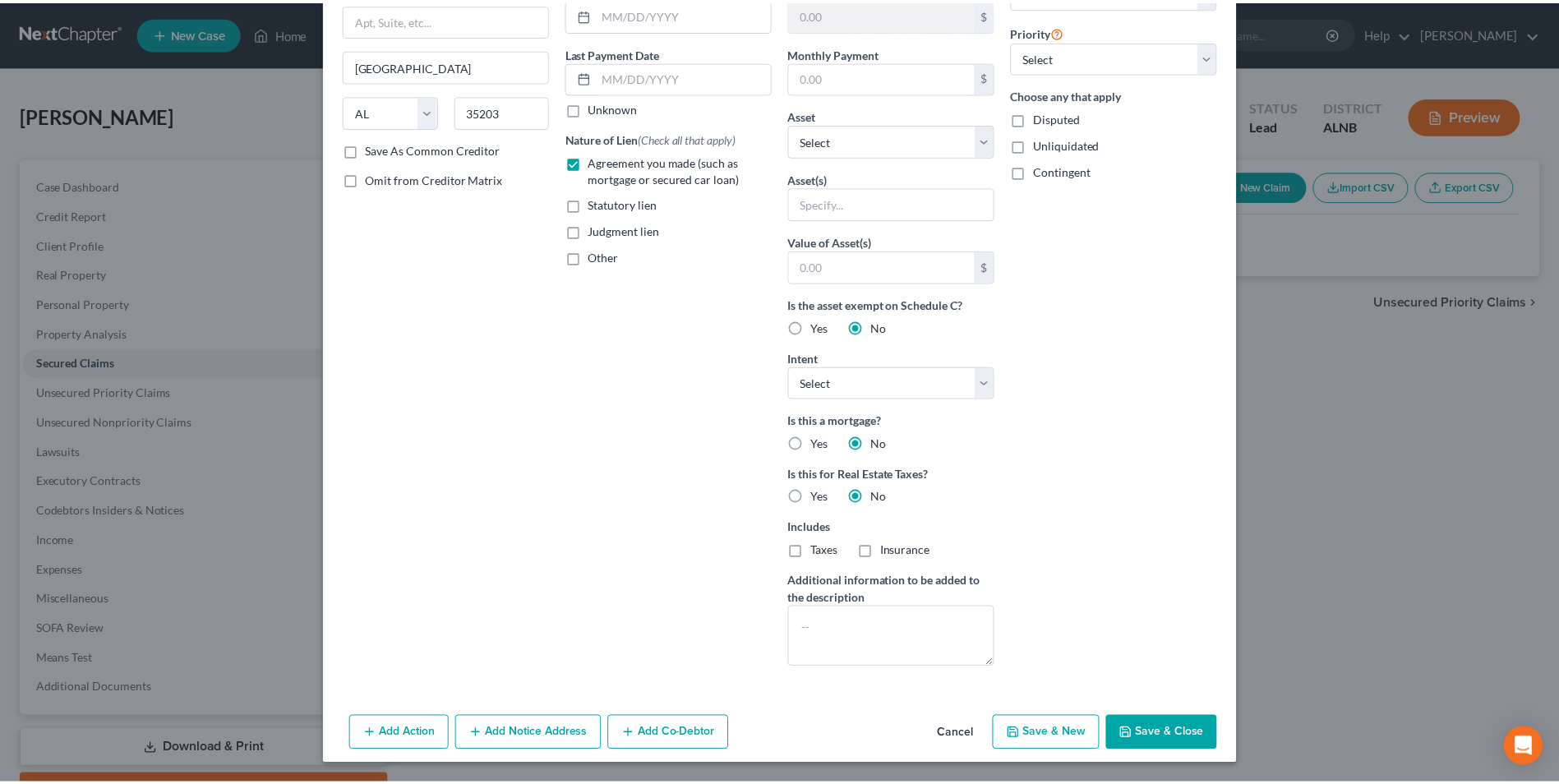
scroll to position [3, 0]
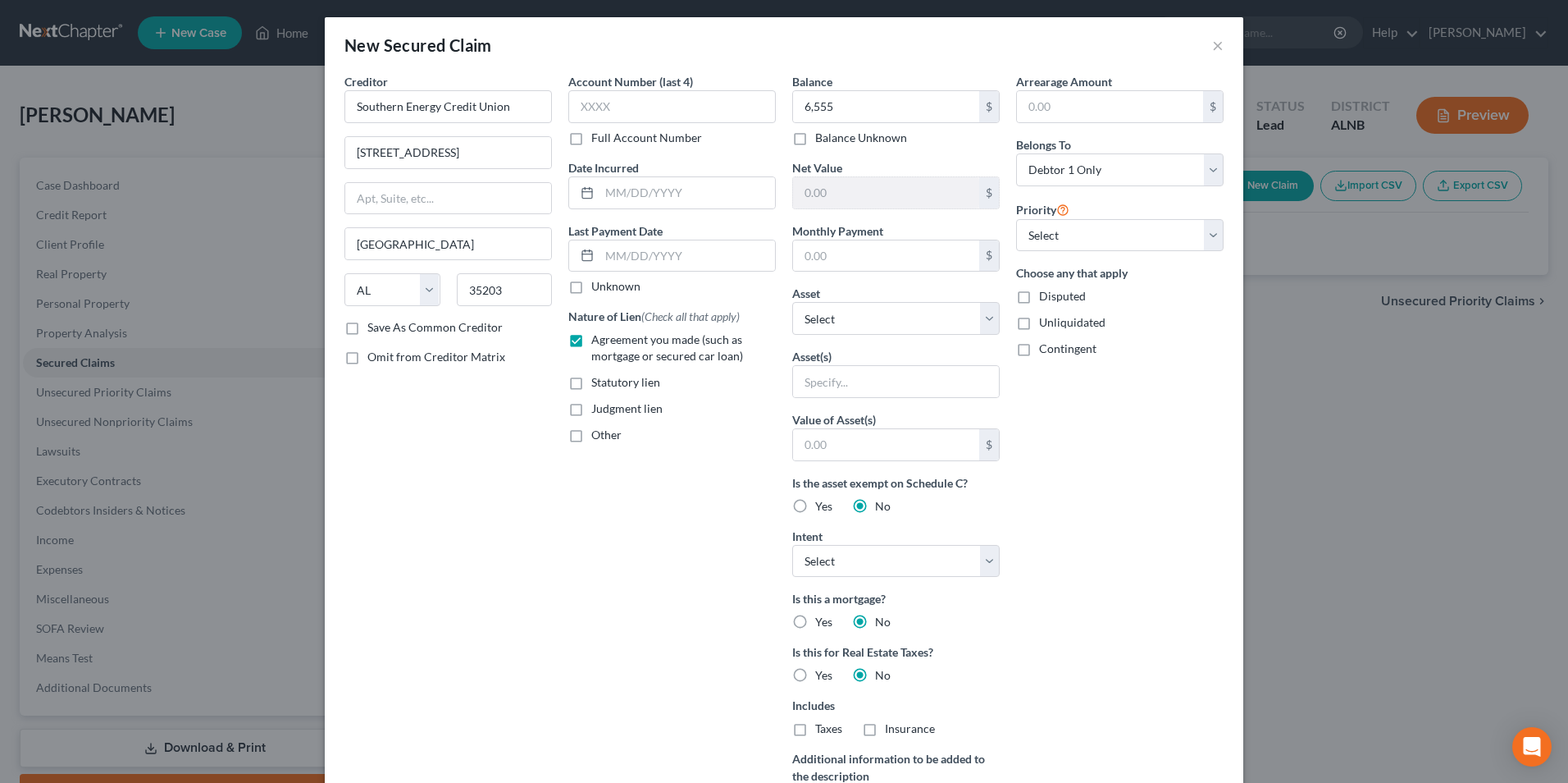
type input "6,555.00"
type input "0"
type input "0.00"
